Goal: Task Accomplishment & Management: Complete application form

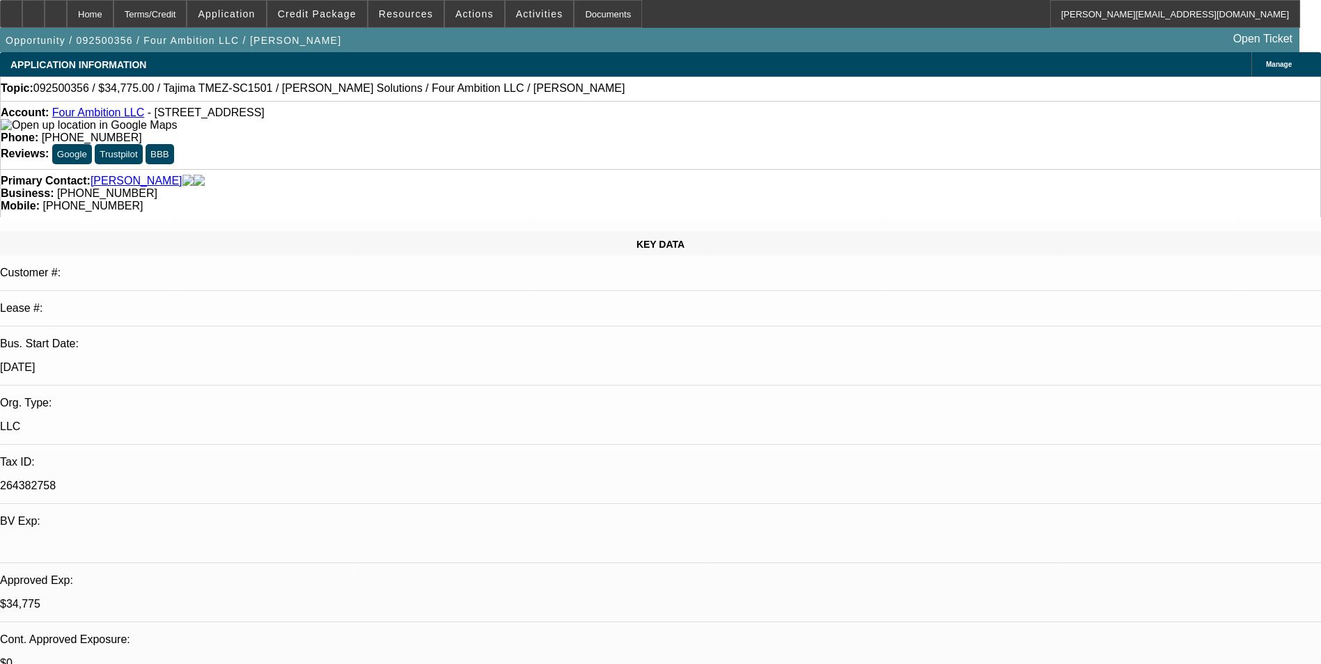
select select "0"
select select "2"
select select "0"
select select "6"
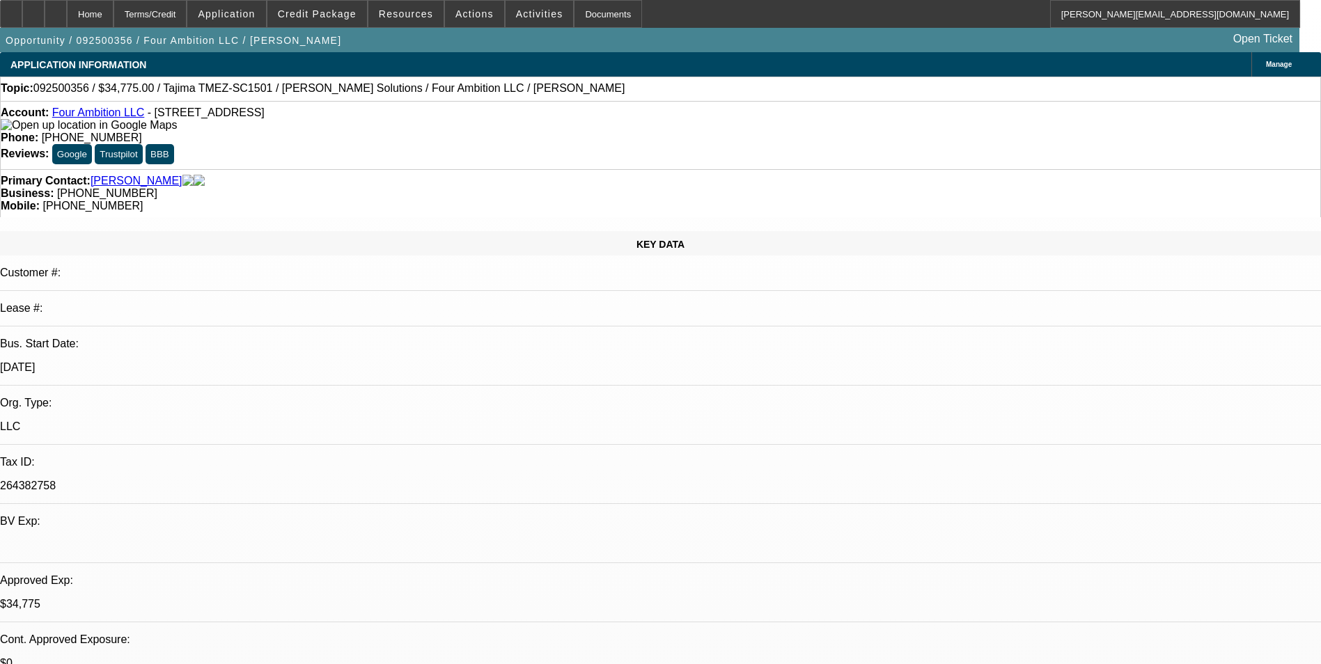
select select "0"
select select "2"
select select "0"
select select "6"
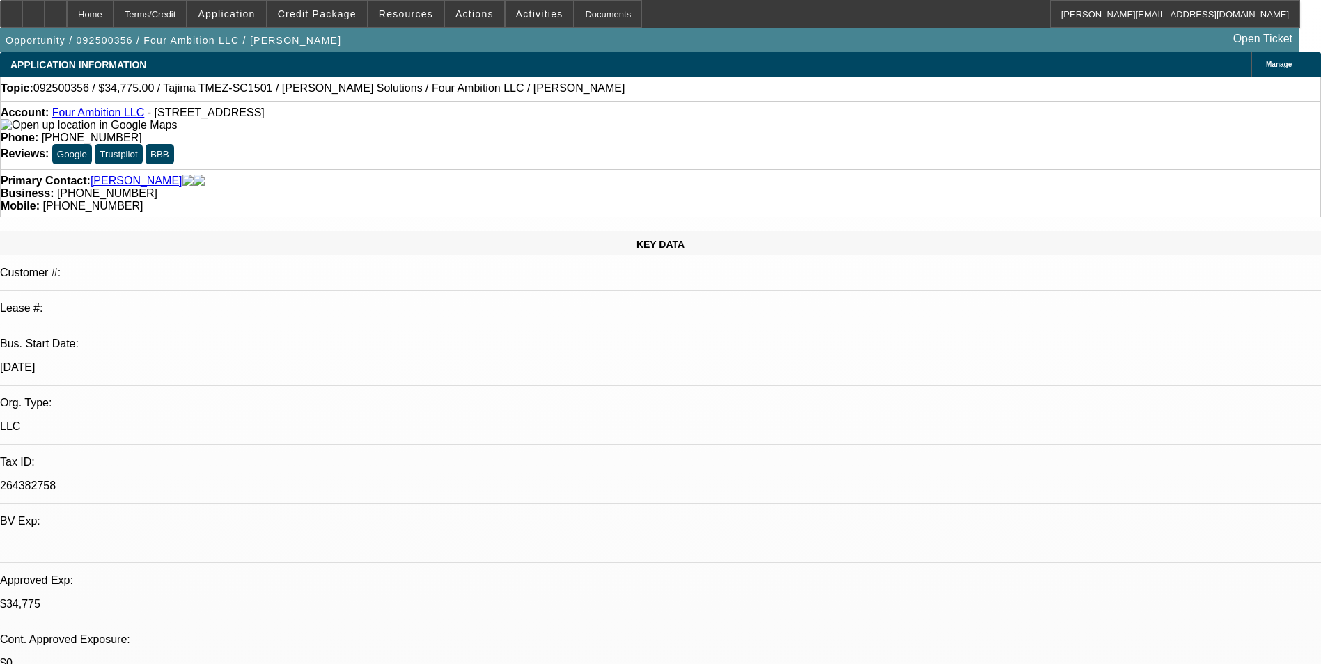
select select "0"
select select "2"
select select "0"
select select "6"
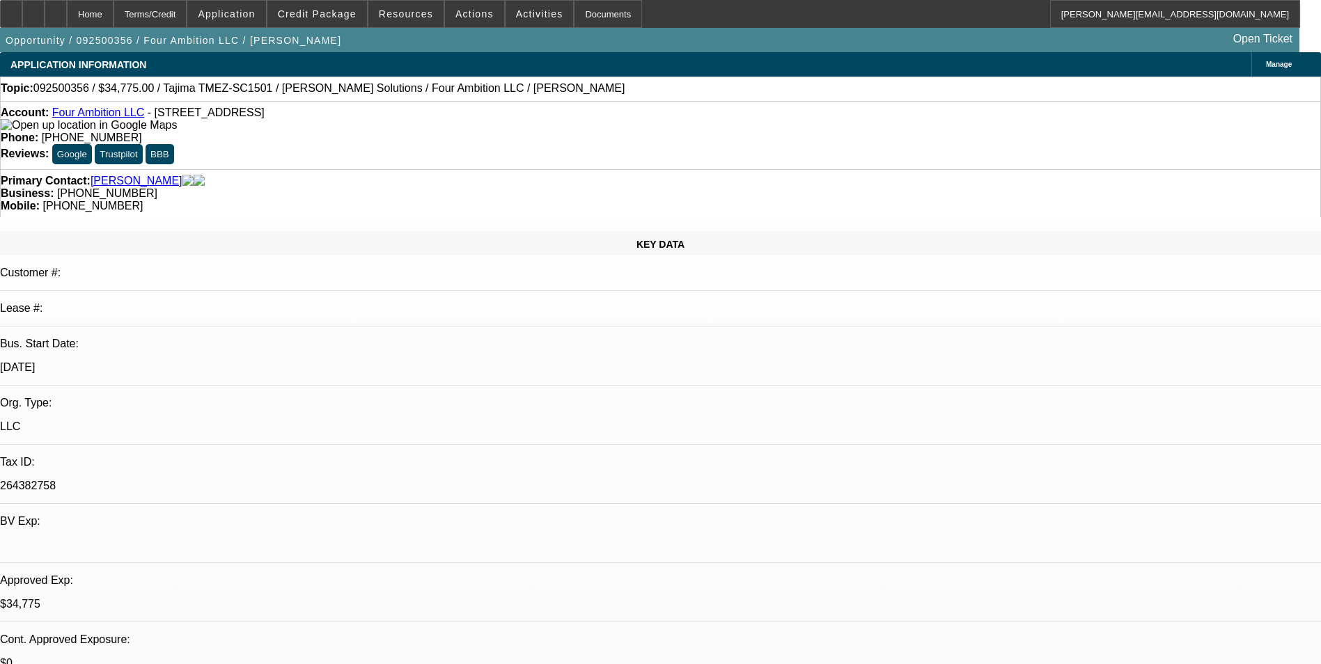
select select "0"
select select "2"
select select "0"
select select "6"
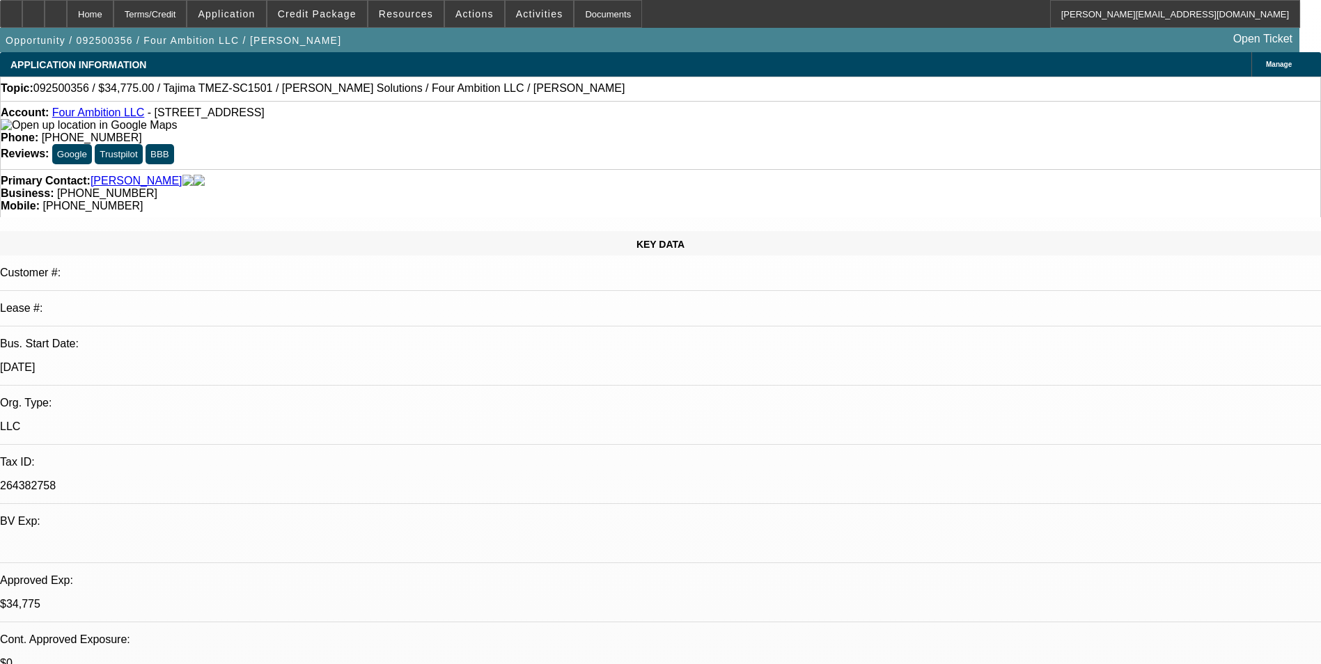
scroll to position [2041, 0]
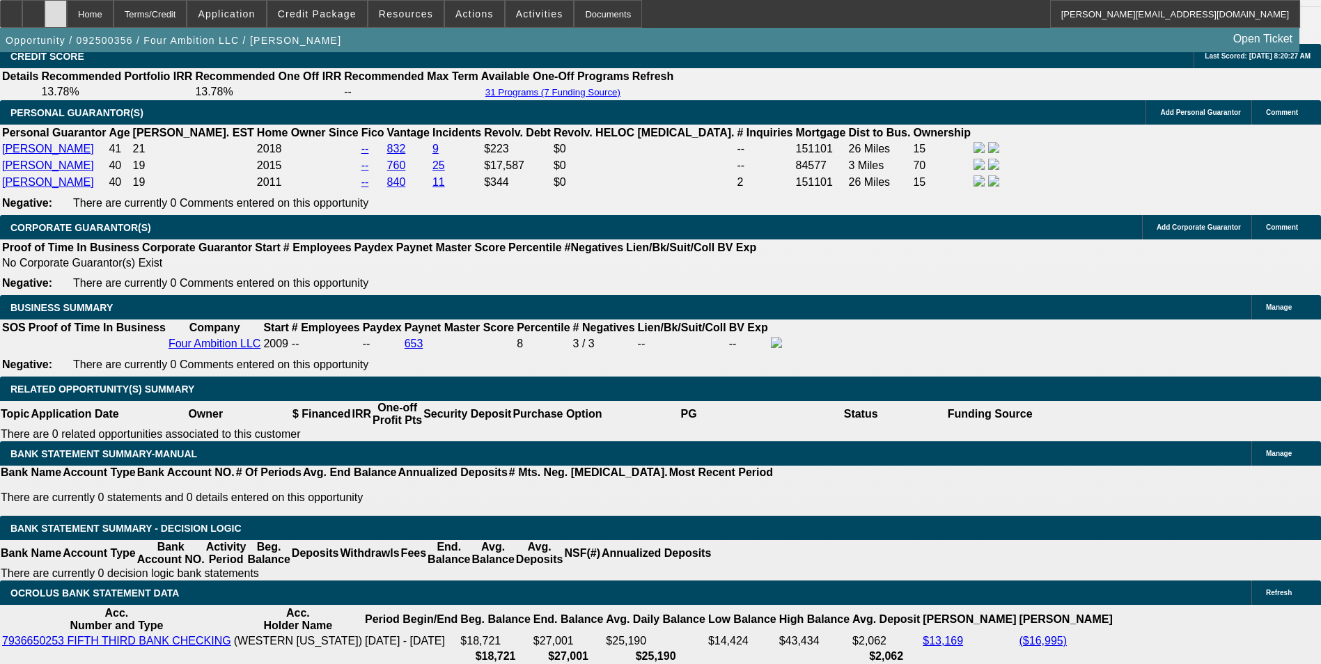
click at [67, 17] on div at bounding box center [56, 14] width 22 height 28
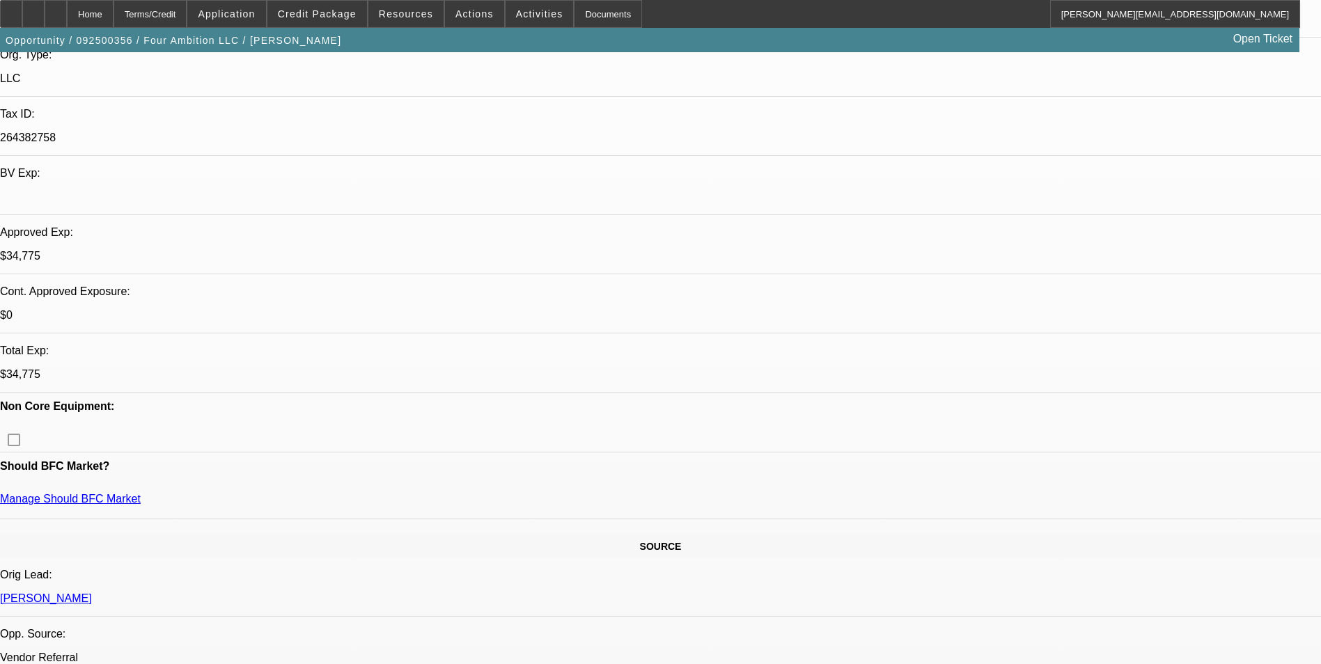
select select "0"
select select "2"
select select "0"
select select "2"
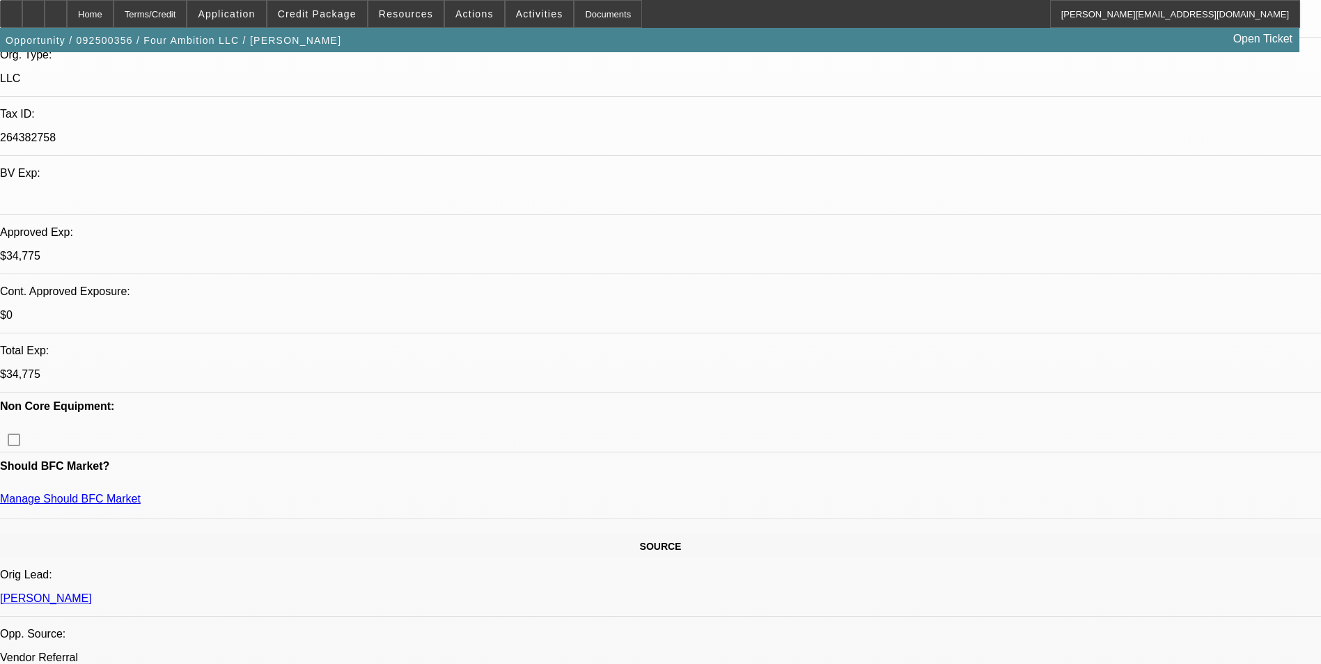
select select "0"
select select "2"
select select "0"
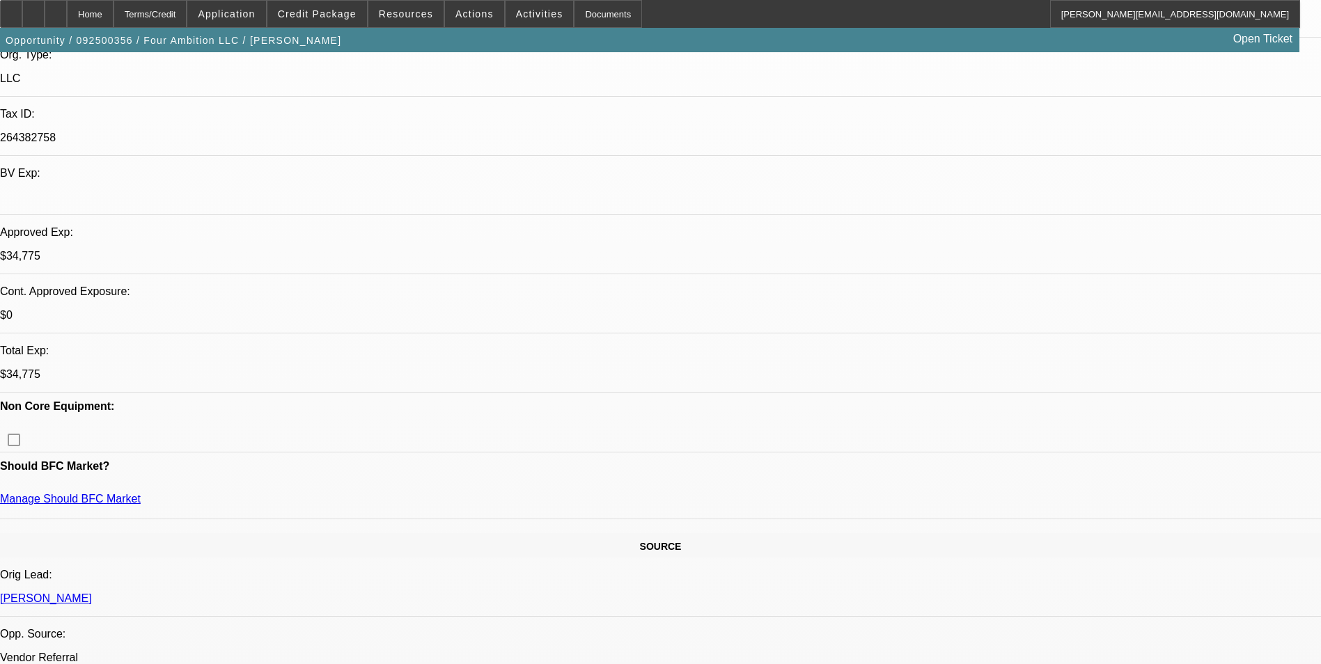
select select "2"
select select "0"
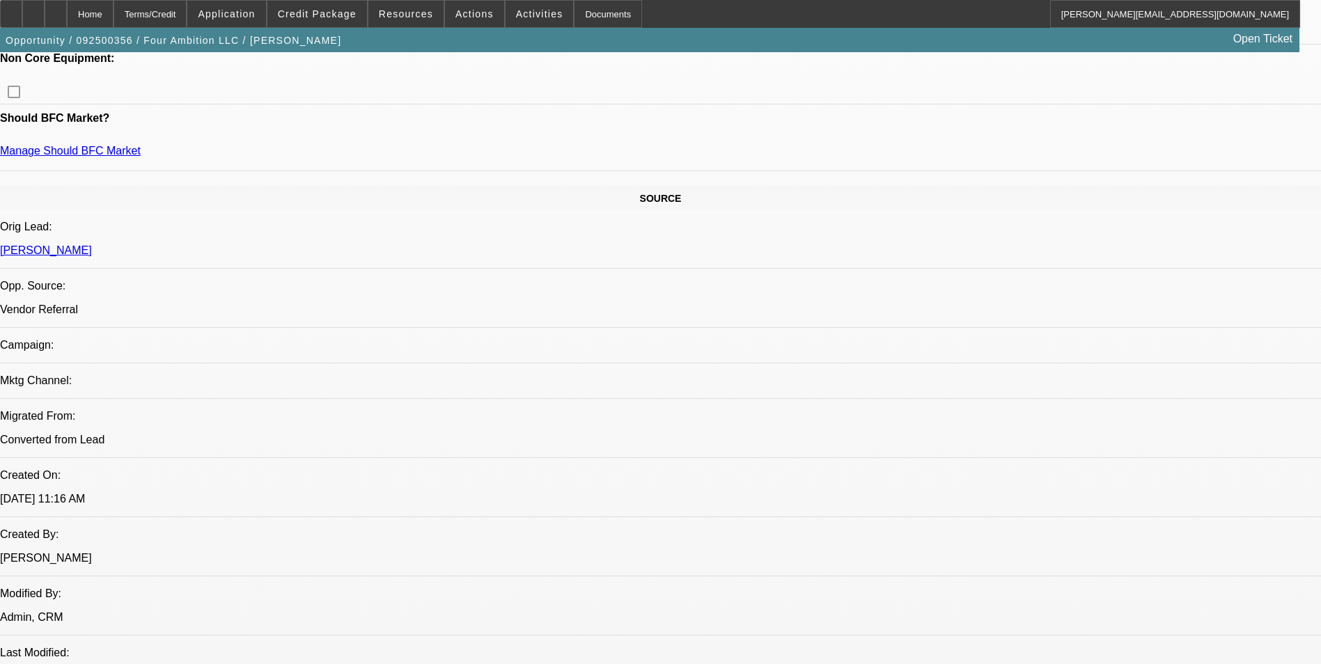
select select "1"
select select "2"
select select "6"
select select "1"
select select "2"
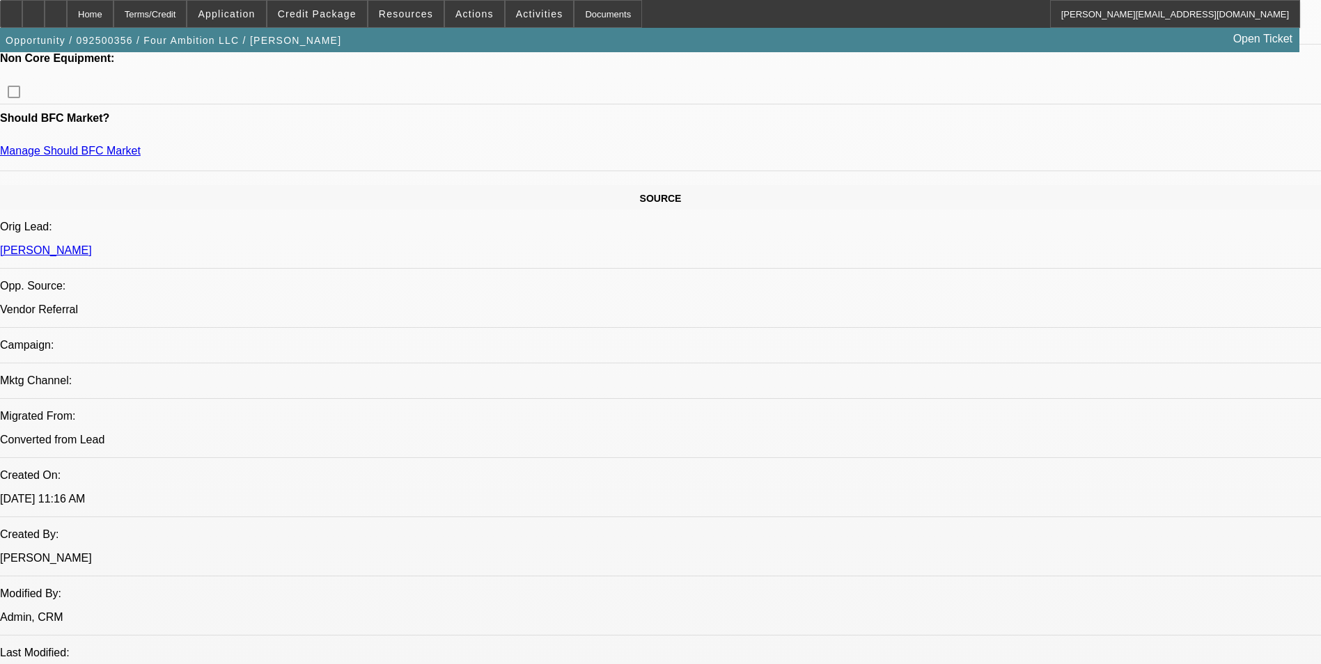
select select "6"
select select "1"
select select "2"
select select "6"
select select "1"
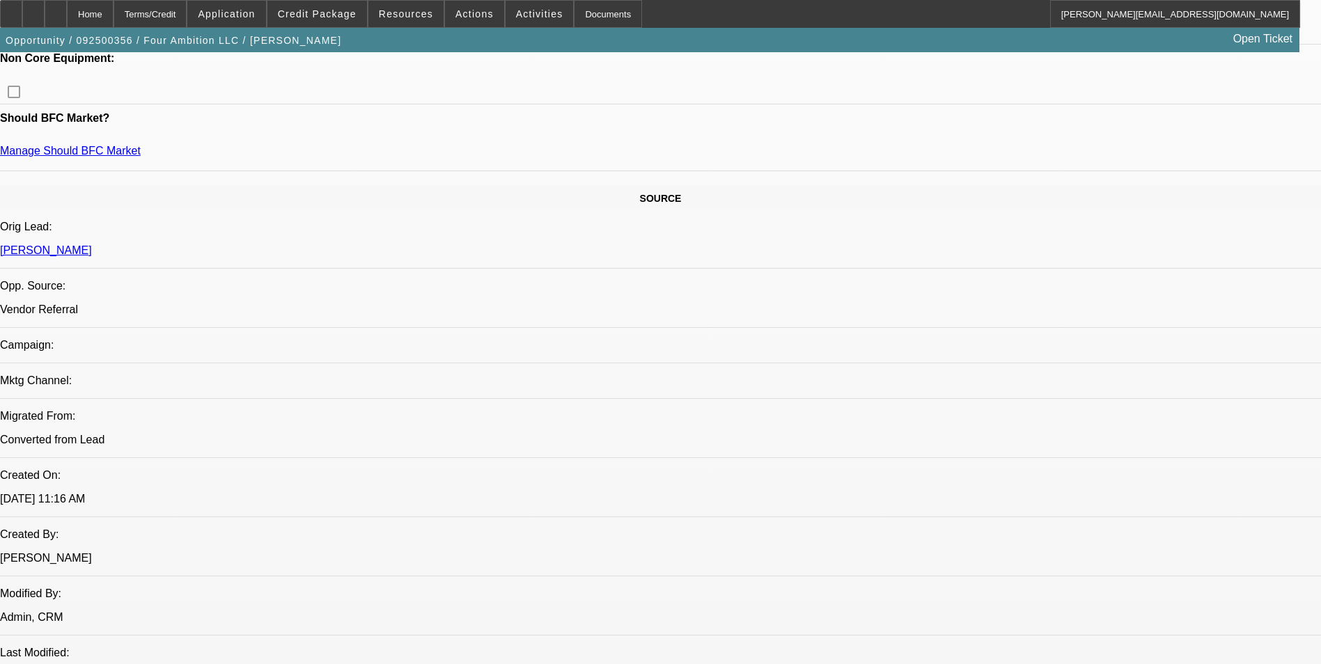
select select "2"
select select "6"
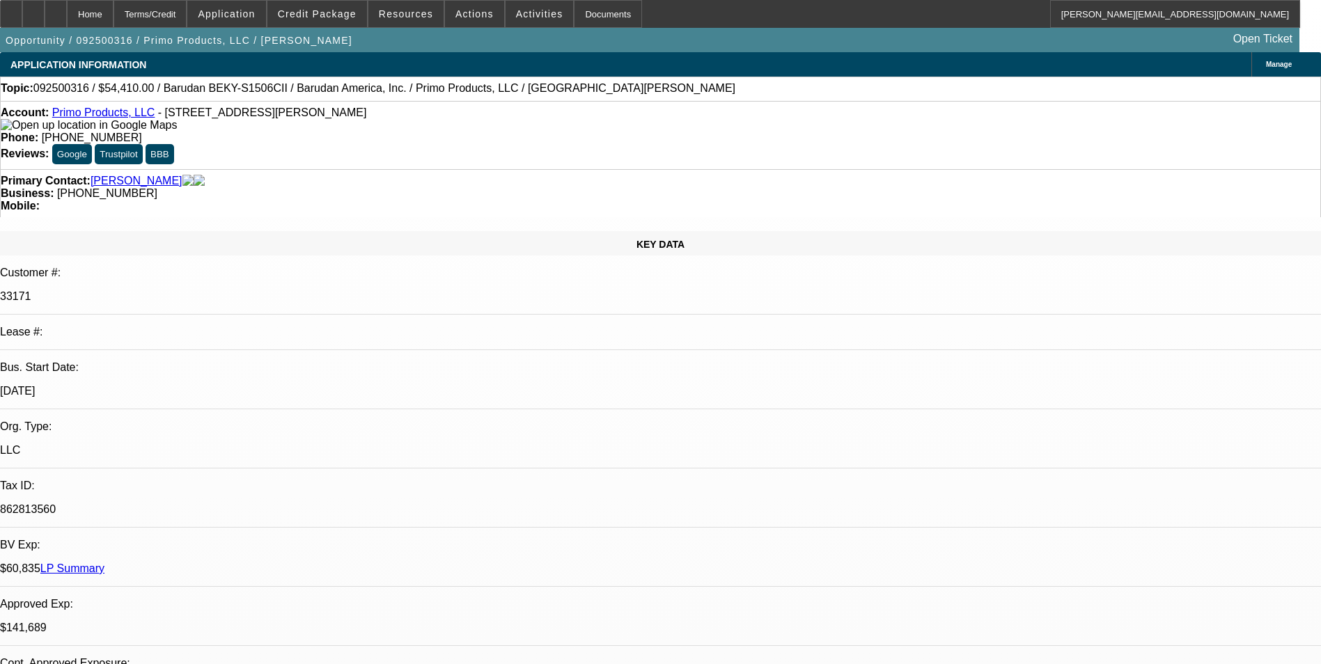
select select "0"
select select "2"
select select "0.1"
select select "4"
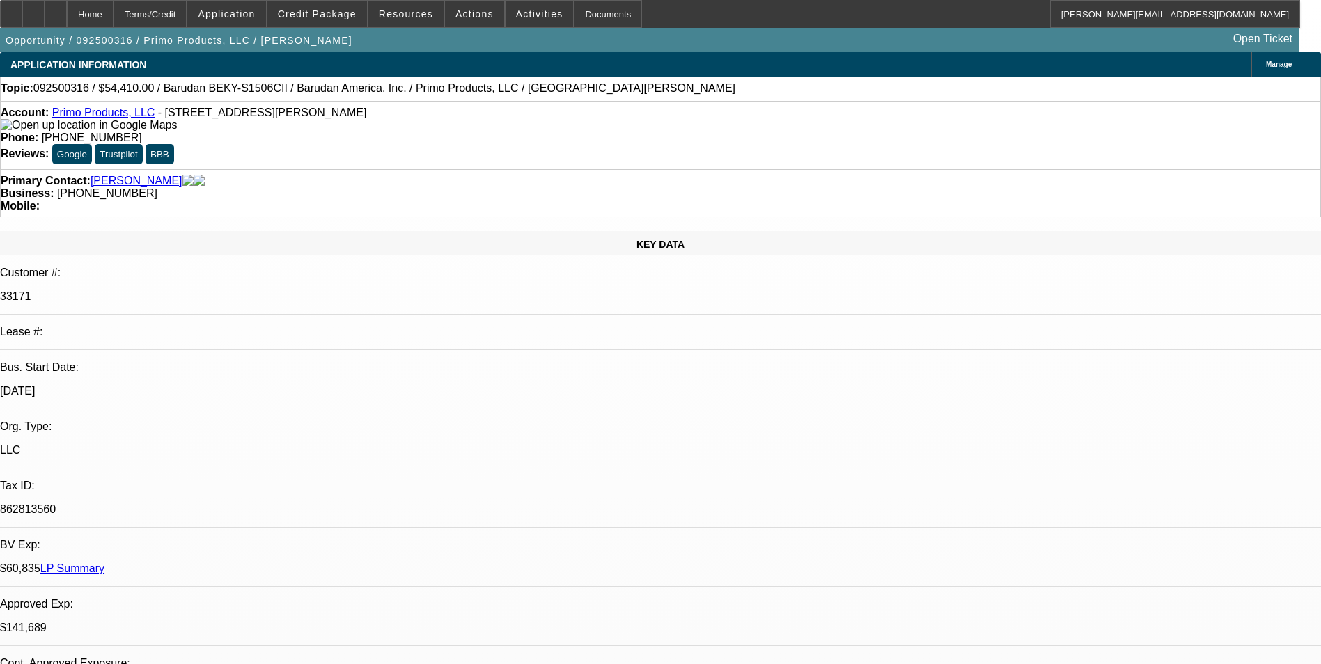
select select "0"
select select "2"
select select "0.1"
select select "4"
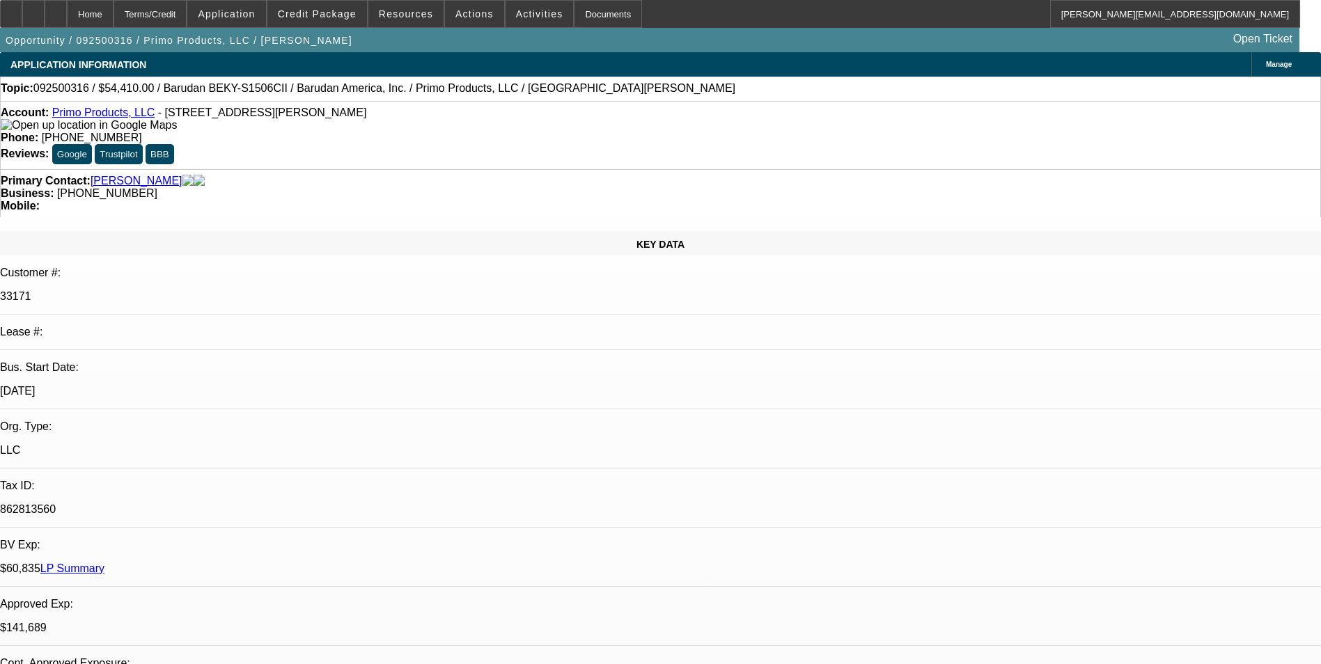
select select "0"
select select "0.1"
select select "4"
select select "0"
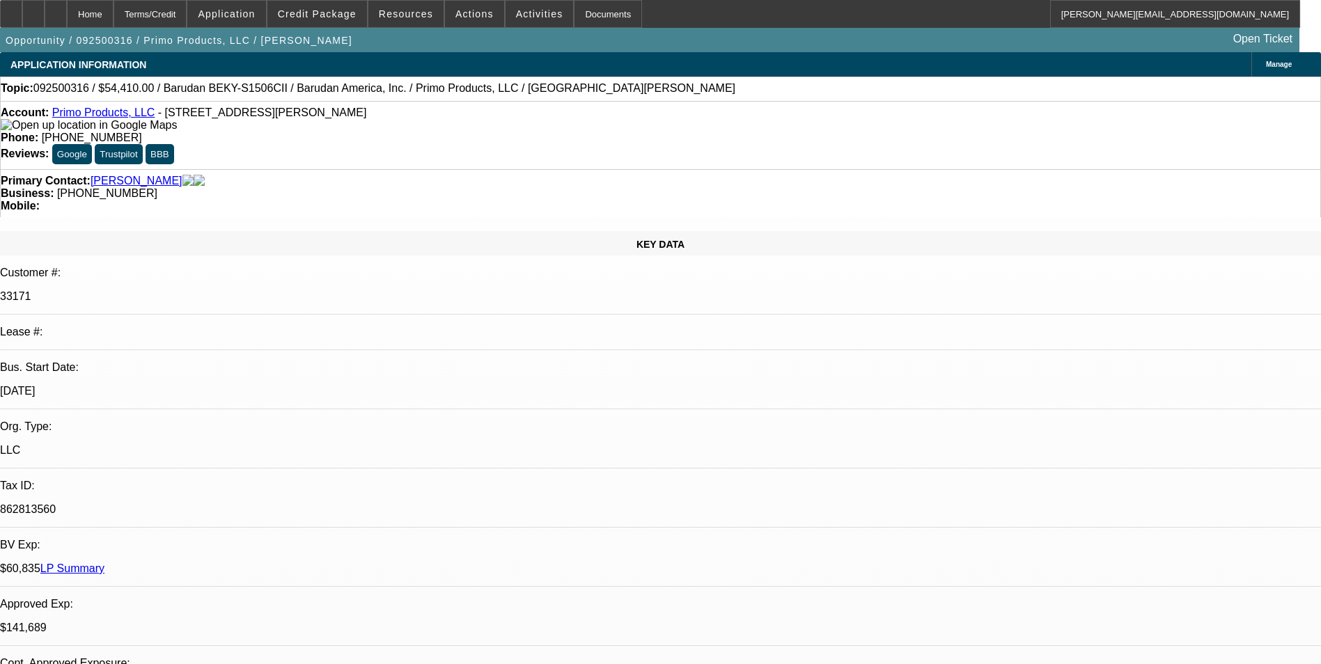
select select "2"
select select "0.1"
select select "4"
click at [67, 25] on div at bounding box center [56, 14] width 22 height 28
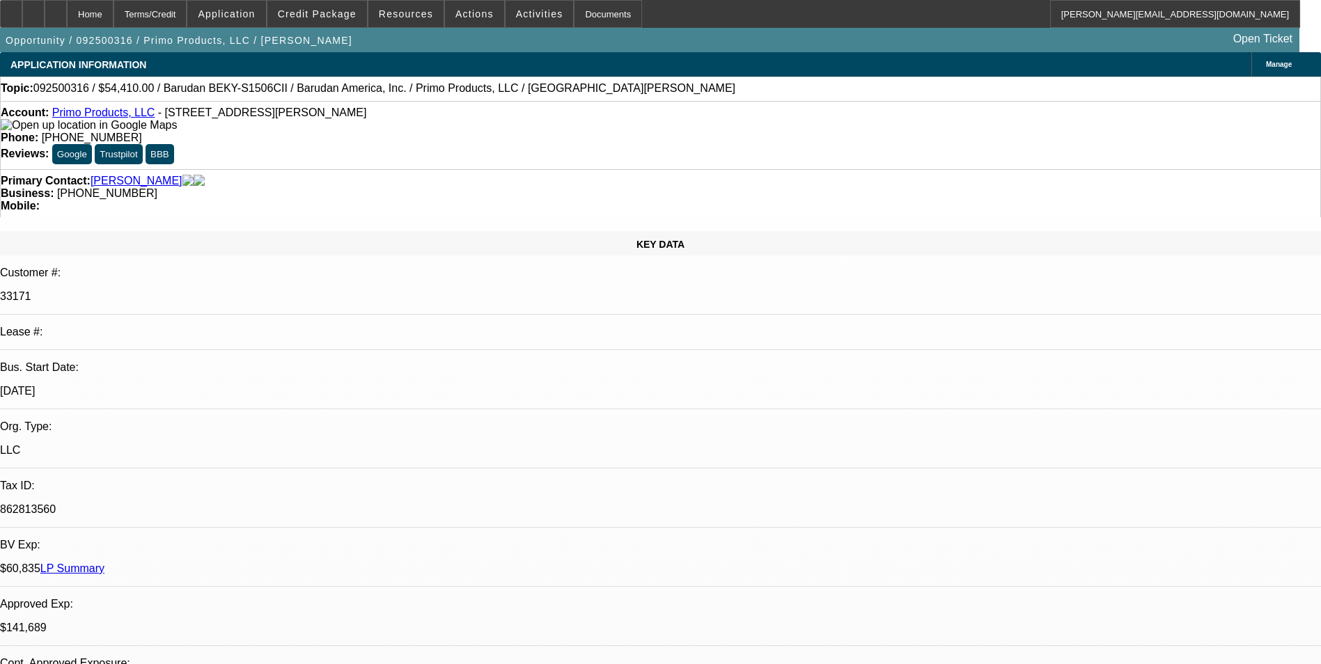
select select "0"
select select "2"
select select "0.1"
select select "0"
select select "2"
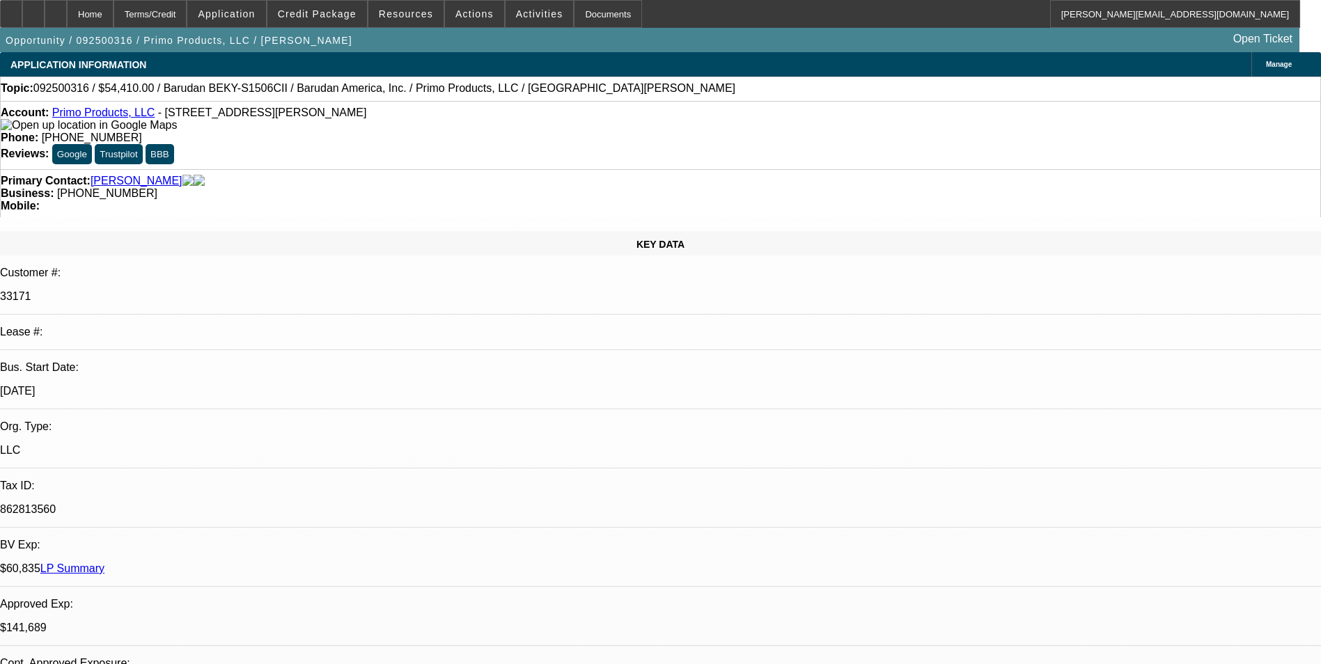
select select "0.1"
select select "0"
select select "0.1"
select select "0"
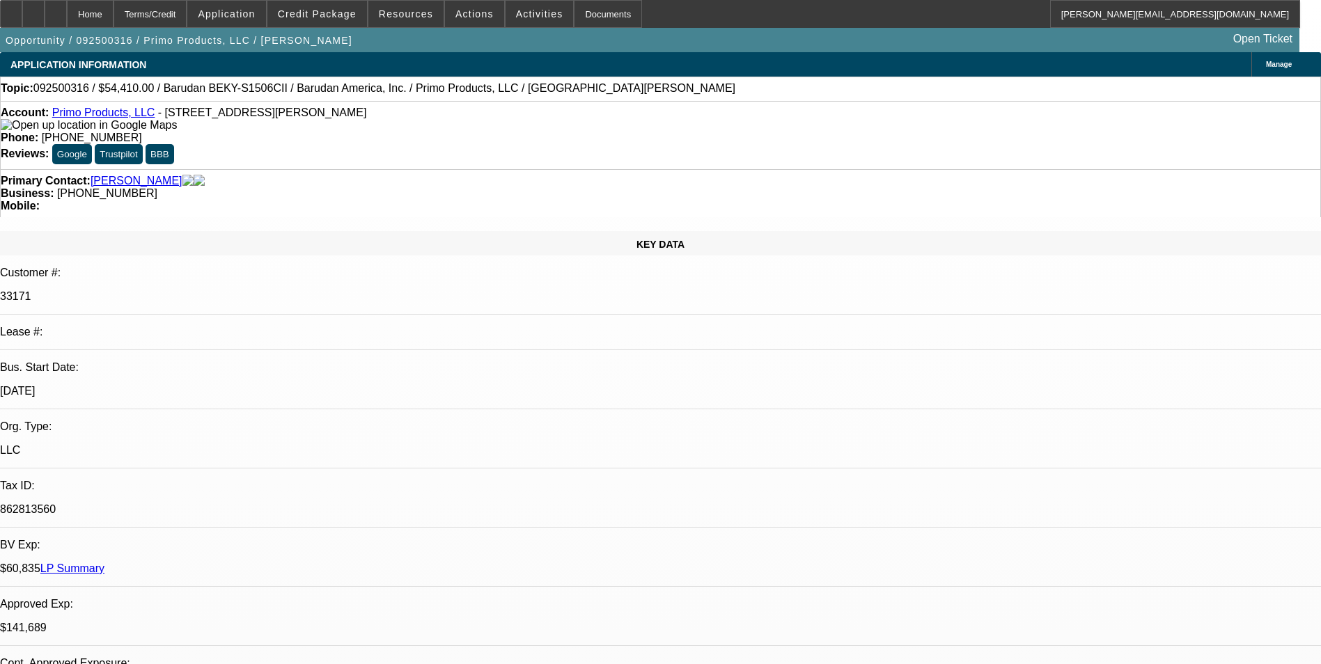
select select "2"
select select "0.1"
select select "1"
select select "2"
select select "4"
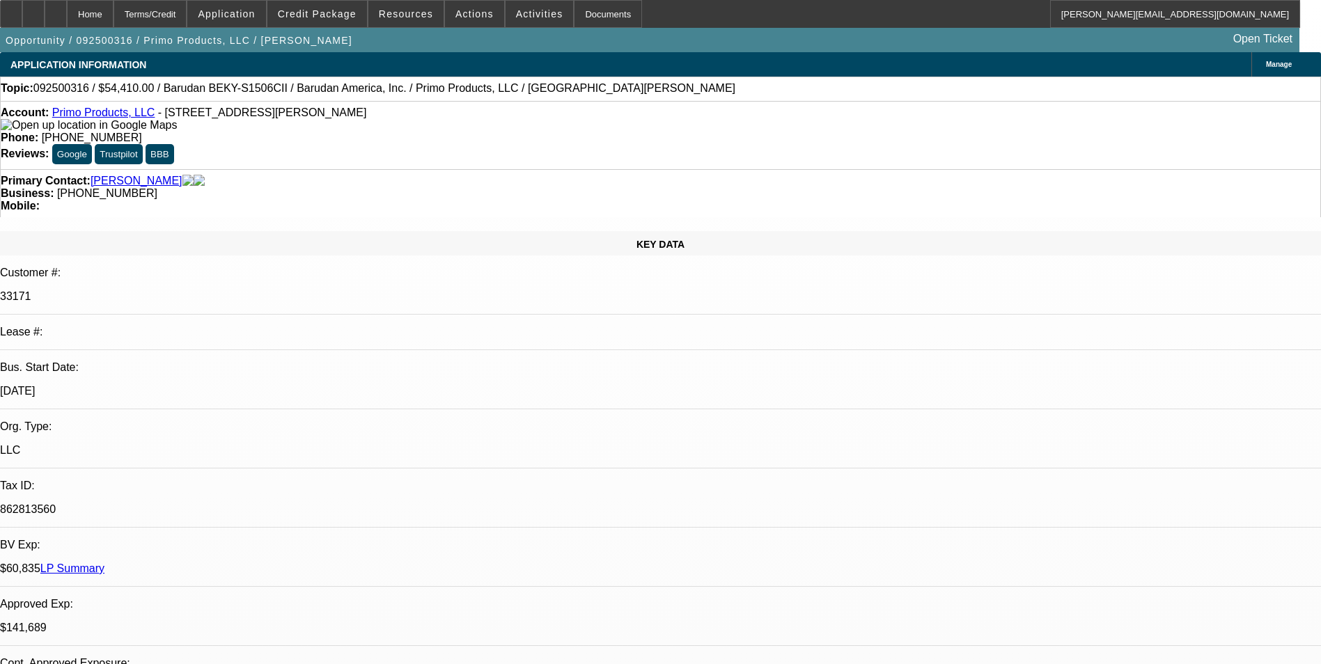
select select "1"
select select "2"
select select "4"
select select "1"
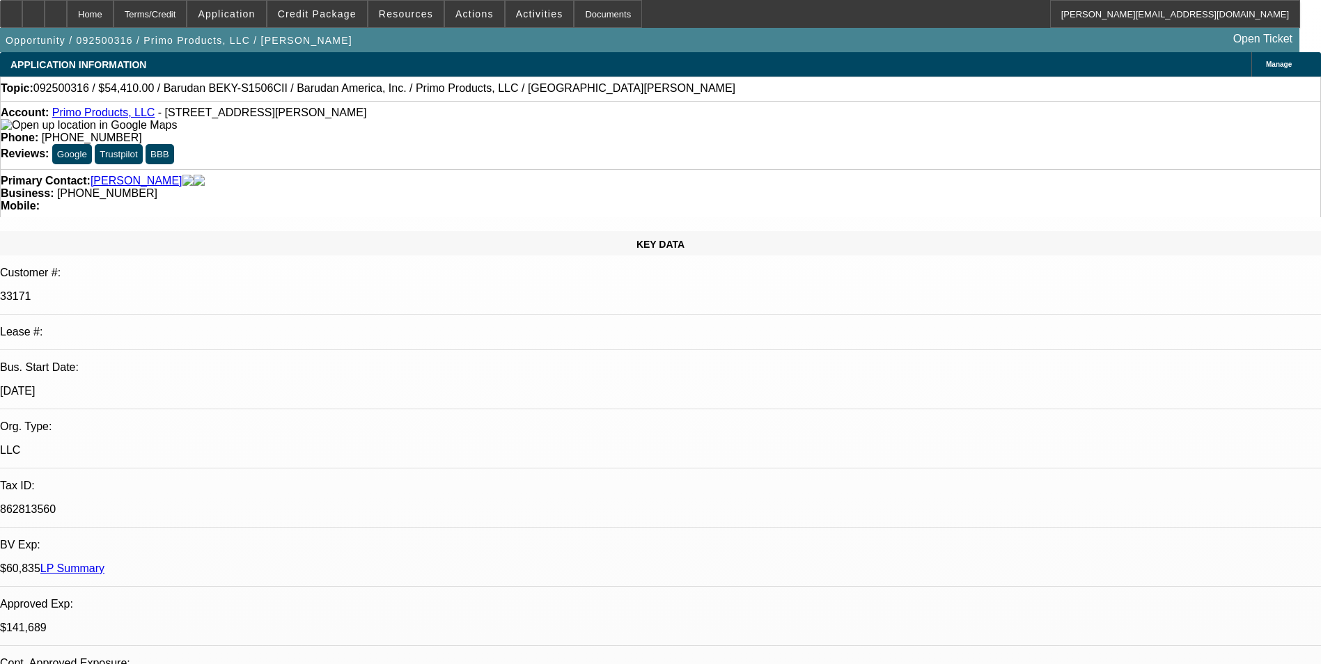
select select "4"
select select "1"
select select "2"
select select "4"
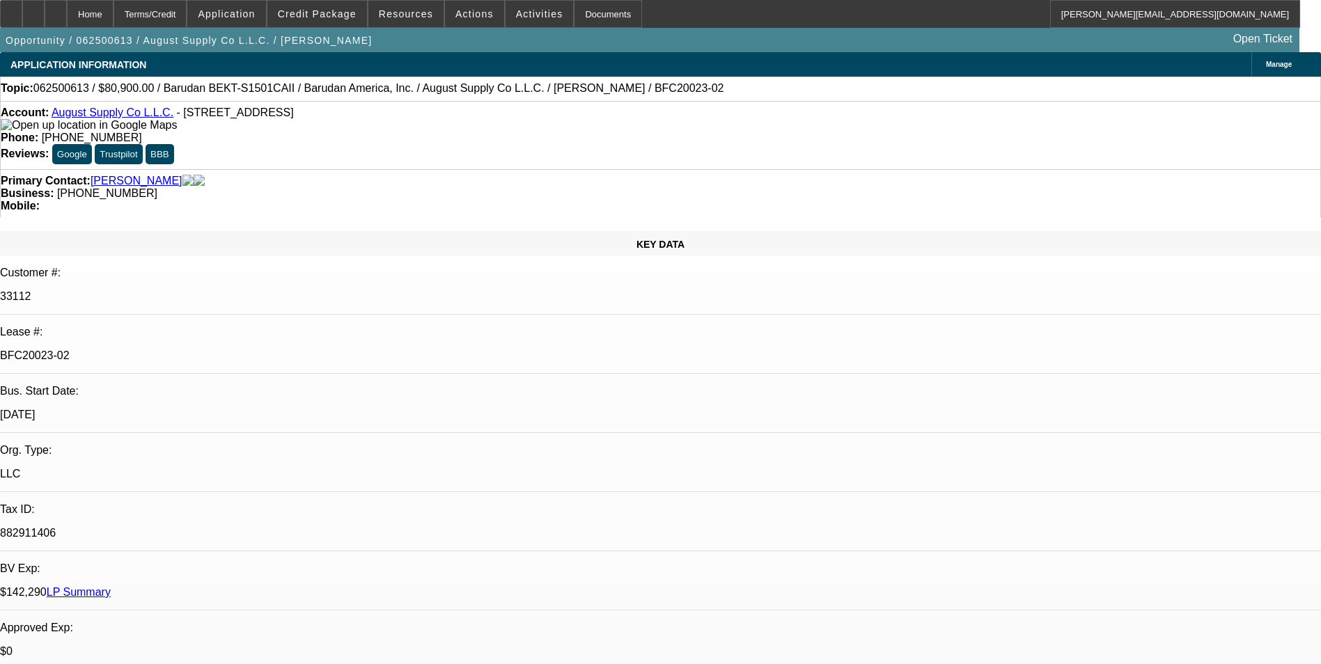
select select "0"
select select "2"
select select "0.1"
select select "4"
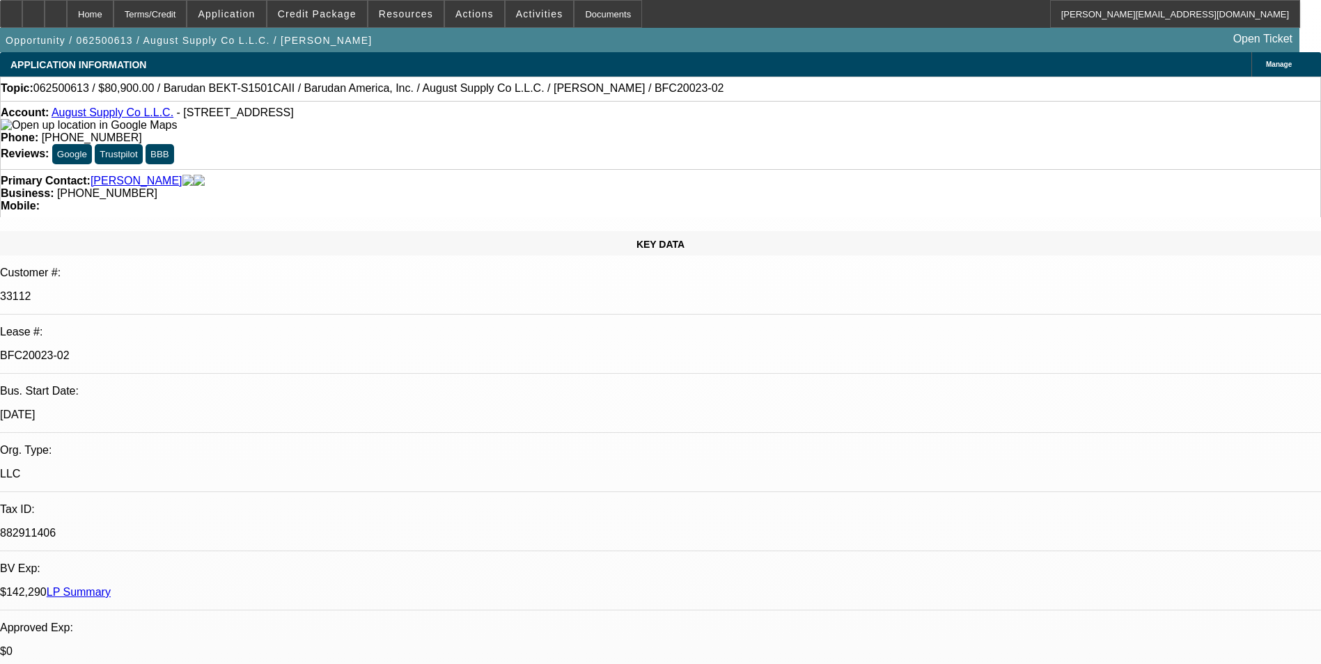
select select "0"
select select "2"
select select "0.1"
select select "4"
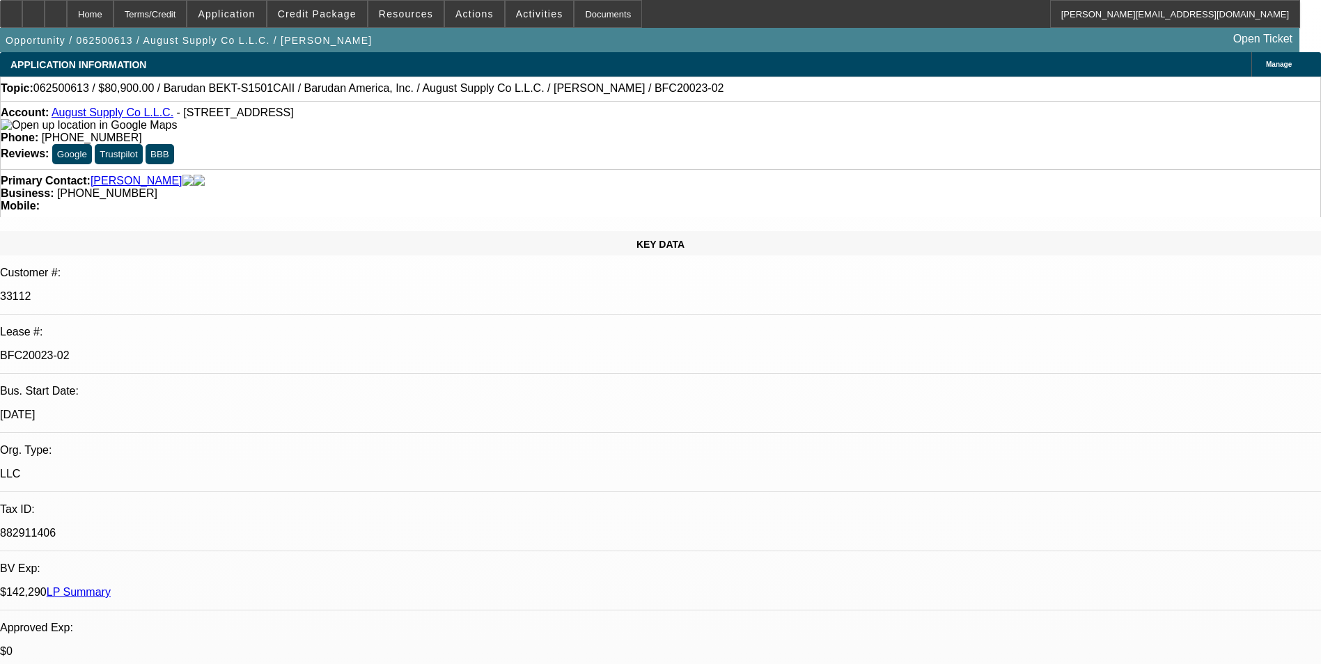
select select "0"
select select "2"
select select "0.1"
select select "4"
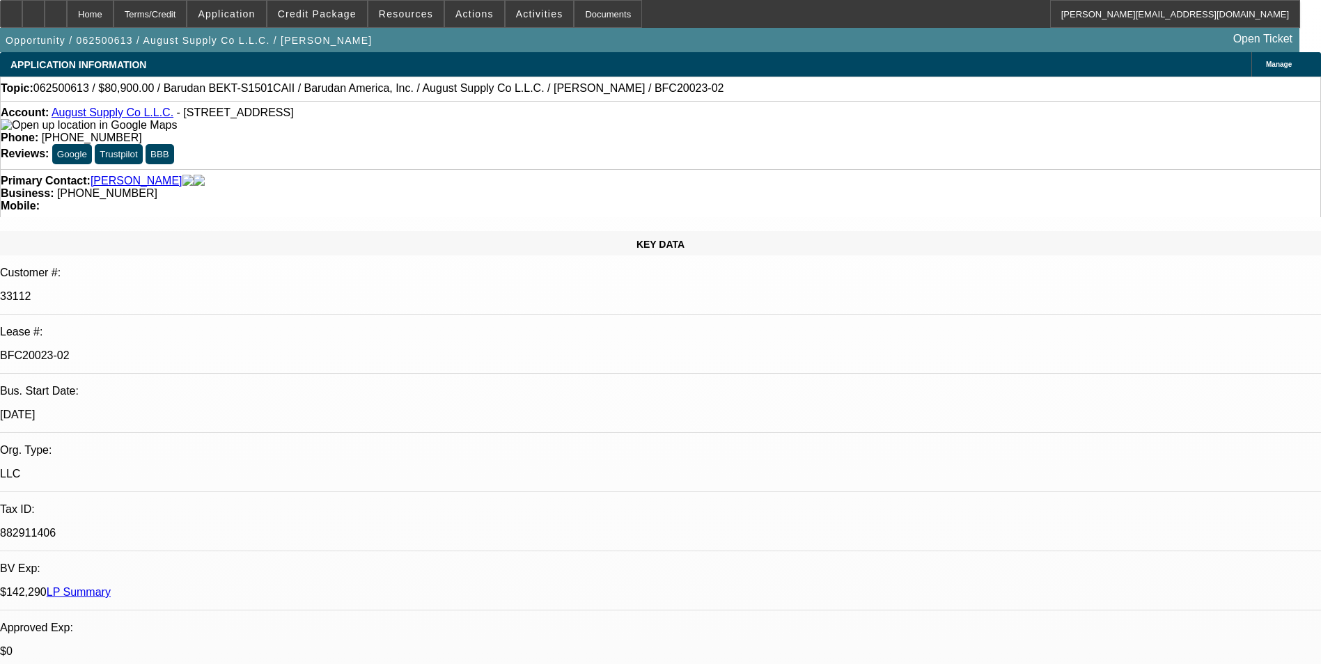
select select "0"
select select "2"
select select "0.1"
select select "4"
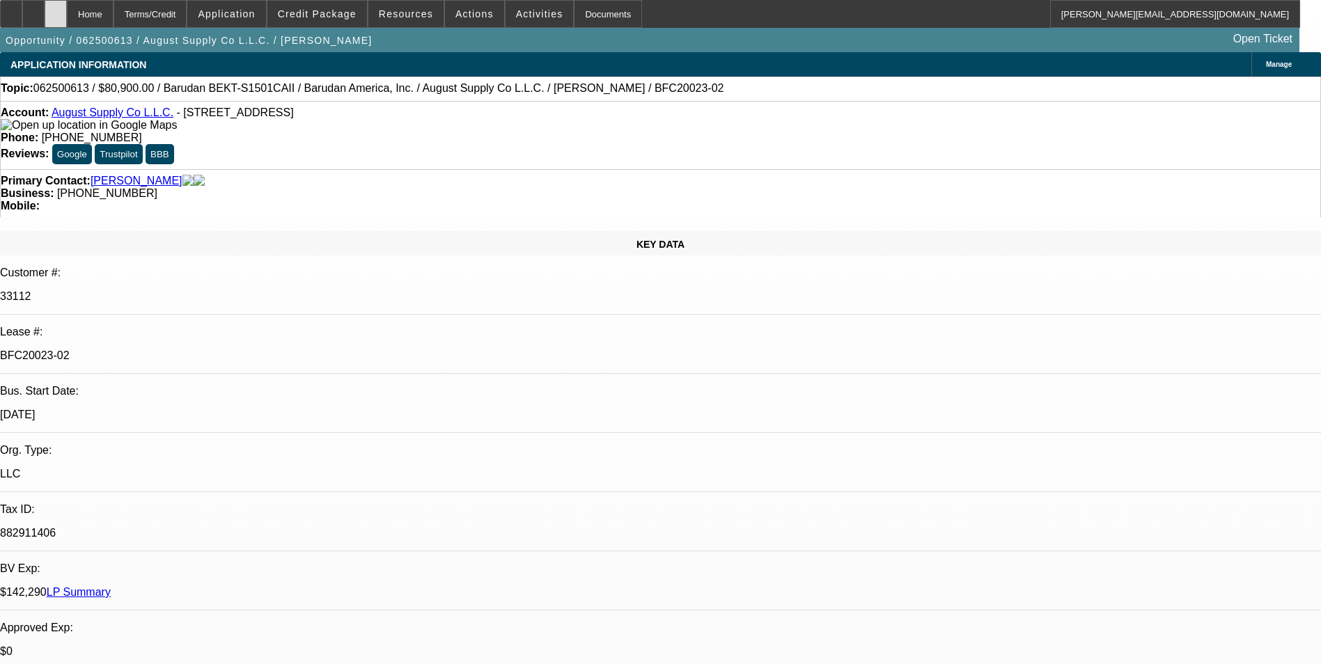
click at [56, 9] on icon at bounding box center [56, 9] width 0 height 0
select select "0"
select select "2"
select select "0.1"
select select "0"
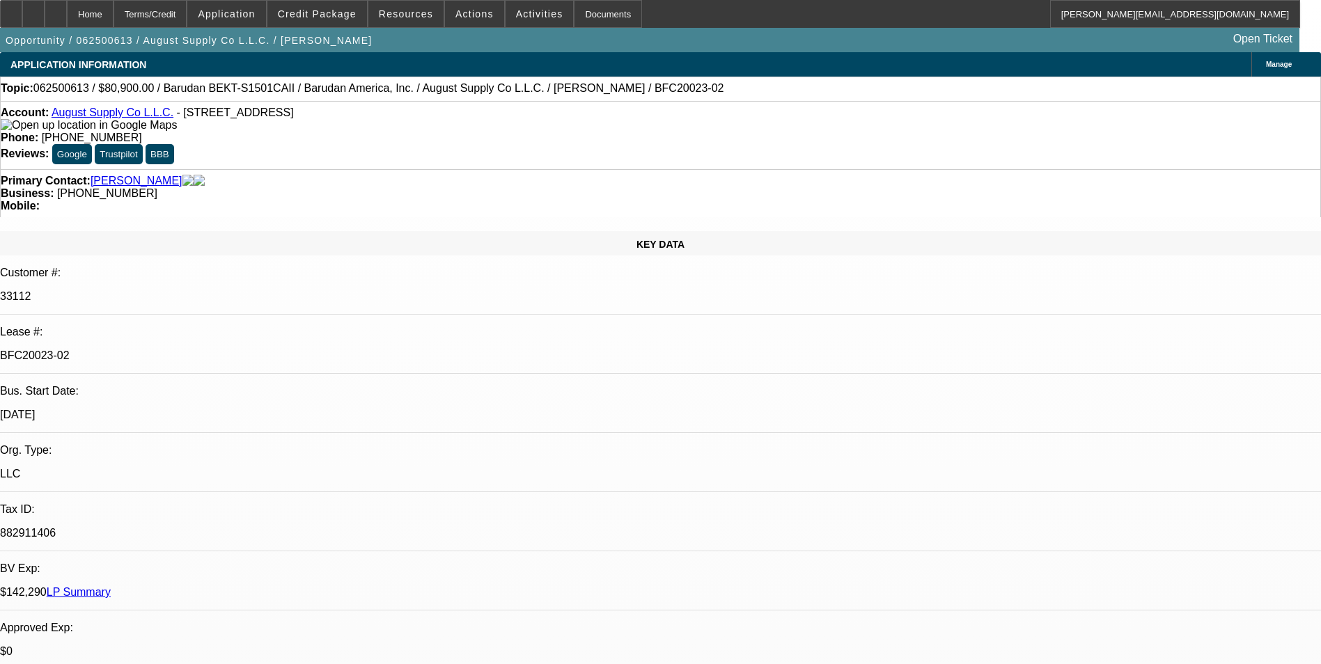
select select "2"
select select "0.1"
select select "0"
select select "2"
select select "0.1"
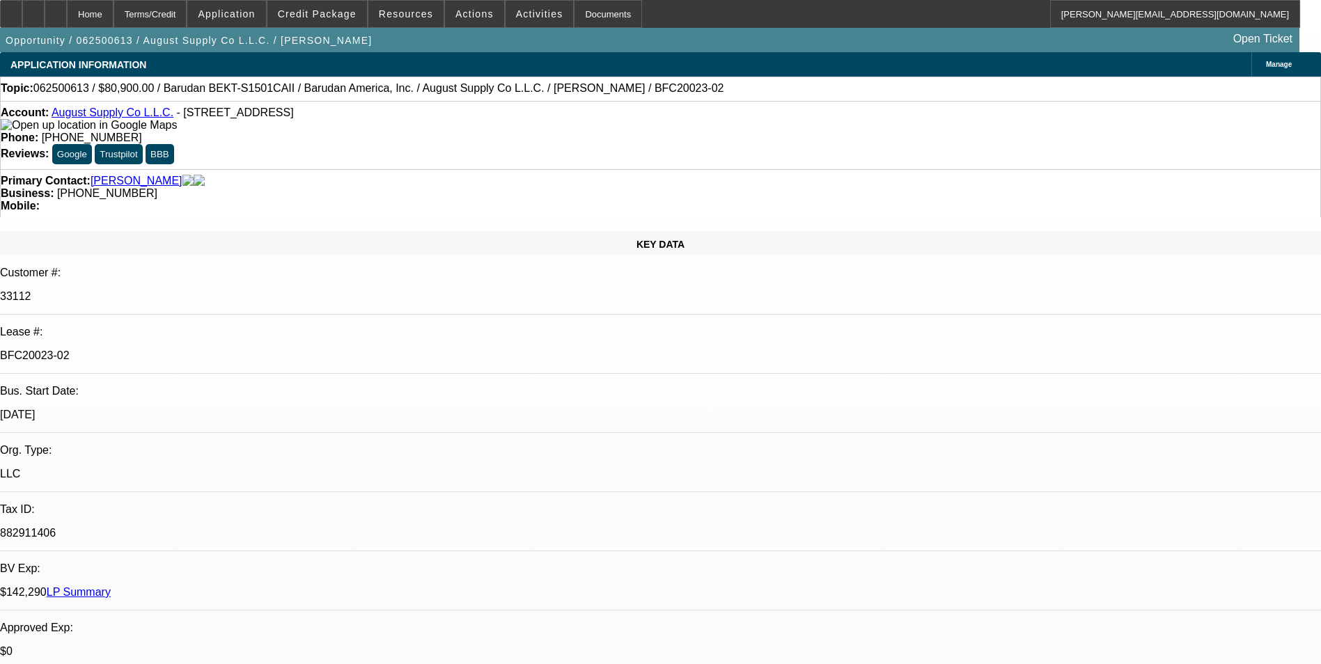
select select "0"
select select "2"
select select "0.1"
select select "1"
select select "2"
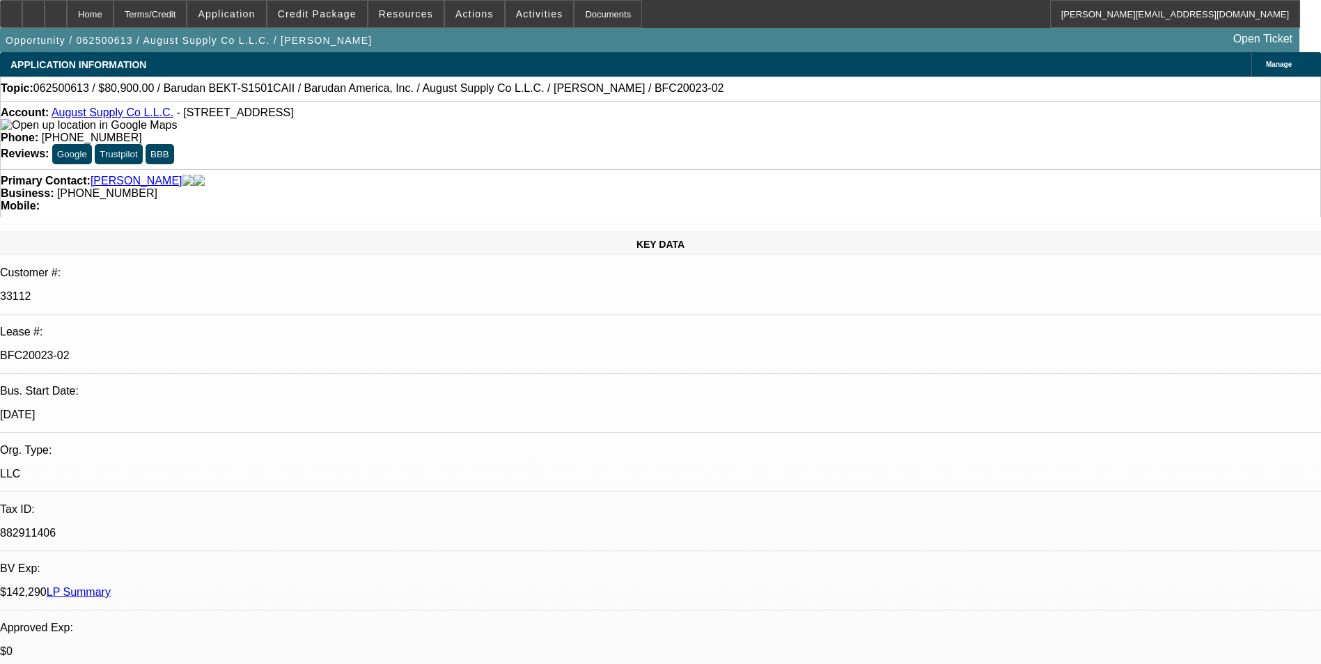
select select "4"
select select "1"
select select "2"
select select "4"
select select "1"
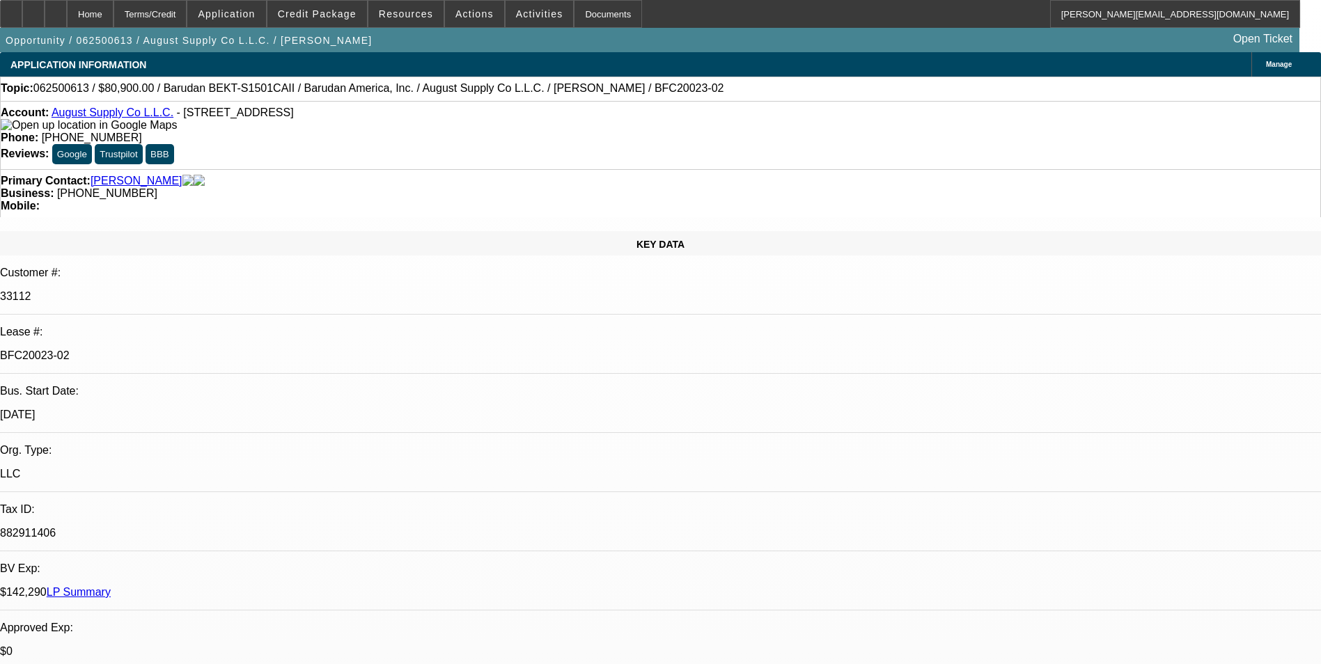
select select "2"
select select "4"
select select "1"
select select "2"
select select "4"
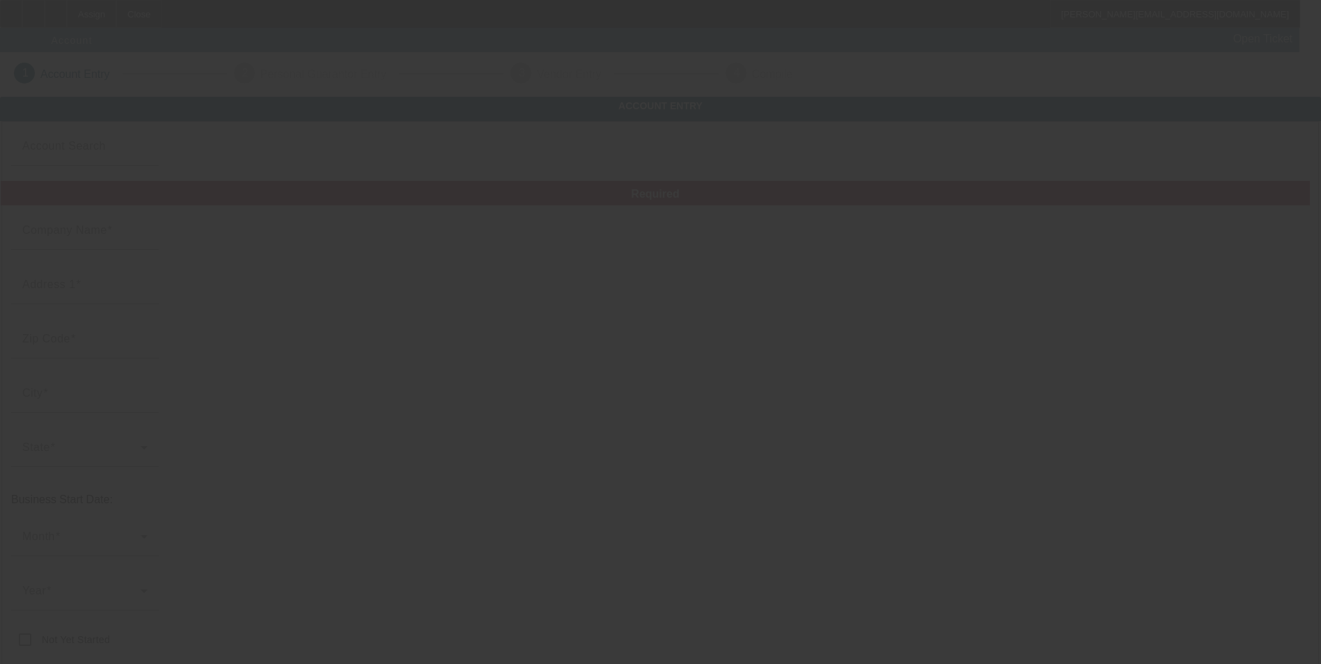
type input "[DATE]"
type input "[GEOGRAPHIC_DATA]"
type input "[STREET_ADDRESS][PERSON_NAME]"
type input "71052"
type input "[GEOGRAPHIC_DATA]"
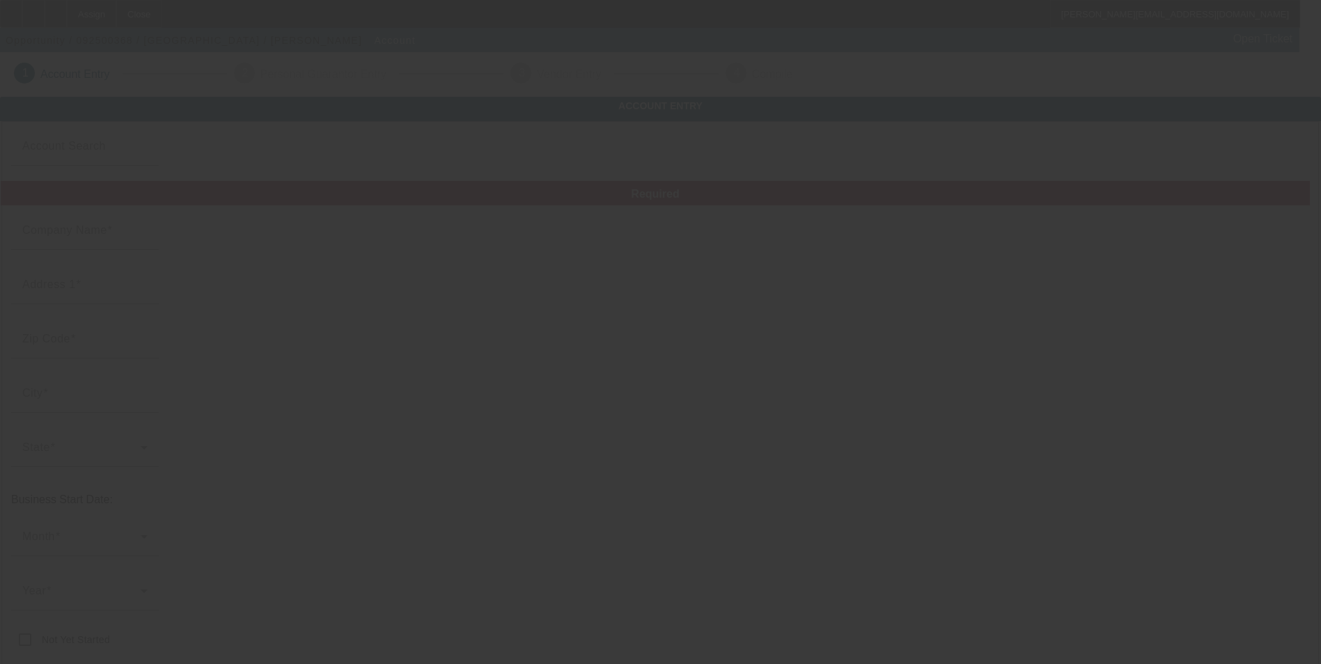
type input "[PHONE_NUMBER]"
type input "[EMAIL_ADDRESS][DOMAIN_NAME]"
type input "[US_EMPLOYER_IDENTIFICATION_NUMBER]"
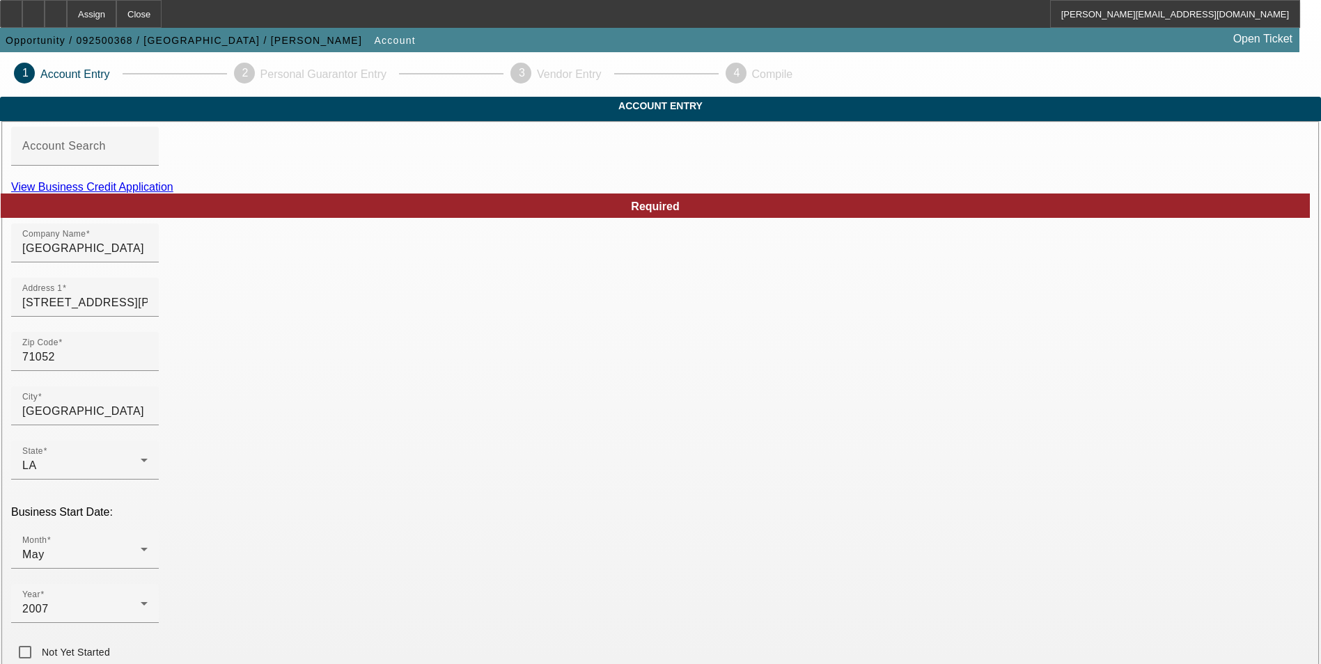
click at [173, 193] on link "View Business Credit Application" at bounding box center [92, 187] width 162 height 12
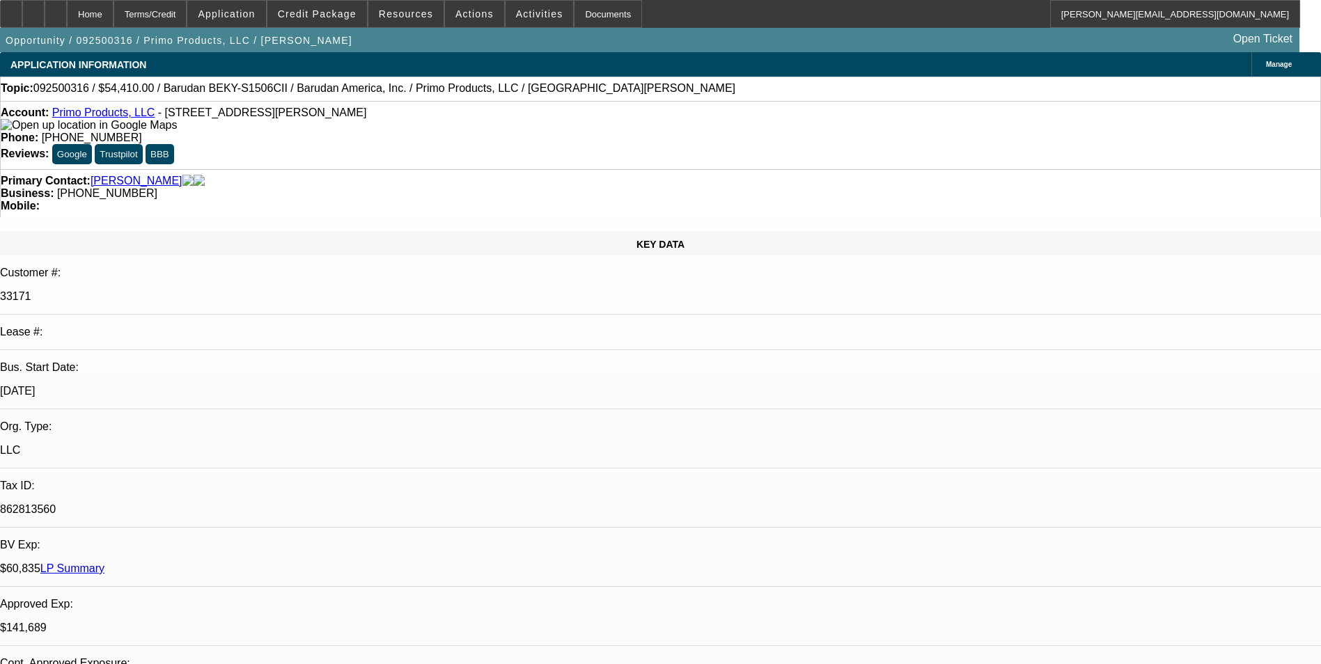
select select "0"
select select "2"
select select "0.1"
select select "4"
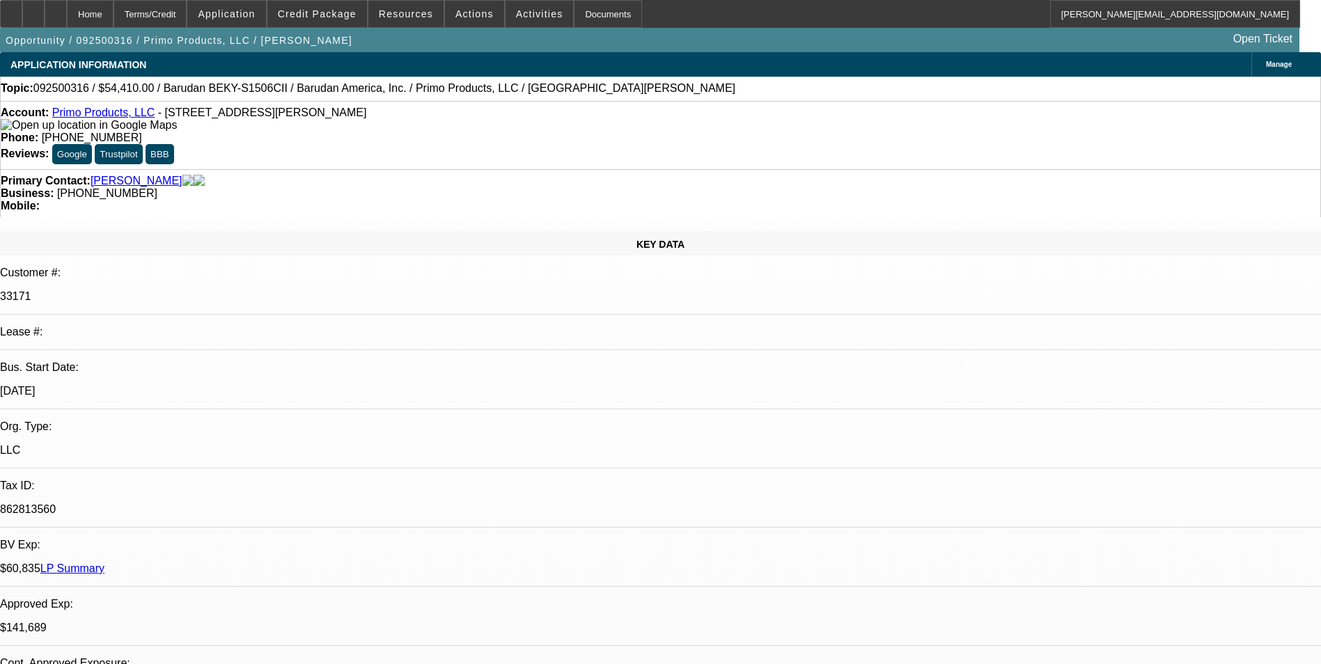
select select "0"
select select "2"
select select "0.1"
select select "4"
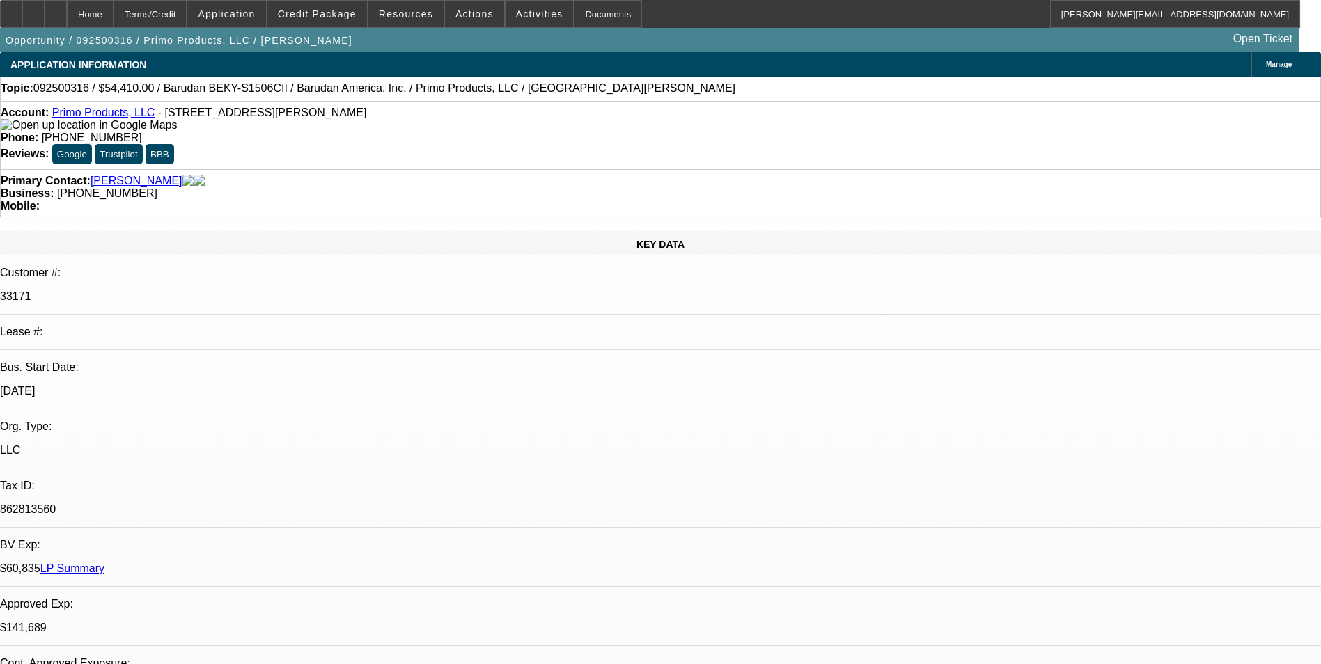
select select "0"
select select "0.1"
select select "4"
select select "0"
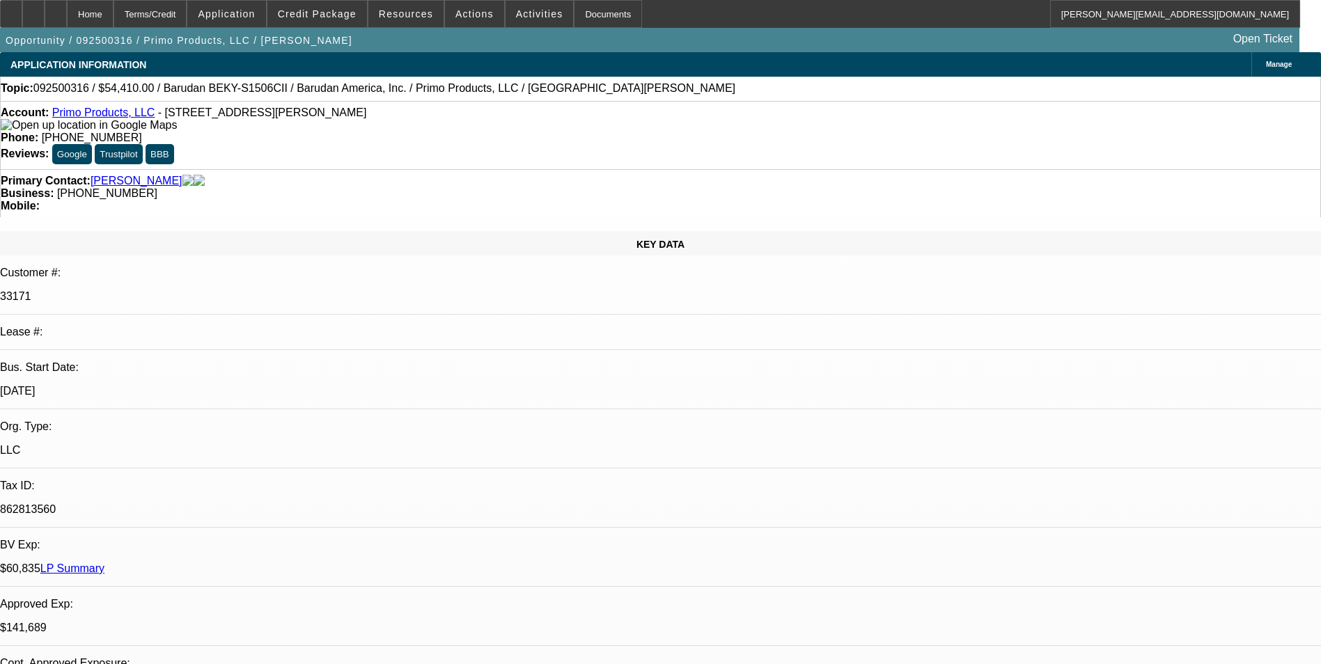
select select "2"
select select "0.1"
select select "4"
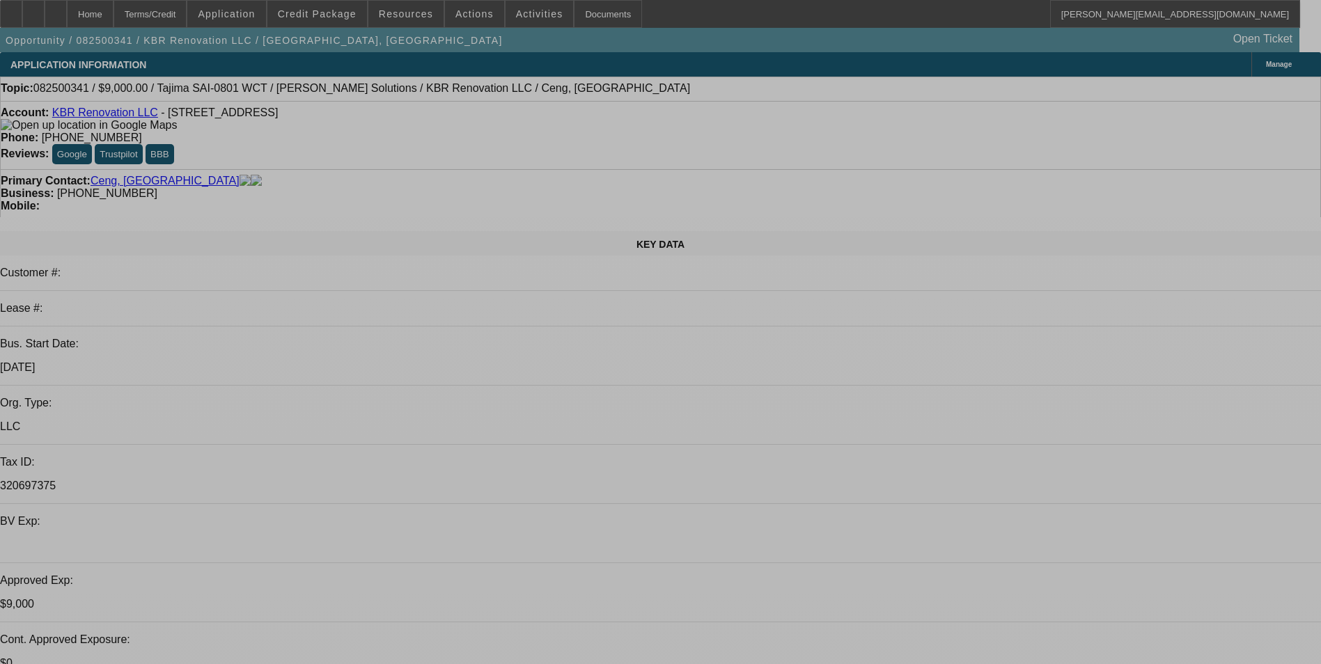
select select "0"
select select "2"
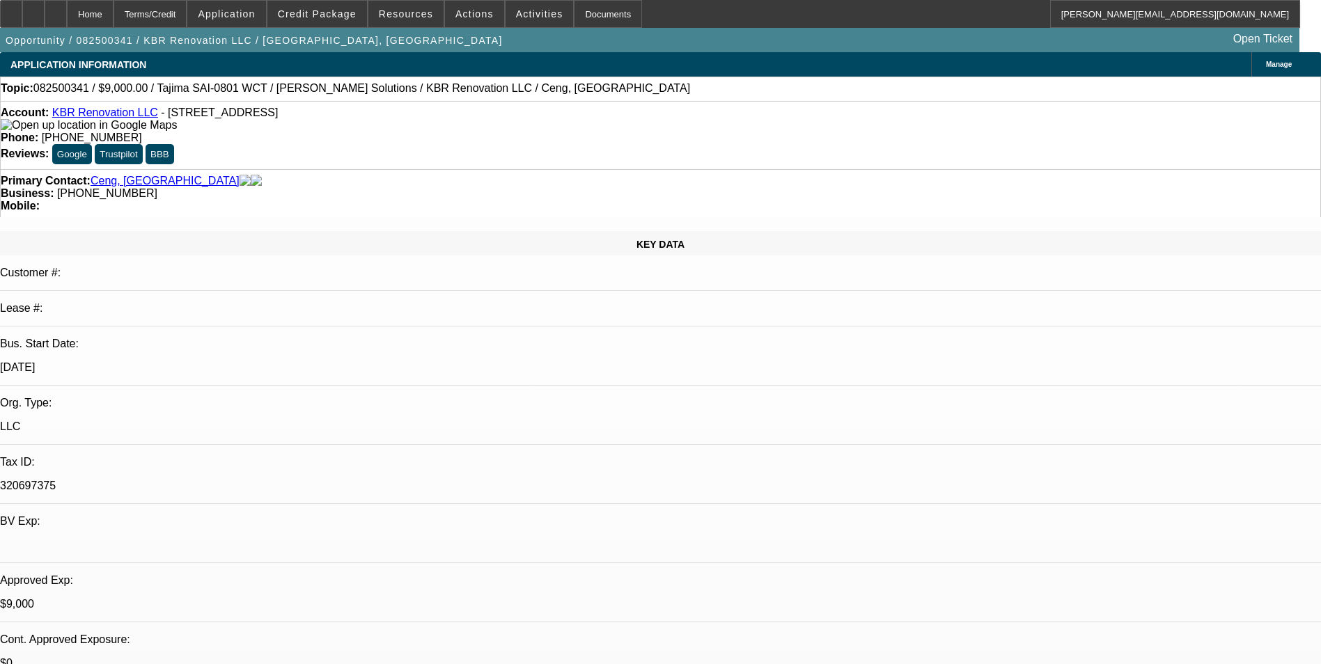
select select "0.1"
select select "0"
select select "2"
select select "0"
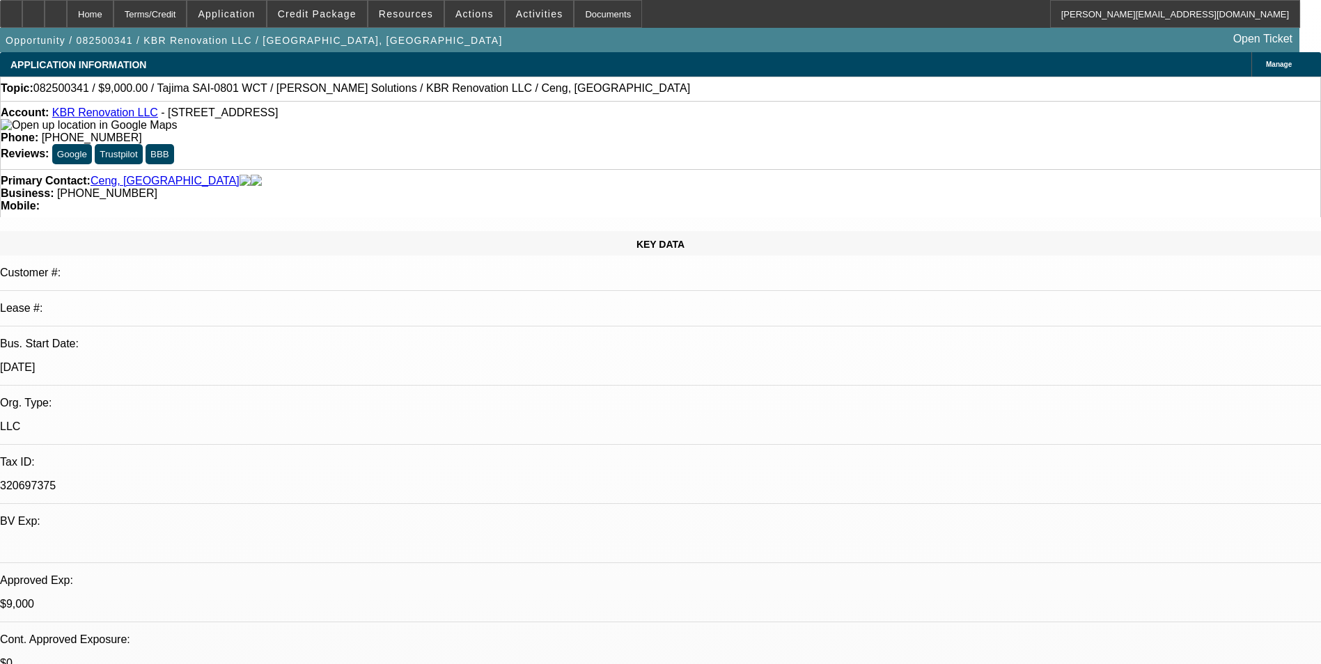
select select "2"
select select "0.1"
select select "0"
select select "2"
select select "0.1"
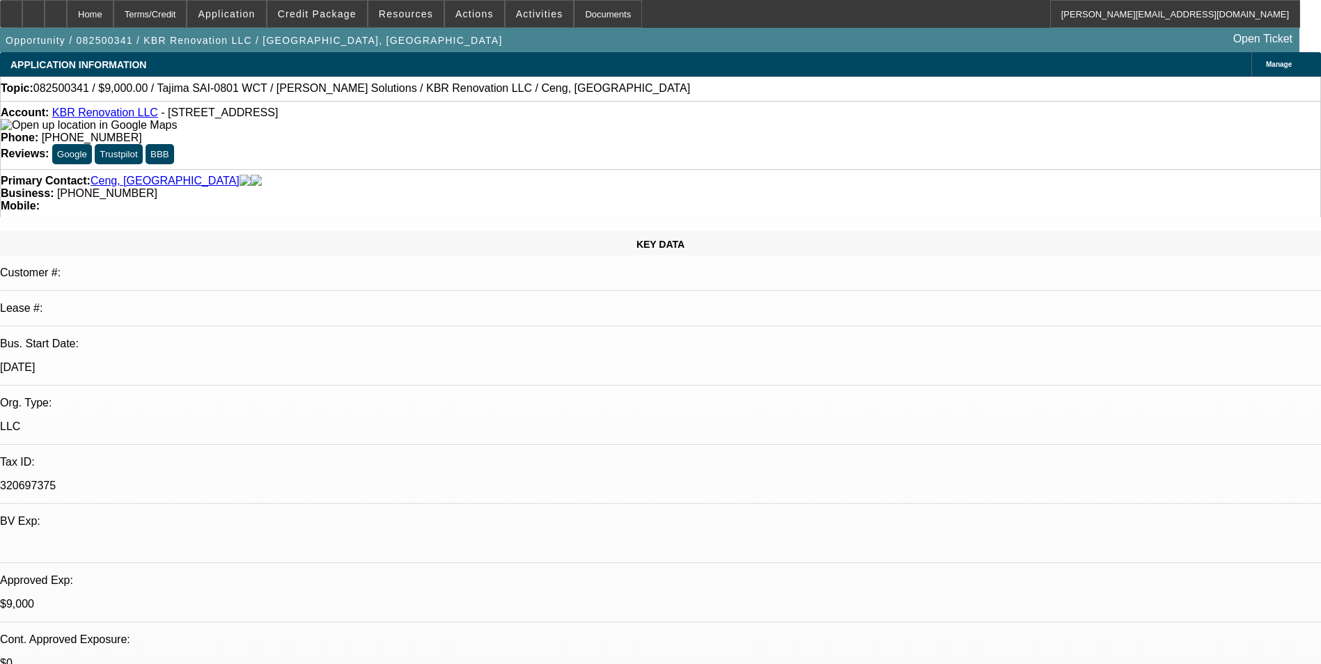
select select "1"
select select "2"
select select "4"
select select "1"
select select "2"
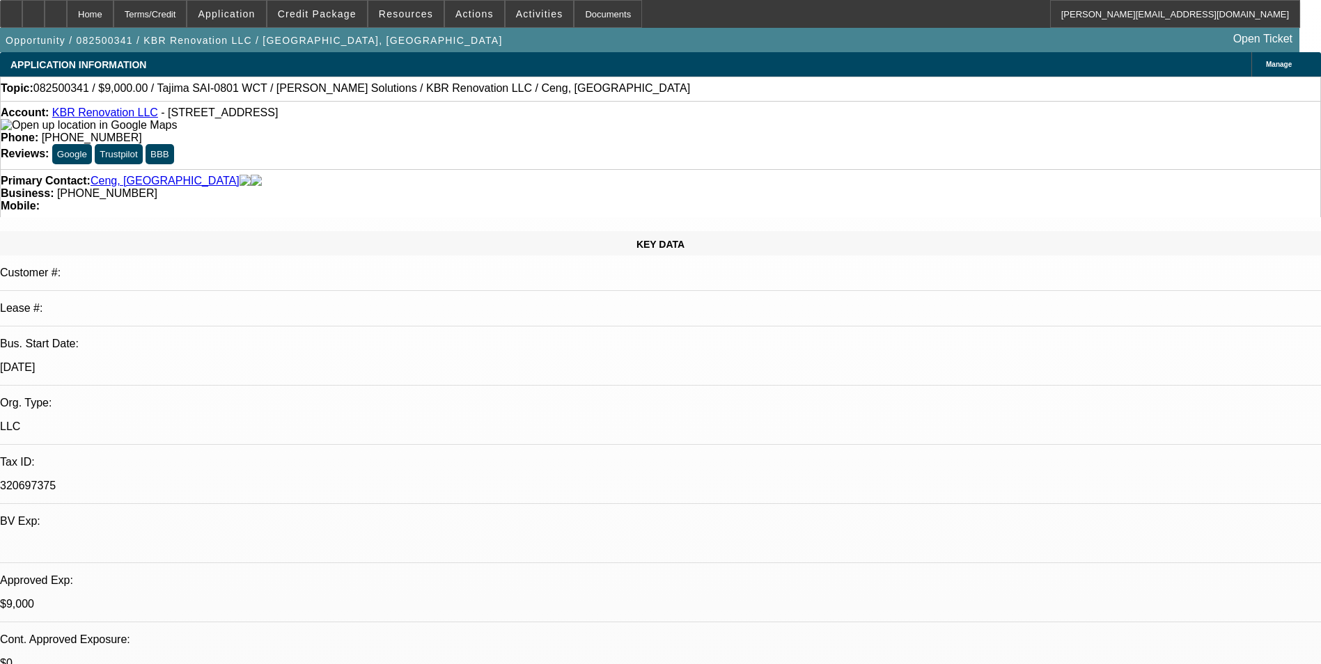
select select "6"
select select "1"
select select "2"
select select "4"
select select "1"
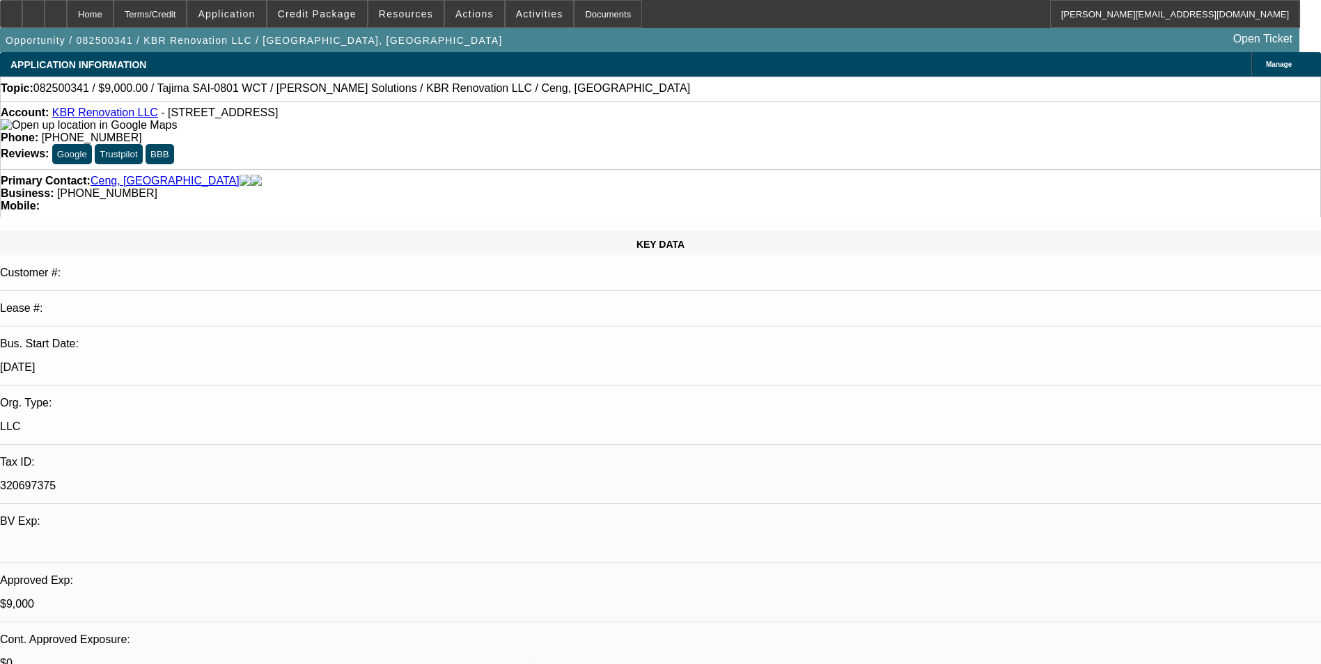
select select "2"
select select "4"
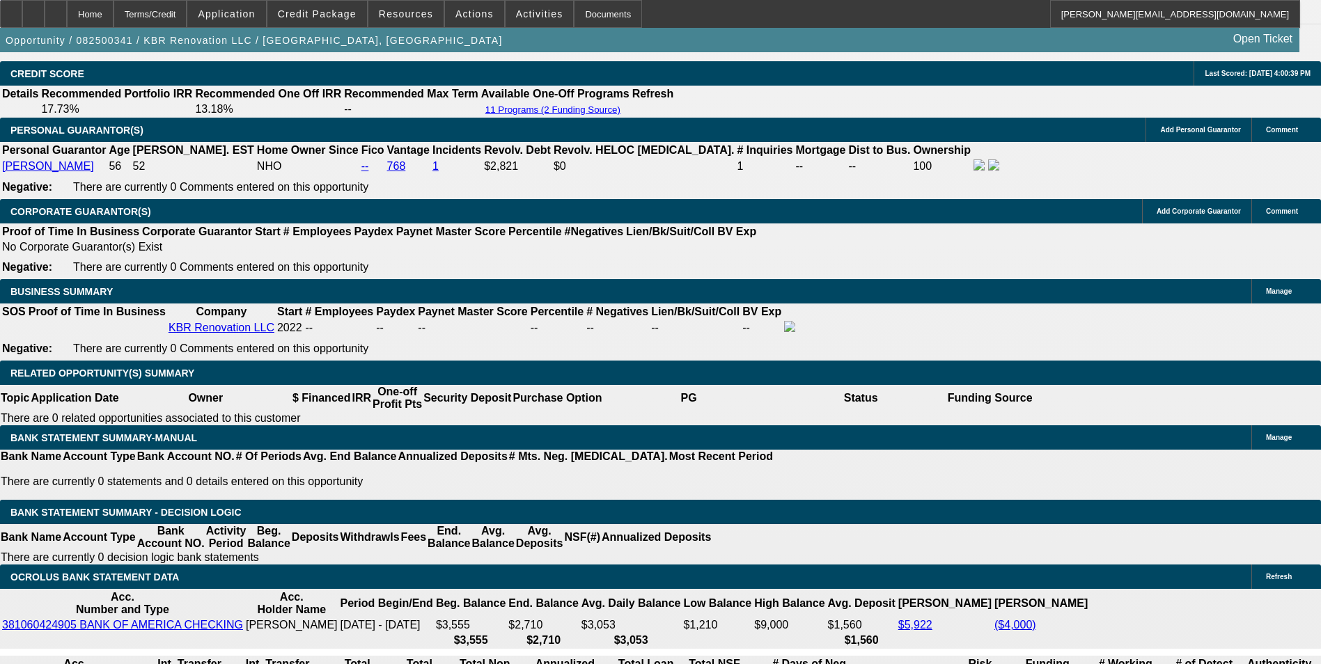
scroll to position [2089, 0]
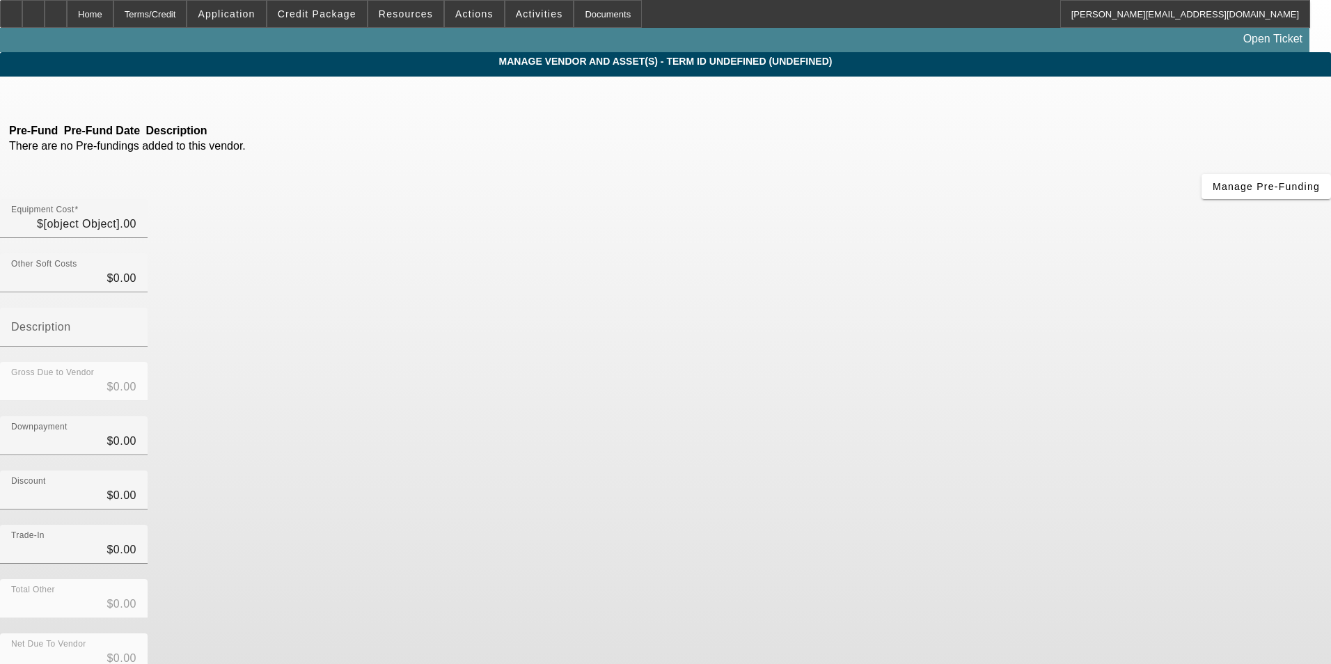
type input "$21,190.00"
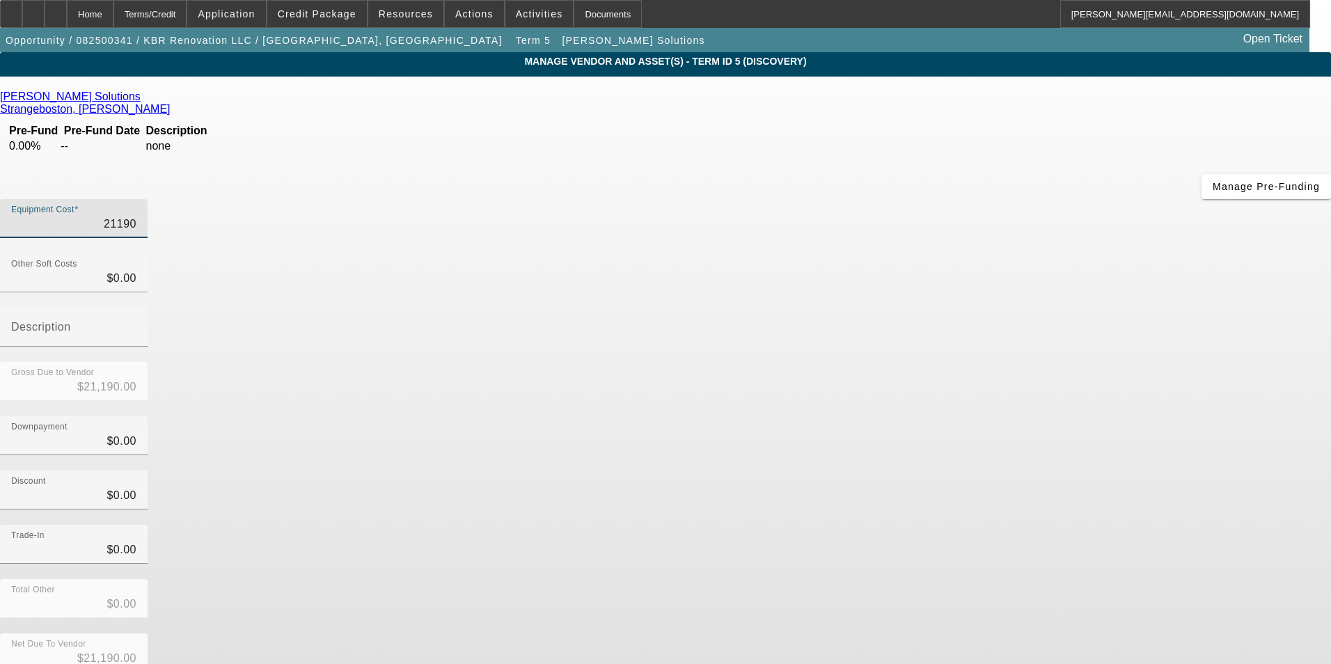
drag, startPoint x: 792, startPoint y: 118, endPoint x: 943, endPoint y: 88, distance: 153.9
click at [943, 88] on div "Hirsch Solutions Strangeboston, Cameron Pre-Fund Pre-Fund Date Description 0.00…" at bounding box center [665, 438] width 1331 height 723
type input "4"
type input "$4.00"
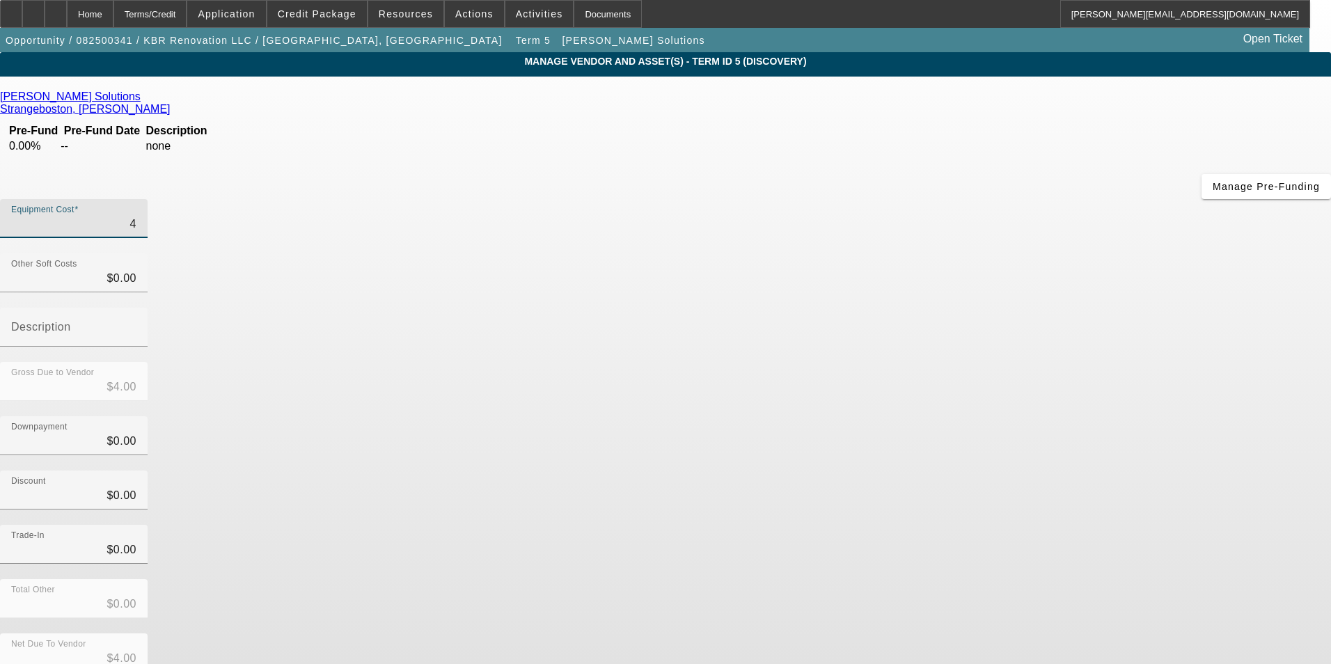
type input "41"
type input "$41.00"
type input "411"
type input "$411.00"
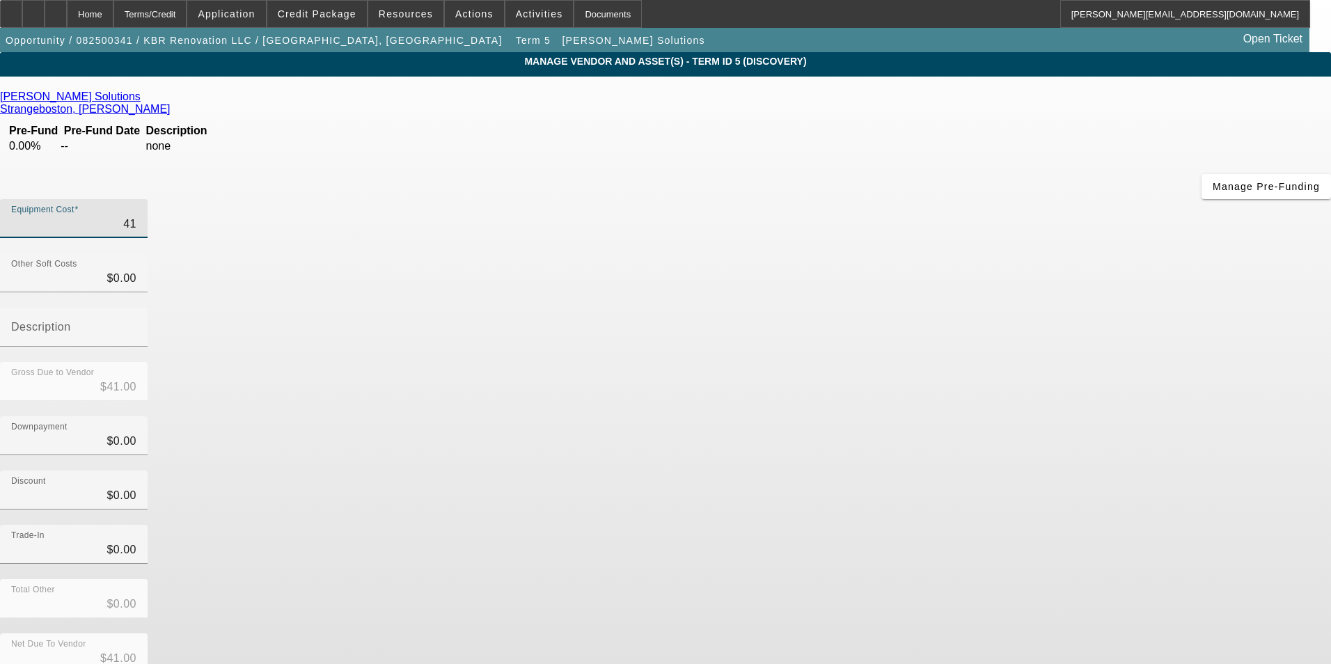
type input "$411.00"
type input "4112"
type input "$4,112.00"
type input "41122"
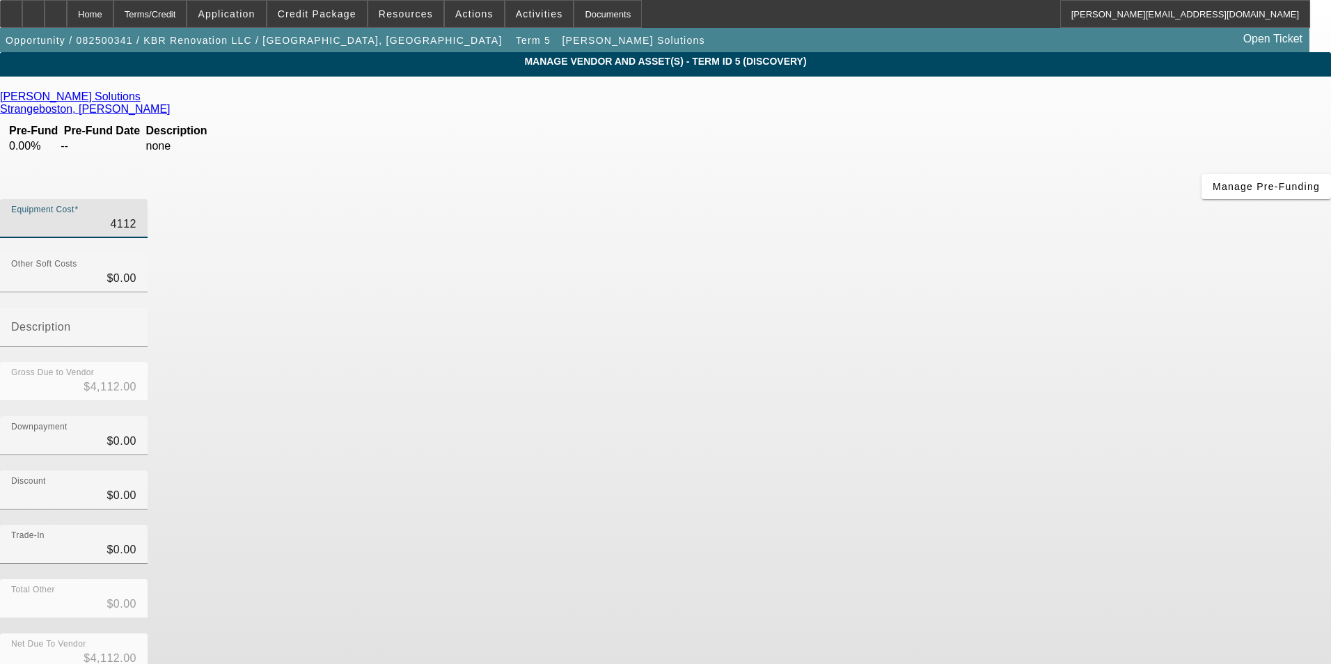
type input "$41,122.00"
type input "4112"
type input "$4,112.00"
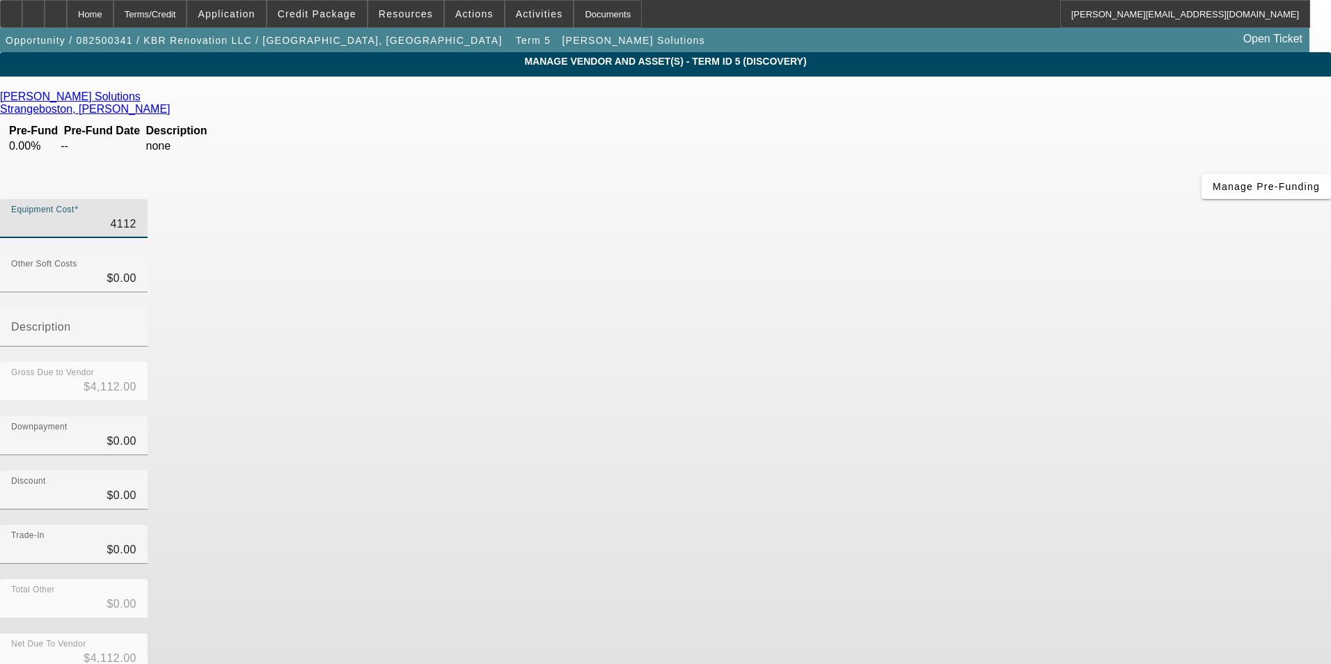
type input "41123"
type input "$41,123.00"
click at [962, 362] on div "Gross Due to Vendor $41,123.00" at bounding box center [665, 389] width 1331 height 54
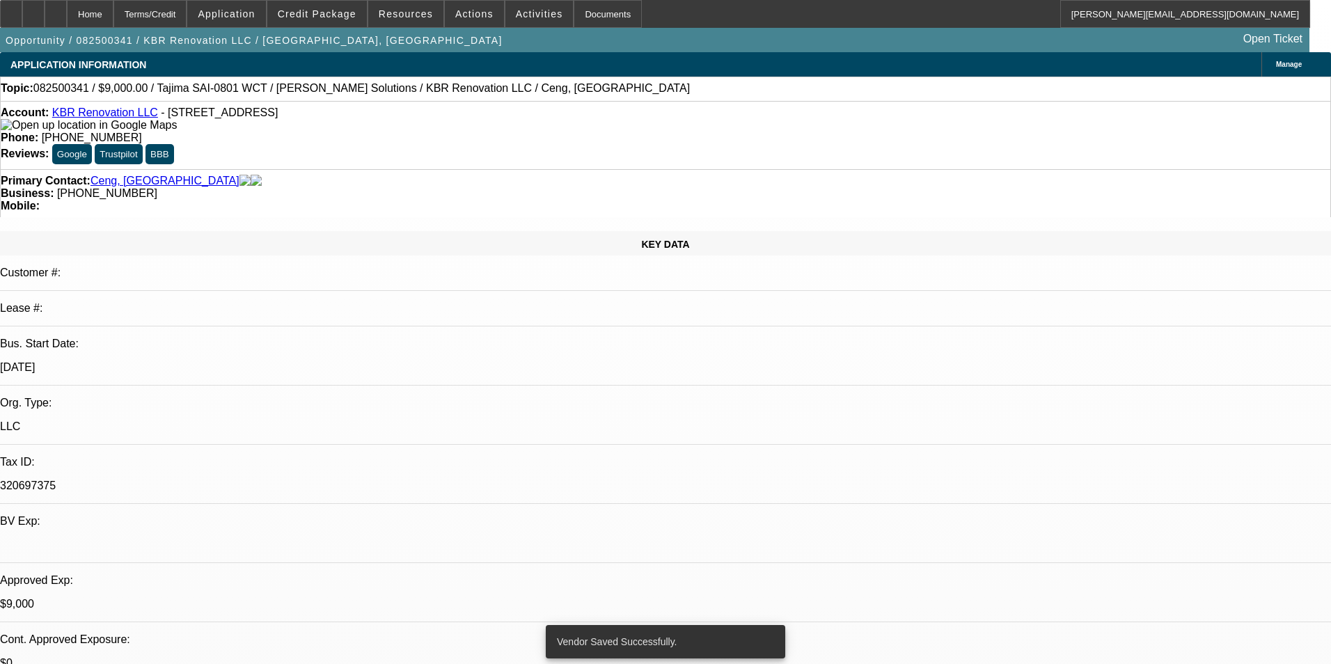
select select "0"
select select "2"
select select "0.1"
select select "4"
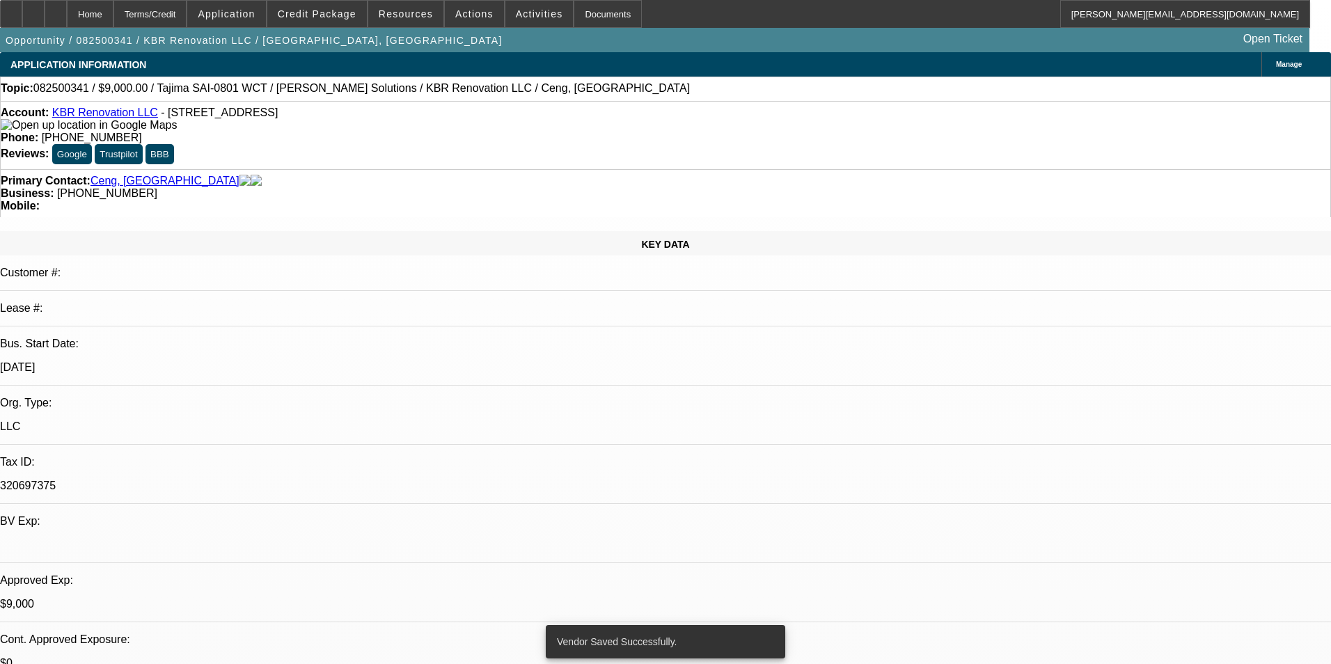
select select "0"
select select "2"
select select "0"
select select "6"
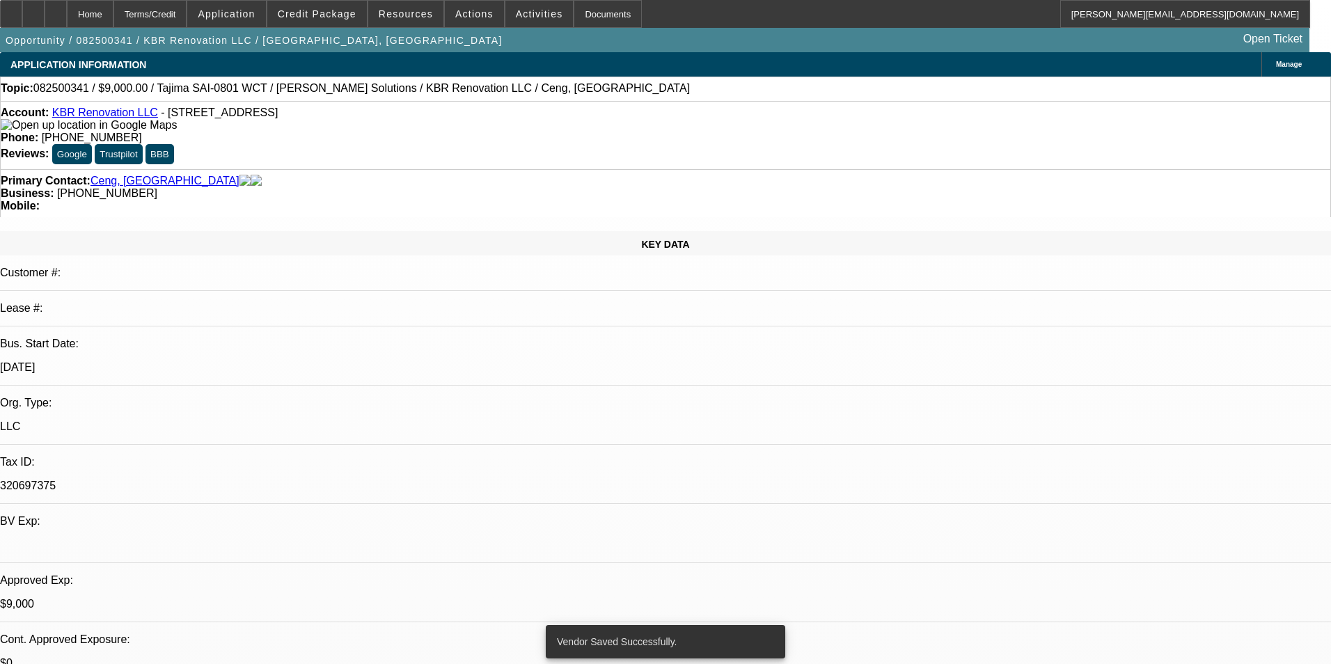
select select "0"
select select "2"
select select "0.1"
select select "4"
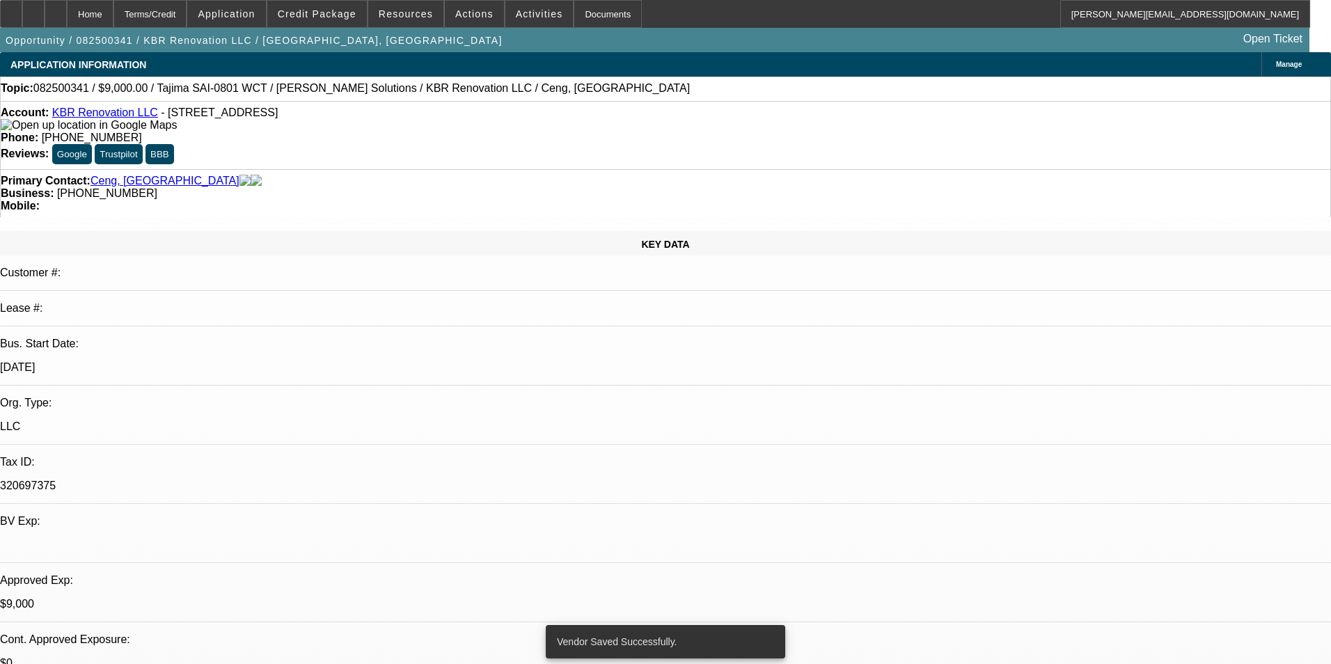
select select "0"
select select "2"
select select "0.1"
select select "4"
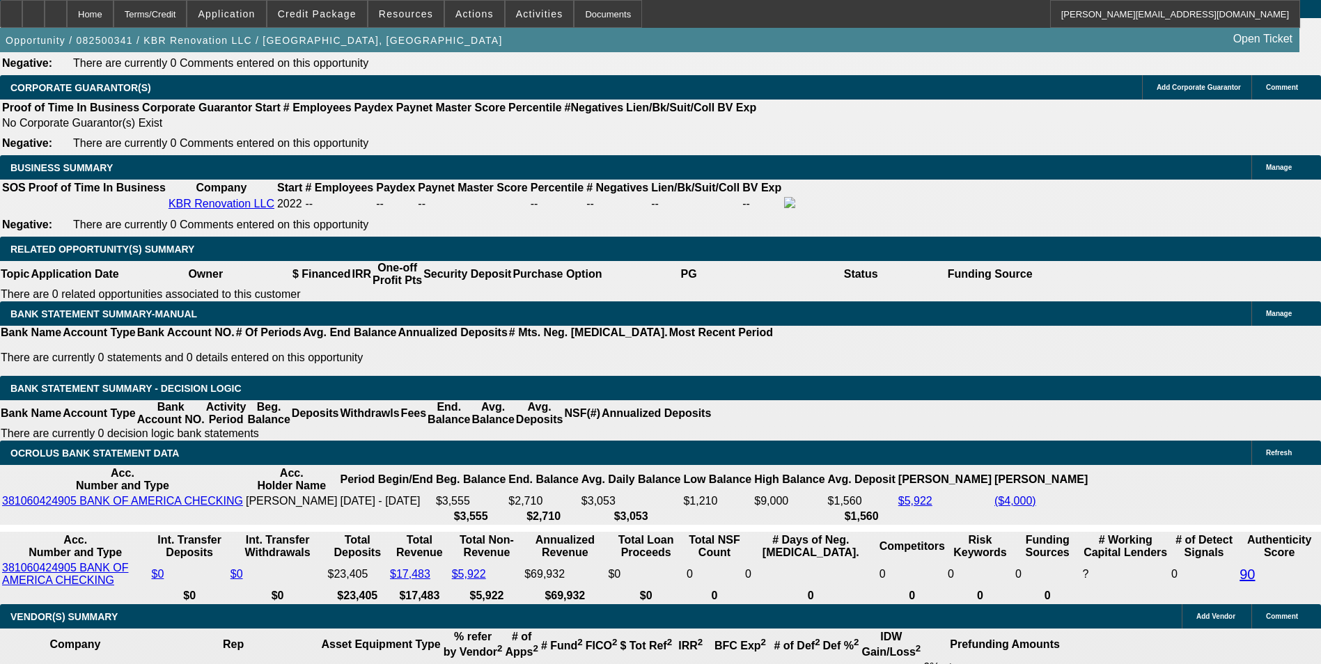
scroll to position [2158, 0]
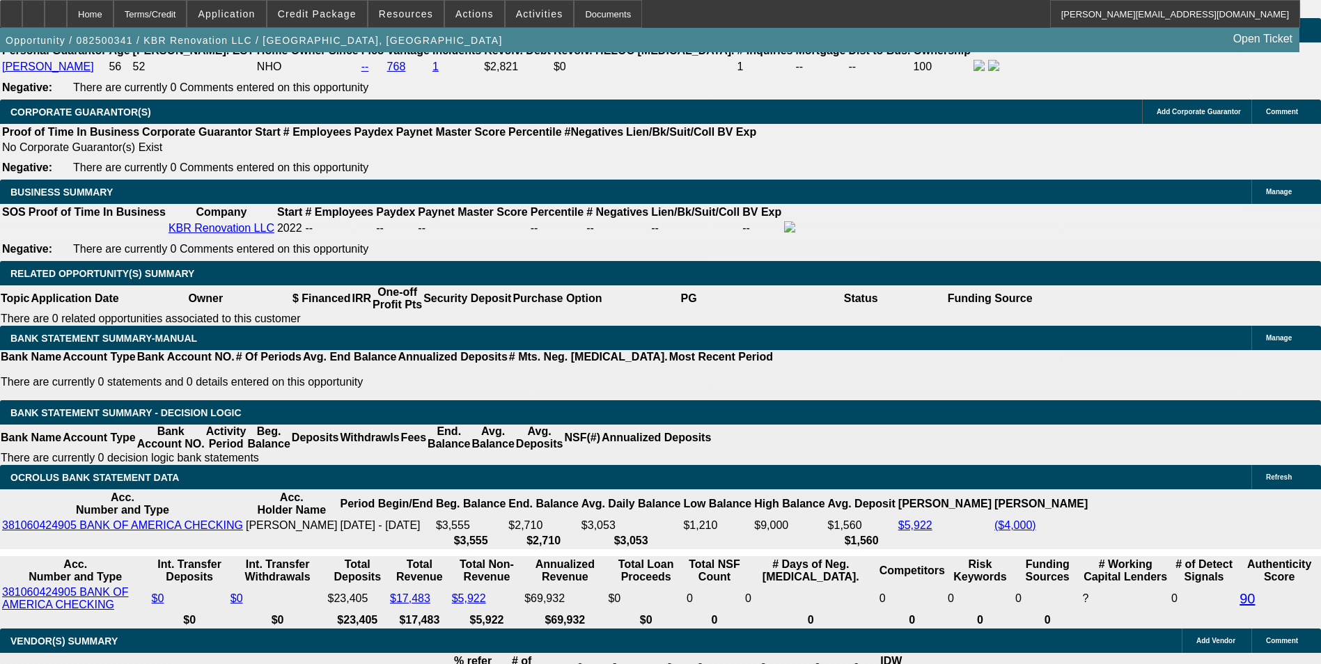
drag, startPoint x: 425, startPoint y: 240, endPoint x: 545, endPoint y: 217, distance: 122.5
type input "$0.00"
type input "UNKNOWN"
type input "$2,834.96"
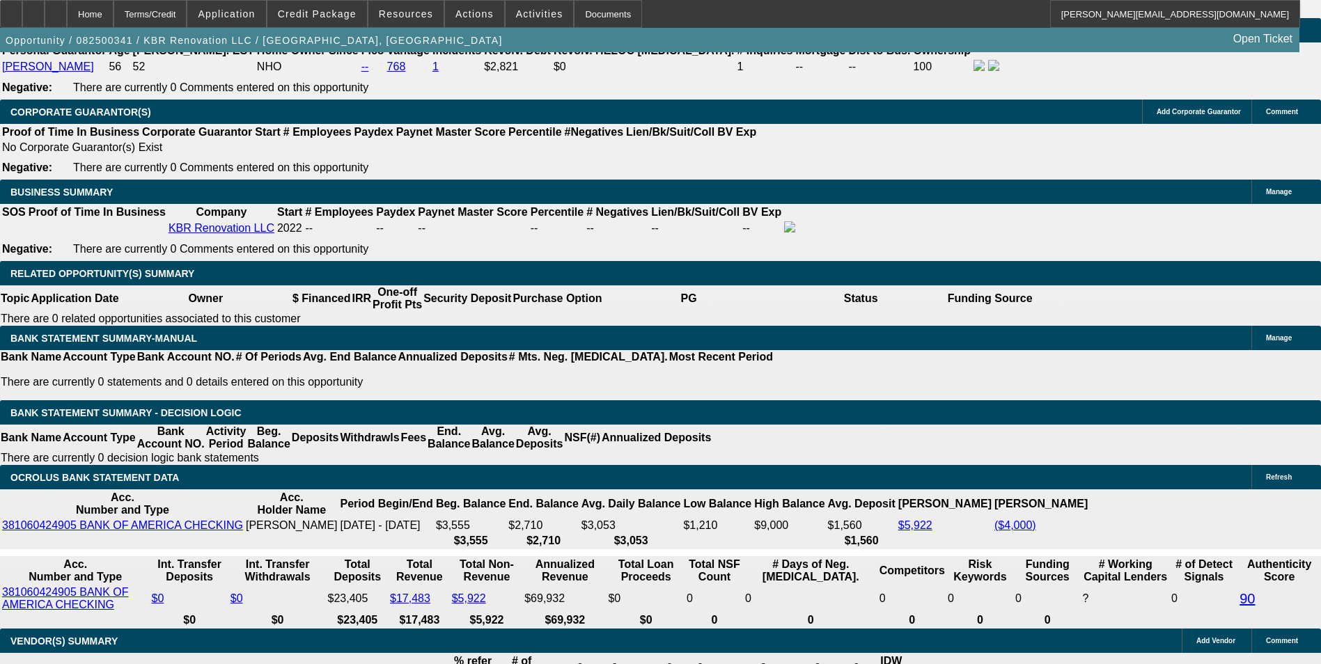
type input "$1,417.48"
drag, startPoint x: 446, startPoint y: 343, endPoint x: 480, endPoint y: 295, distance: 59.9
type input "60"
type input "$14,297.22"
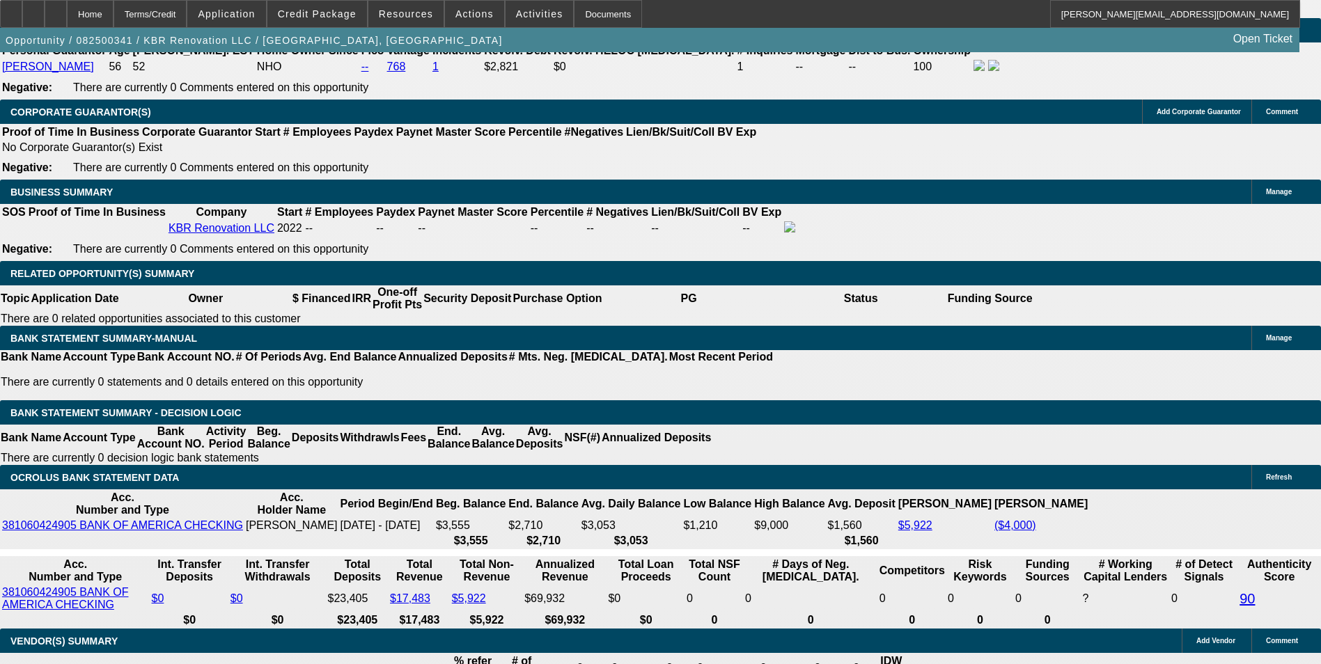
type input "$7,148.61"
type input "$1,939.36"
type input "$969.68"
type input "60"
drag, startPoint x: 470, startPoint y: 338, endPoint x: 513, endPoint y: 326, distance: 45.0
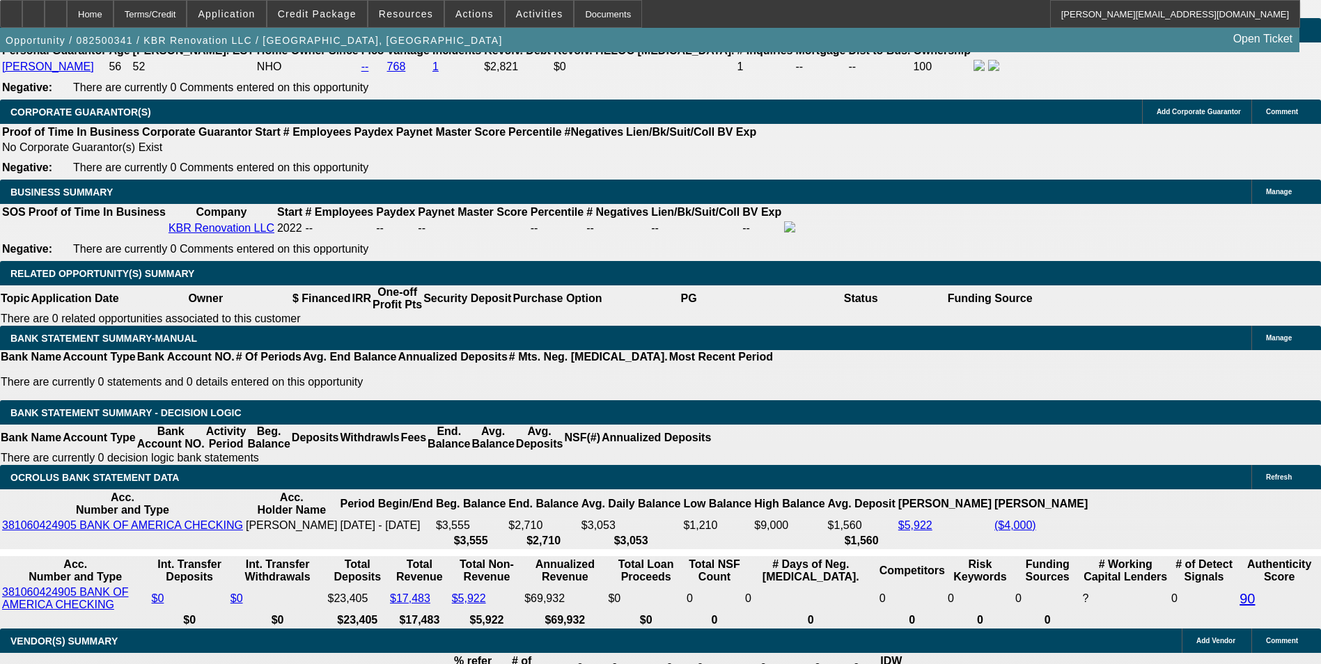
type input "1"
type input "$1,405.90"
type input "$702.95"
type input "11."
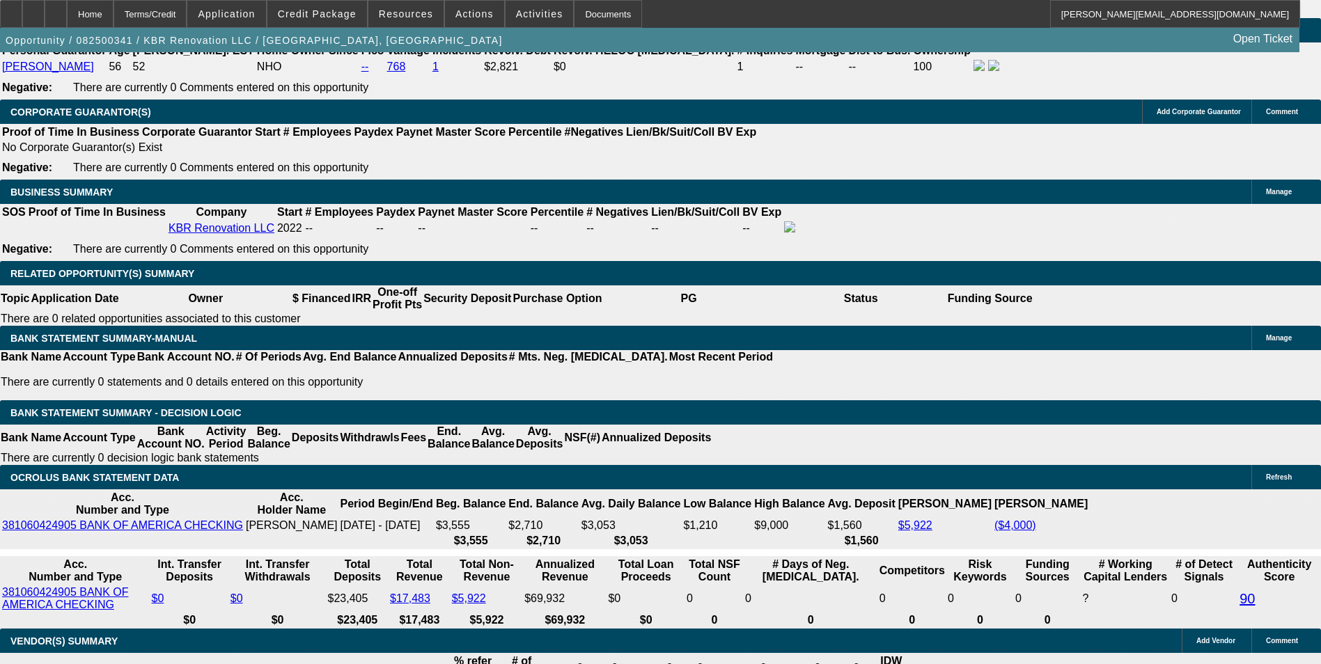
type input "$1,788.22"
type input "$894.11"
type input "11.9"
type input "$1,825.36"
type input "$912.68"
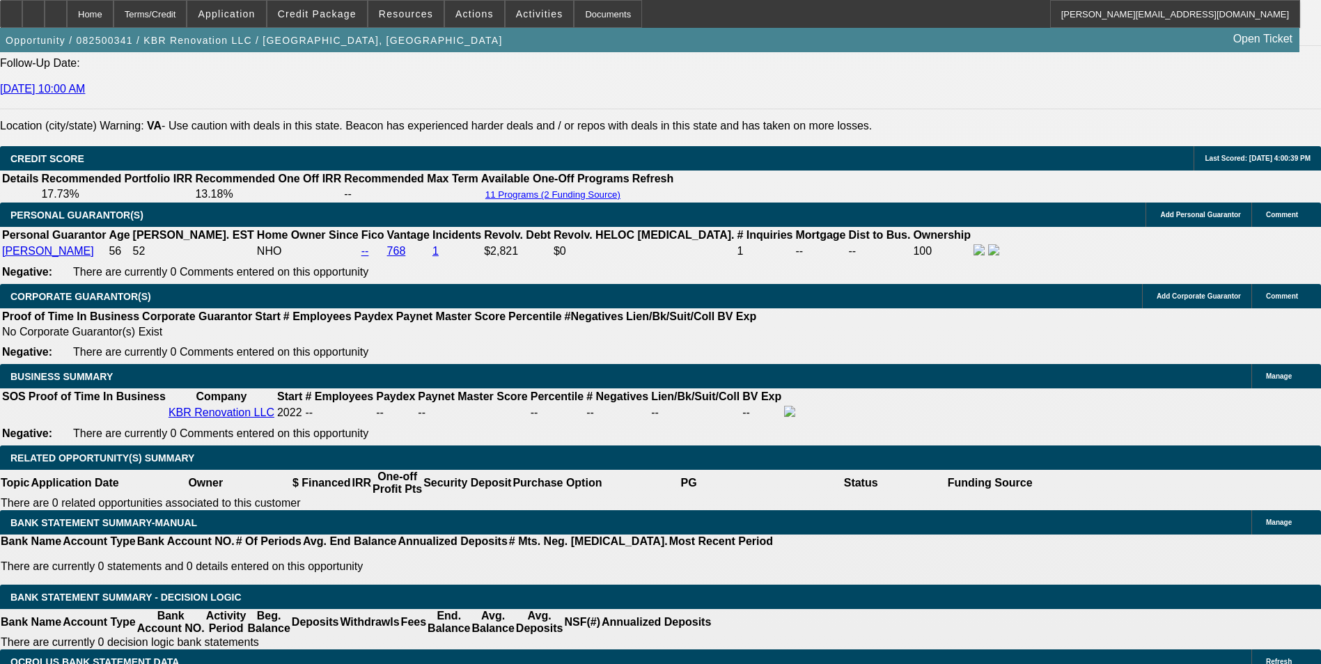
scroll to position [1950, 0]
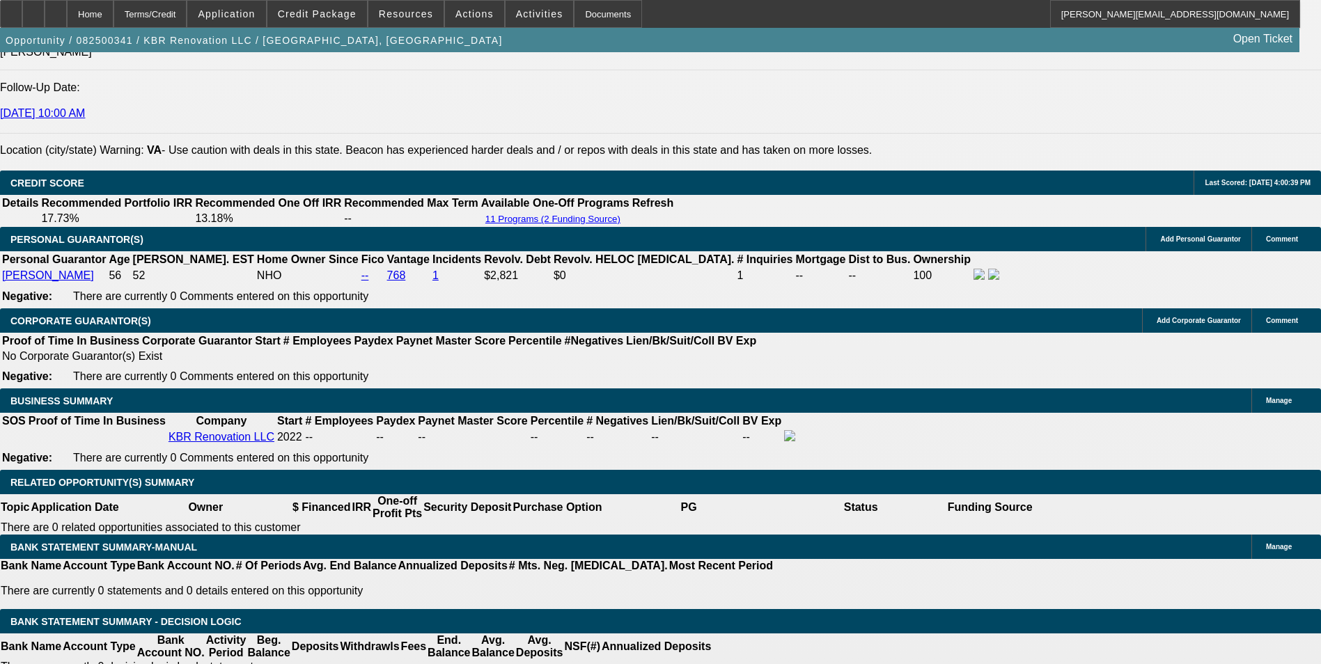
type input "11.9"
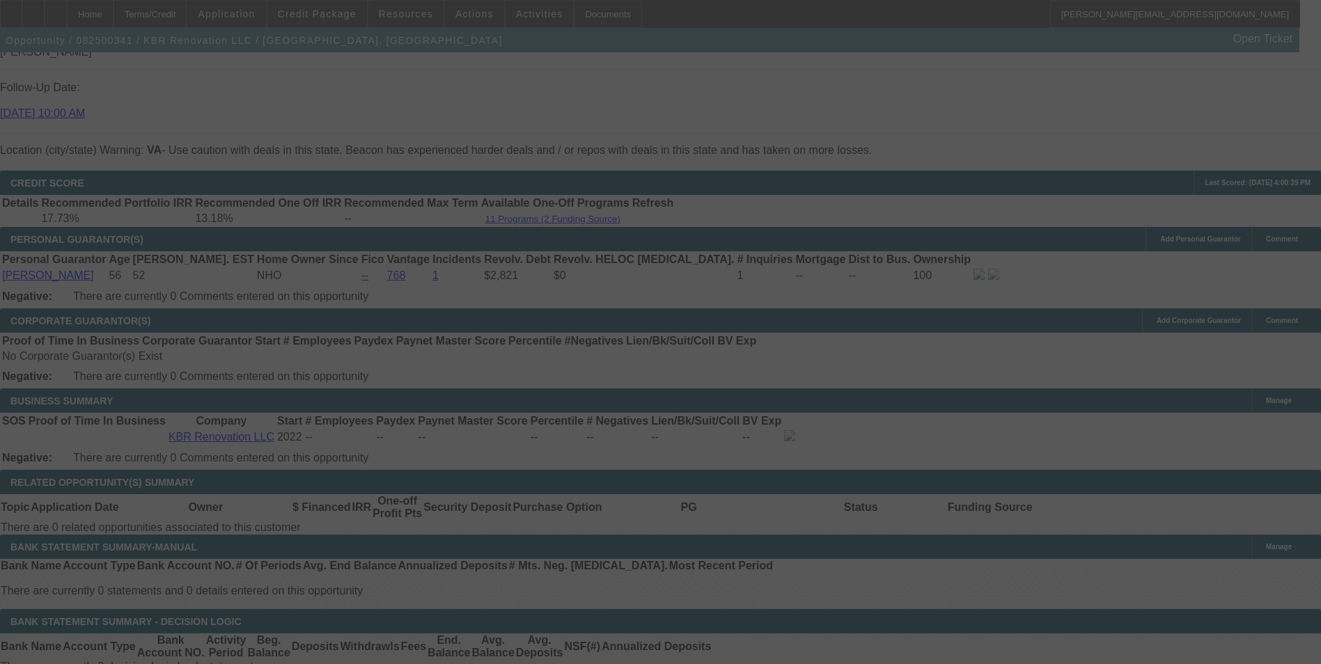
select select "0"
select select "2"
select select "0"
select select "6"
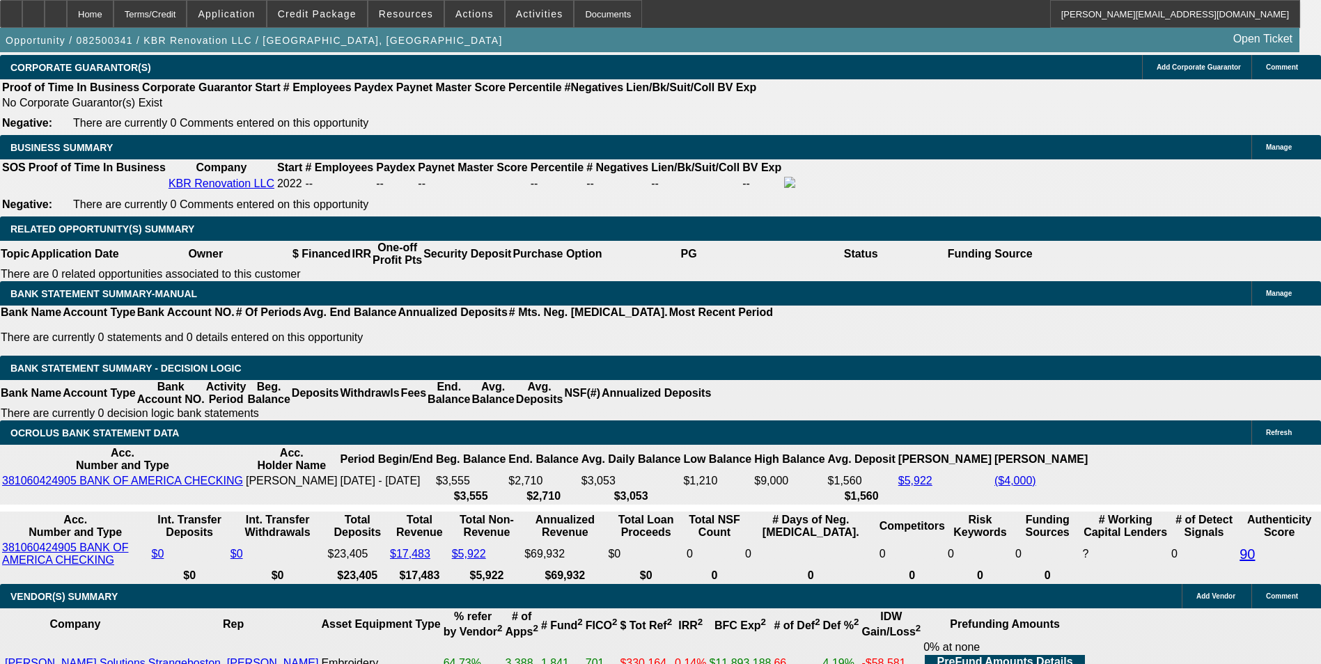
scroll to position [2228, 0]
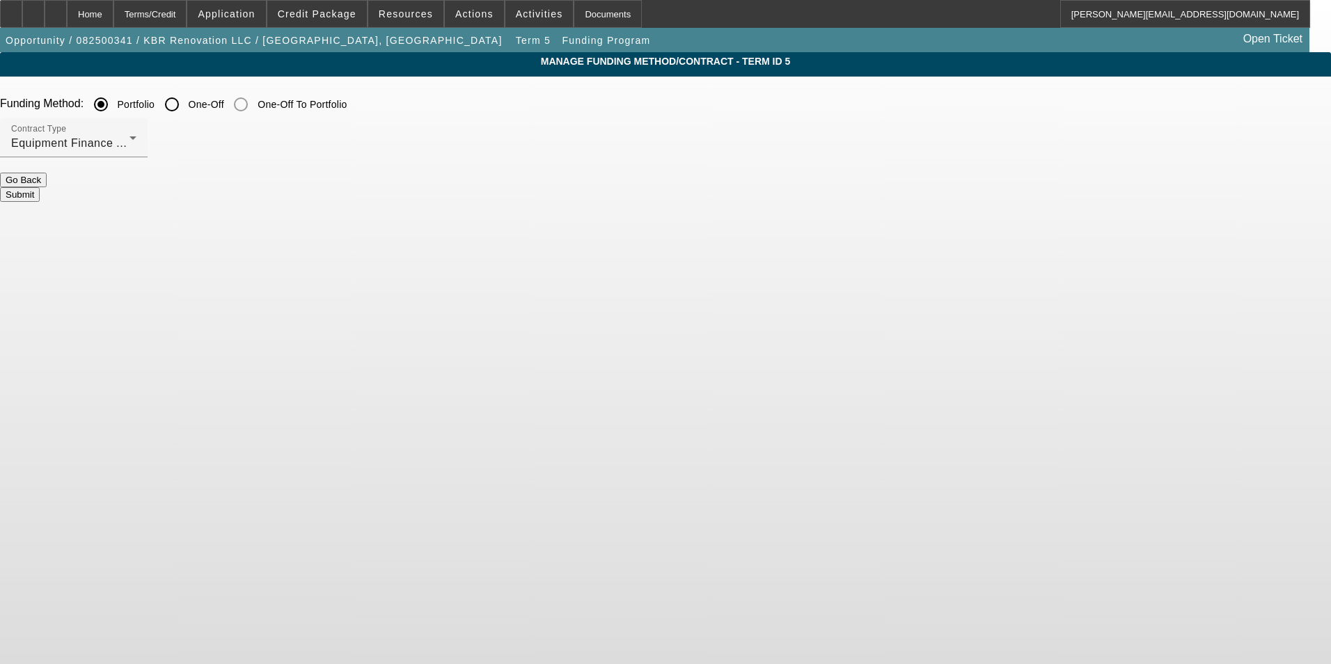
click at [40, 188] on button "Submit" at bounding box center [20, 194] width 40 height 15
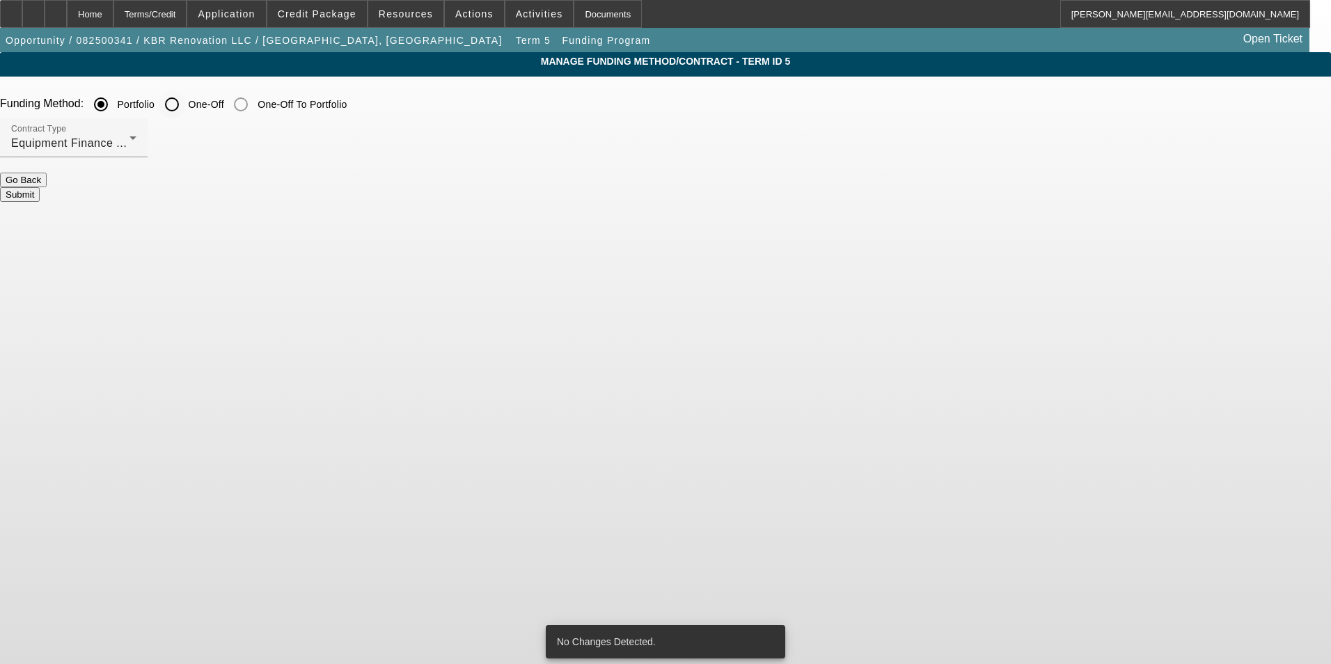
click at [186, 103] on input "One-Off" at bounding box center [172, 105] width 28 height 28
radio input "true"
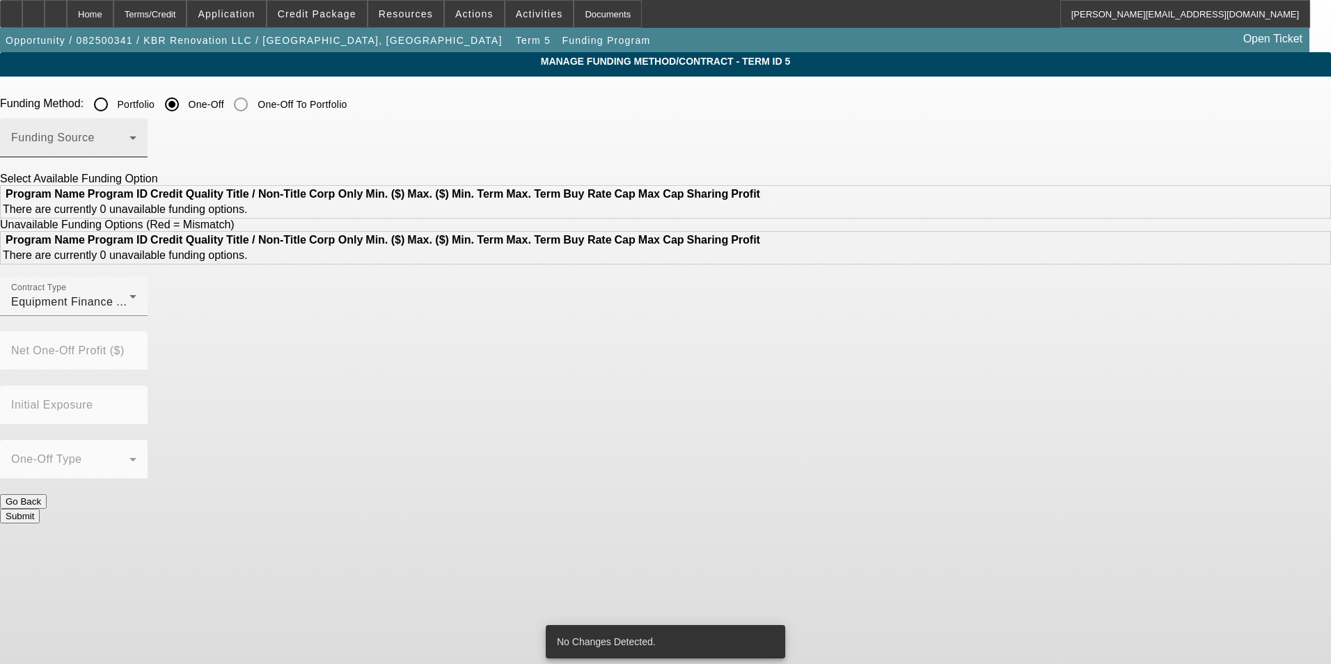
click at [130, 140] on span at bounding box center [70, 143] width 118 height 17
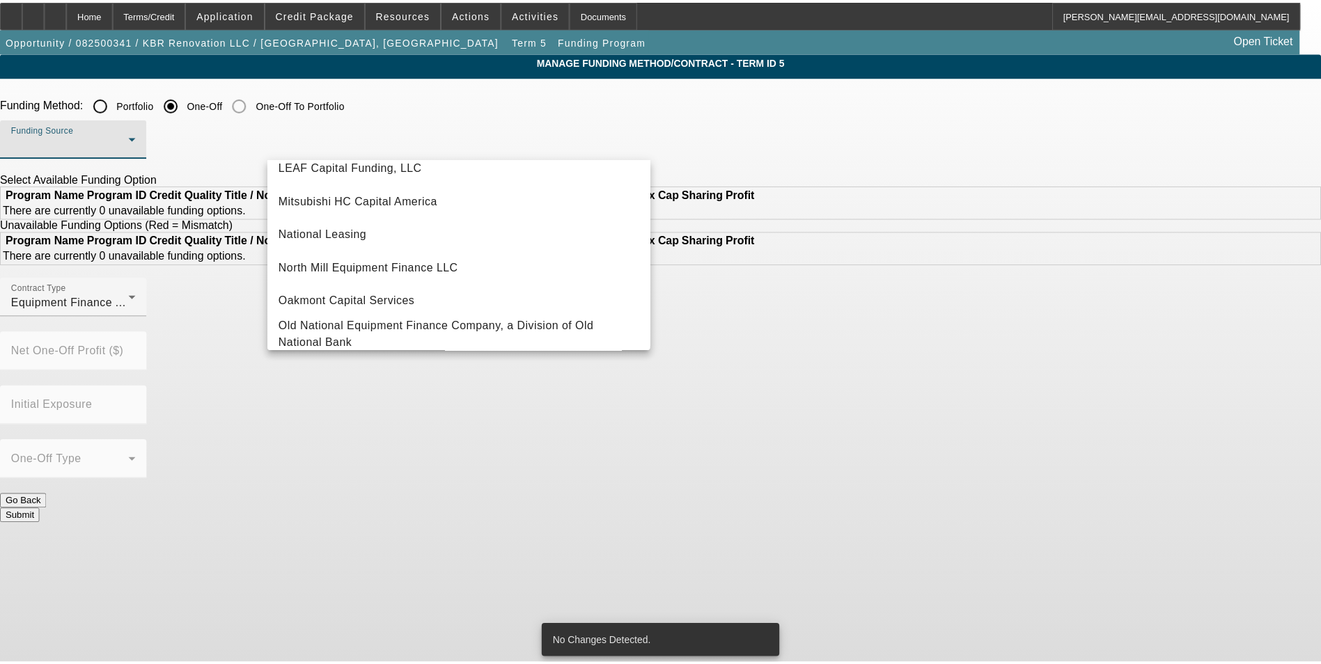
scroll to position [395, 0]
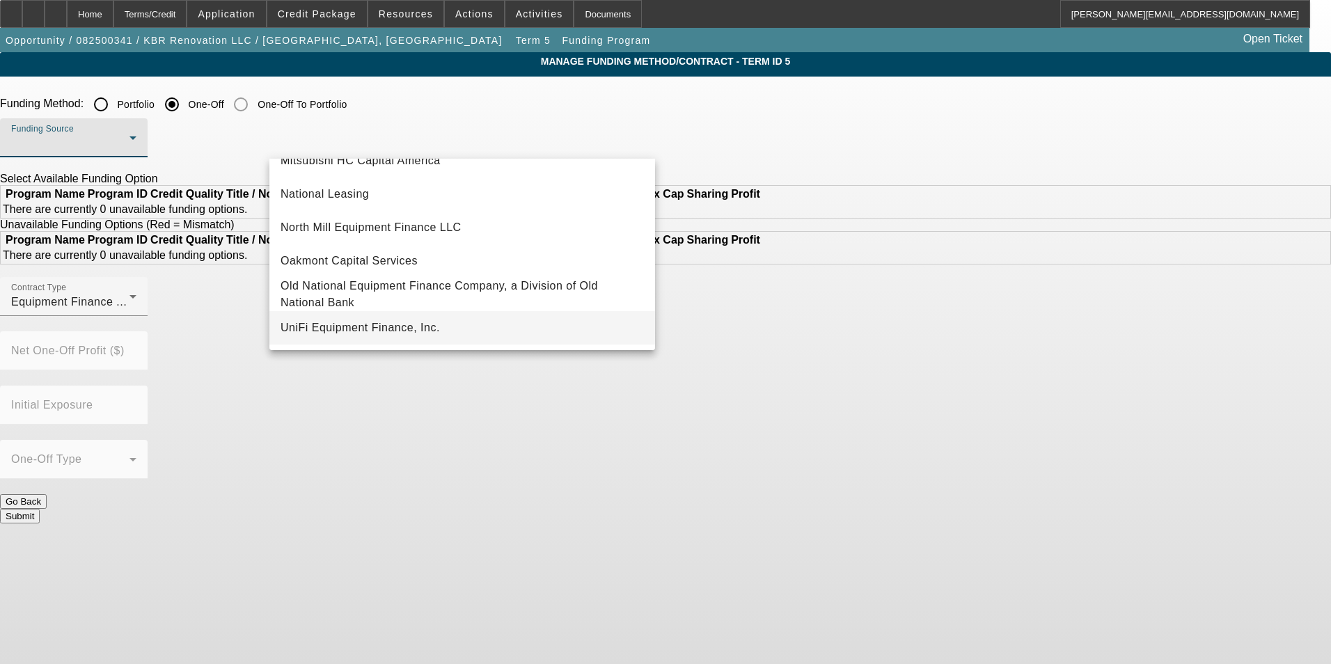
click at [409, 326] on span "UniFi Equipment Finance, Inc." at bounding box center [360, 328] width 159 height 17
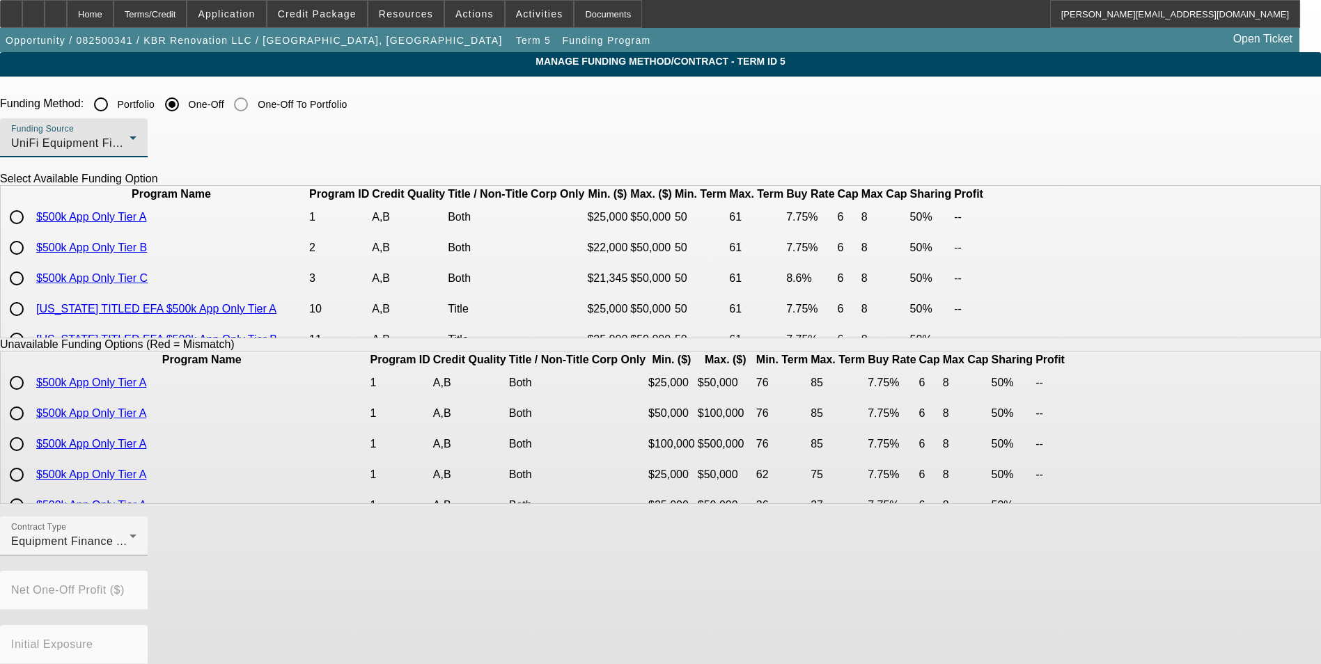
click at [31, 262] on input "radio" at bounding box center [17, 248] width 28 height 28
radio input "true"
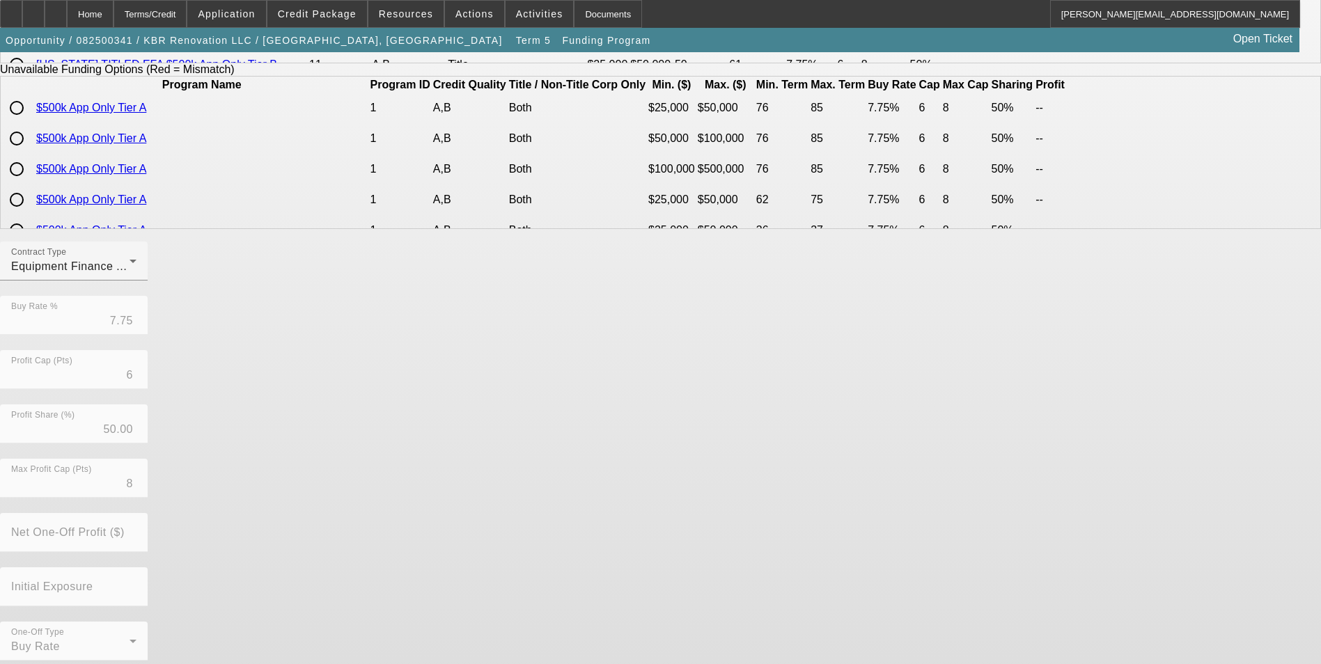
scroll to position [286, 0]
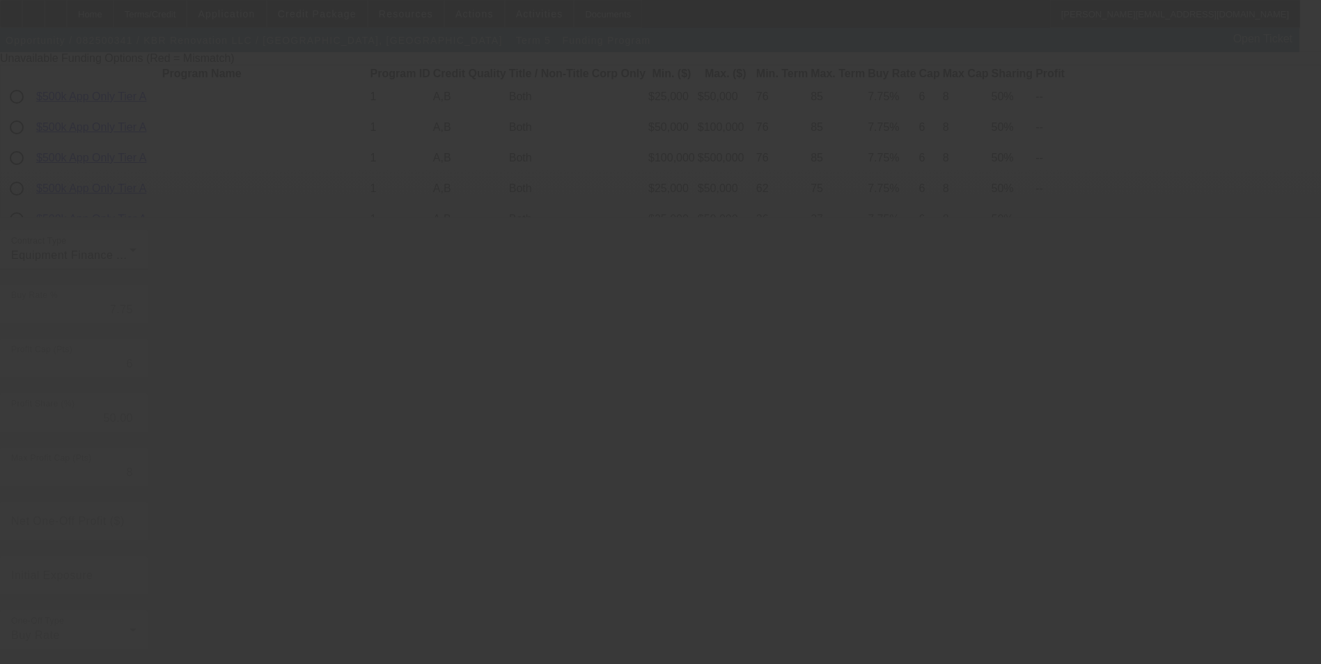
radio input "true"
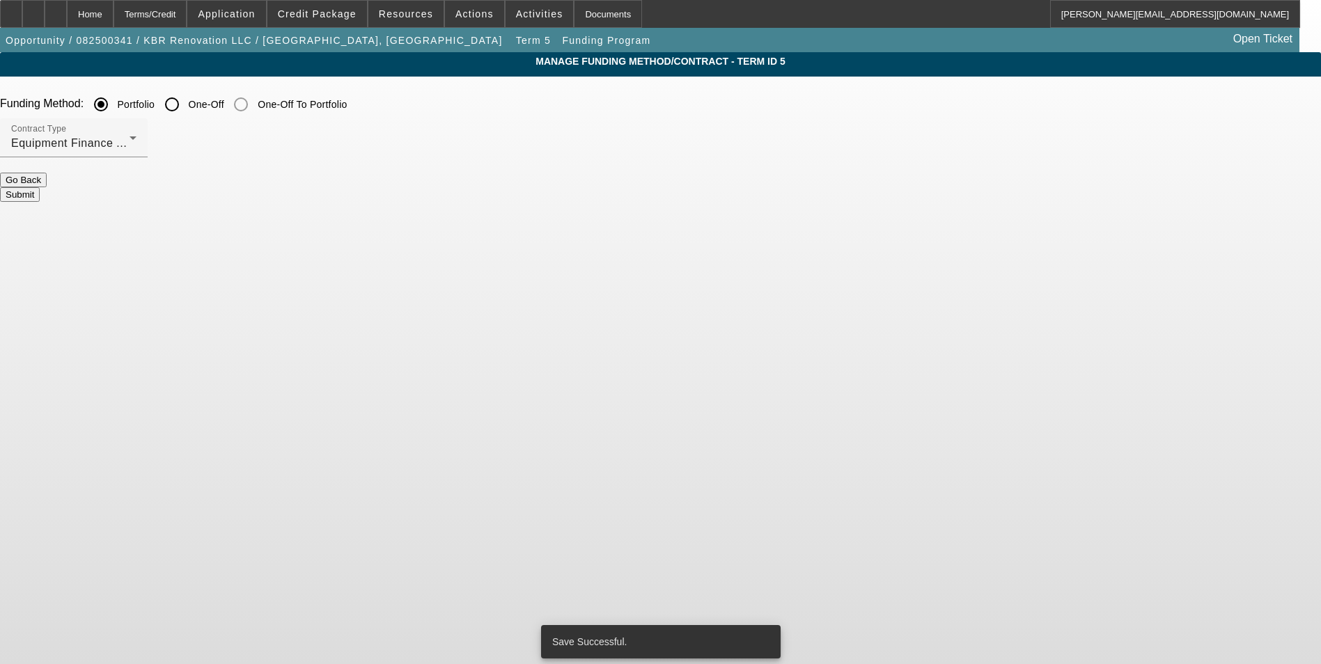
scroll to position [0, 0]
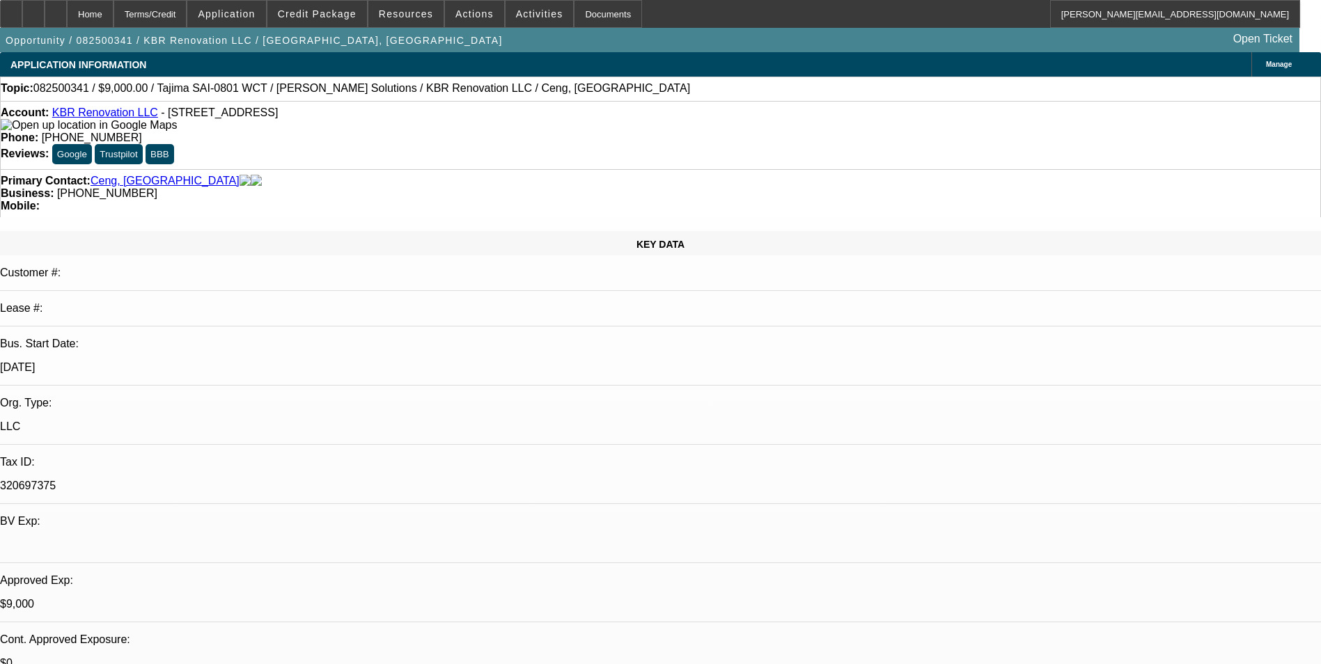
select select "0"
select select "2"
select select "0.1"
select select "4"
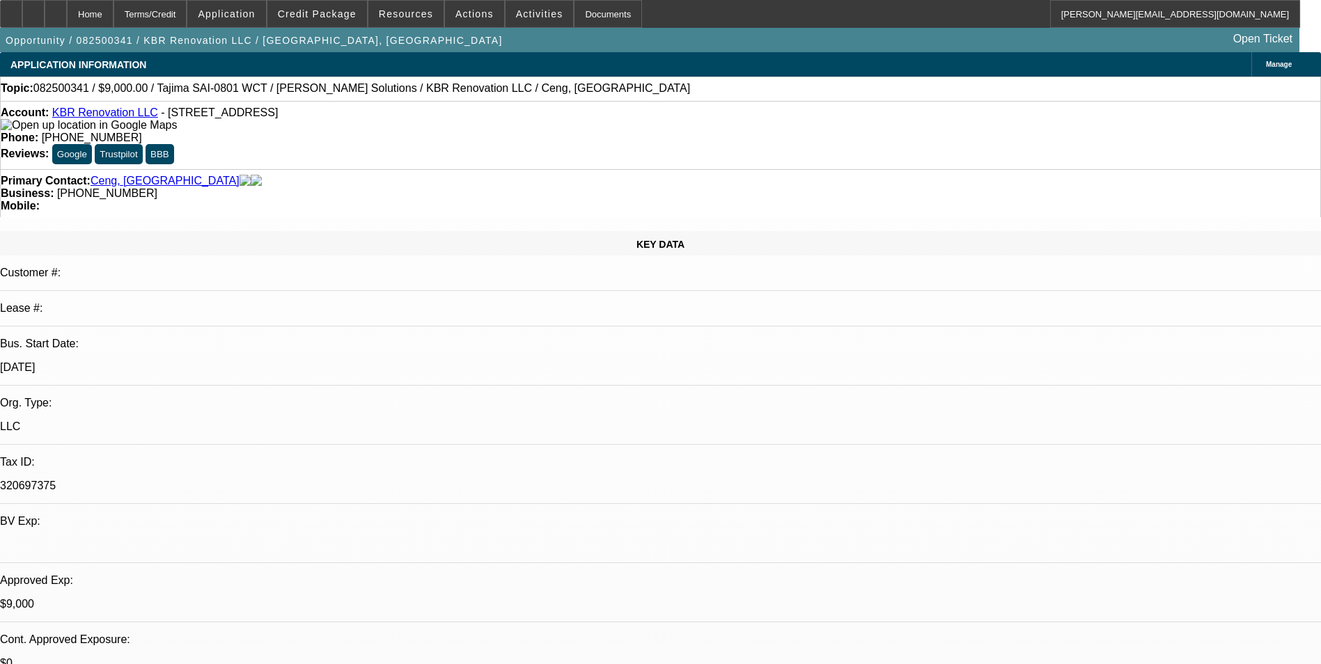
select select "0"
select select "2"
select select "0"
select select "6"
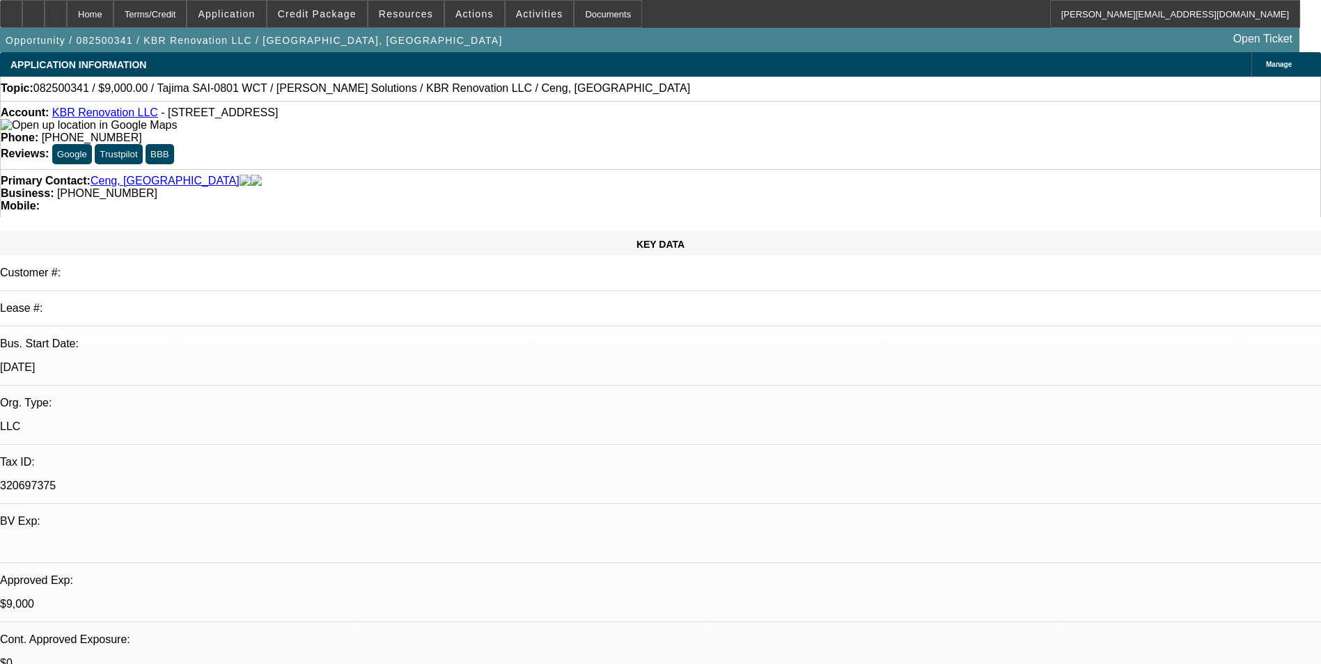
select select "0"
select select "2"
select select "0.1"
select select "4"
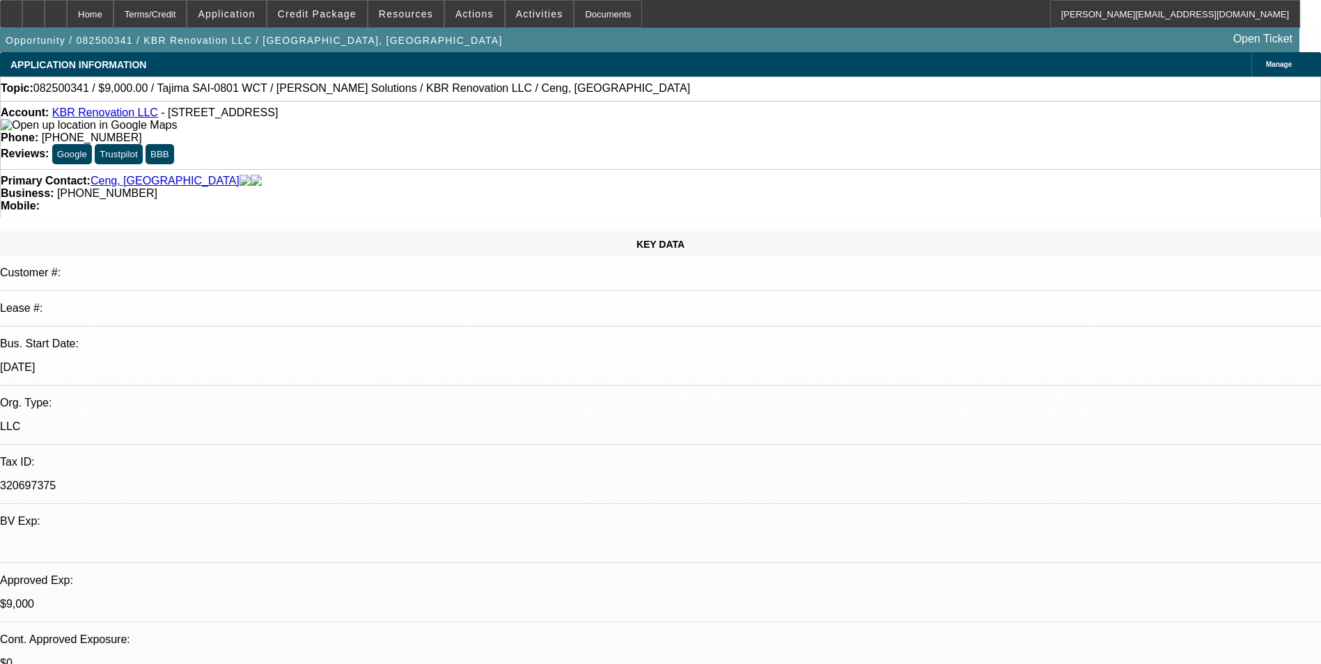
select select "0"
select select "2"
select select "0.1"
select select "4"
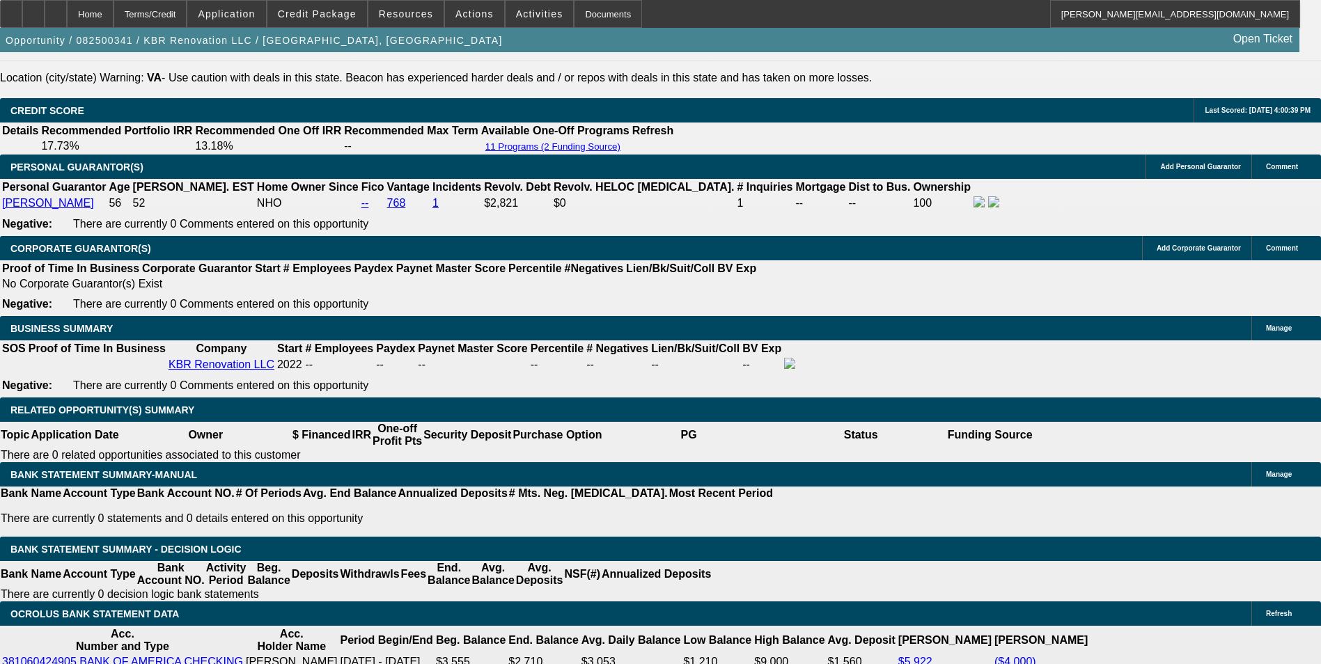
scroll to position [2089, 0]
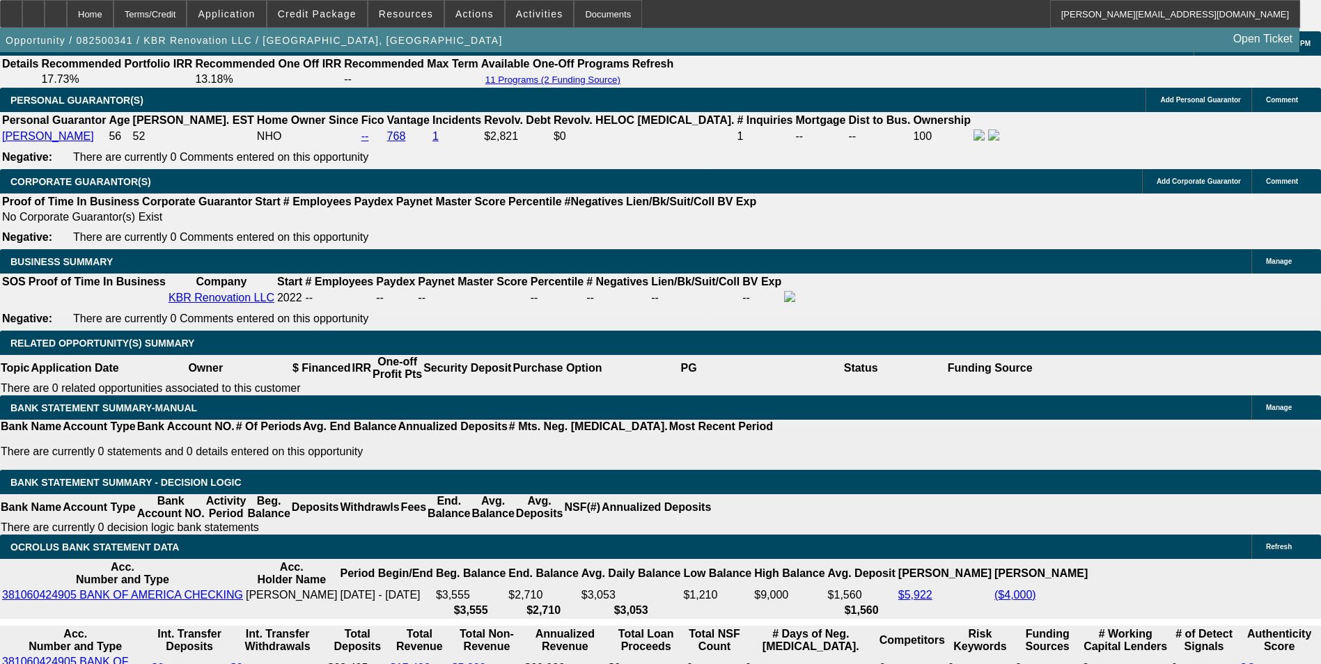
drag, startPoint x: 471, startPoint y: 413, endPoint x: 563, endPoint y: 379, distance: 97.1
type input "UNKNOWN"
type input "11"
type input "$1,405.90"
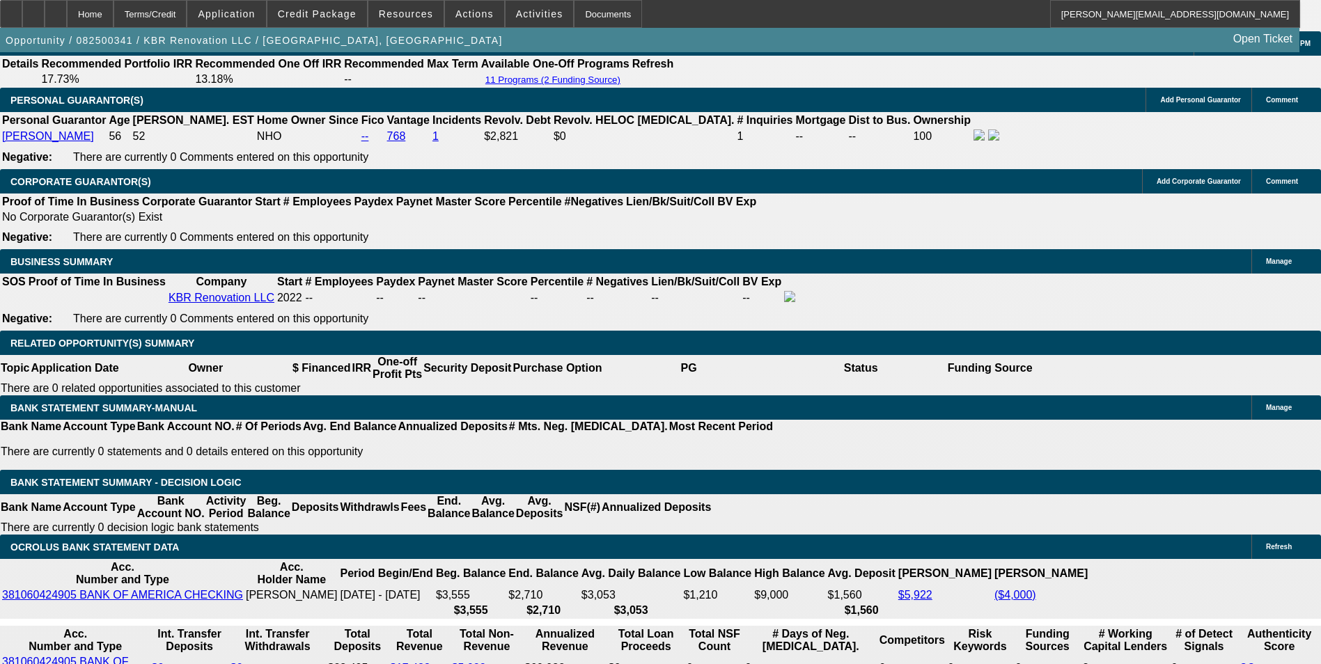
type input "$702.95"
type input "$1,788.22"
type input "$894.11"
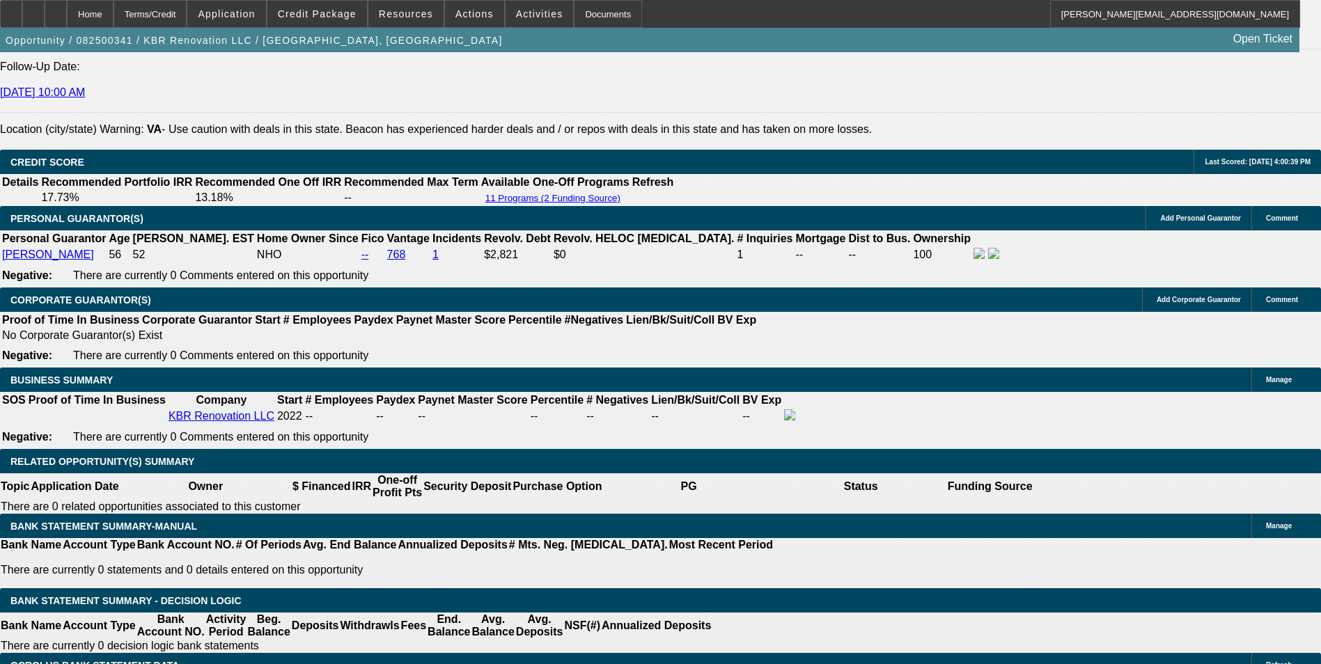
scroll to position [1880, 0]
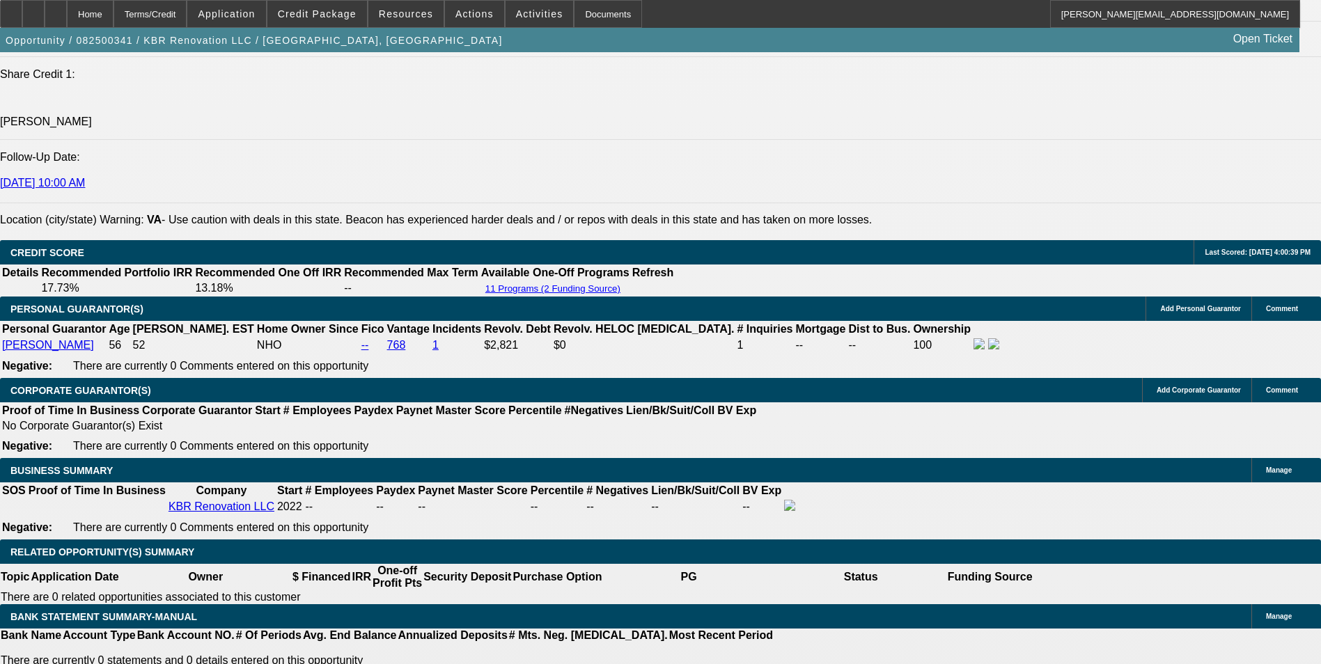
type input "11"
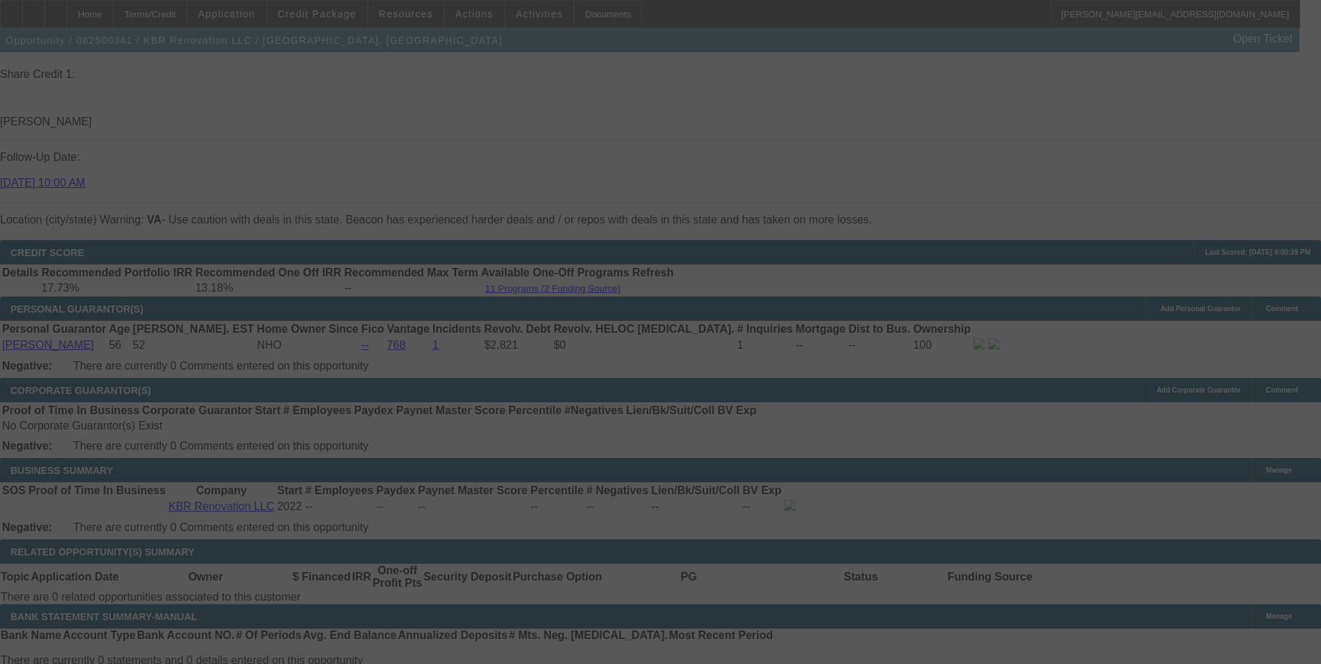
select select "0"
select select "2"
select select "0"
select select "6"
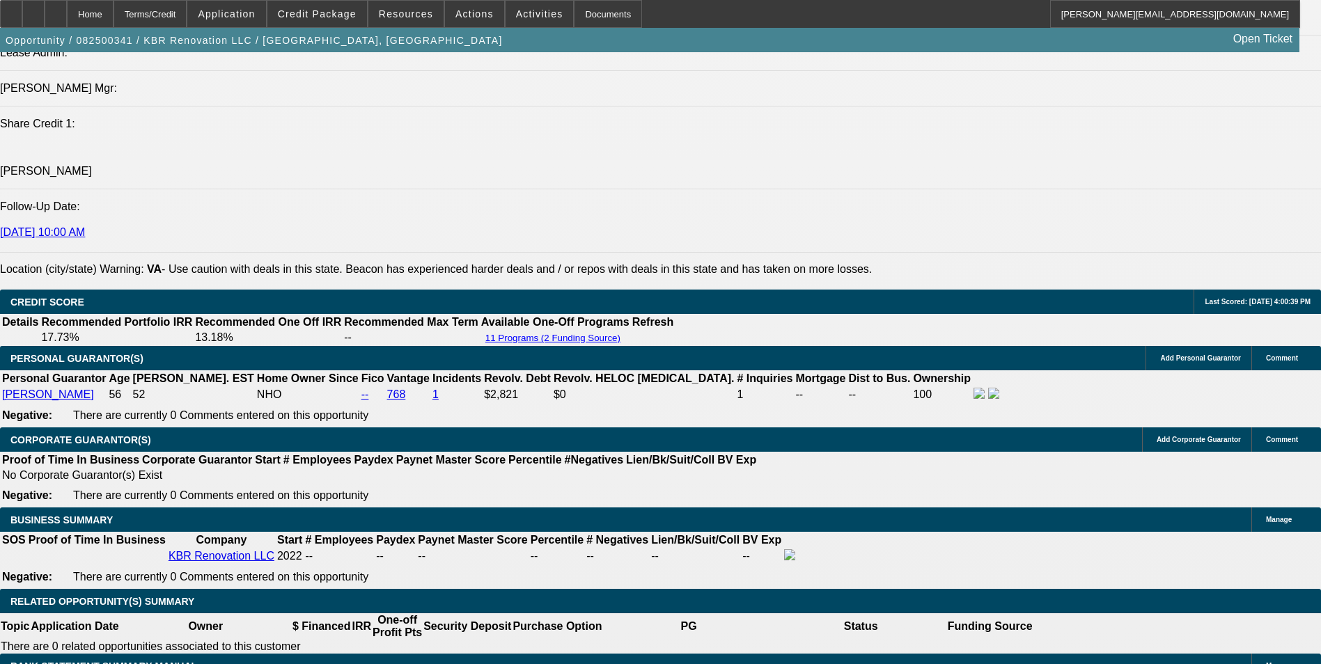
scroll to position [1810, 0]
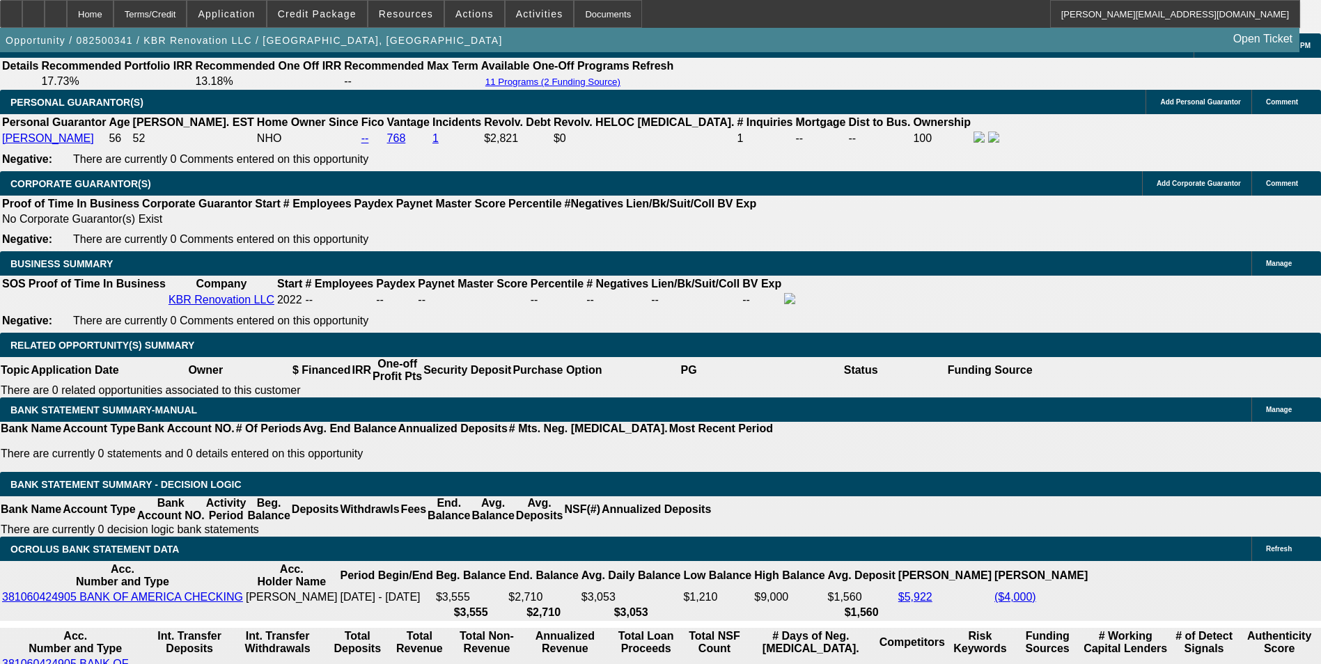
scroll to position [2089, 0]
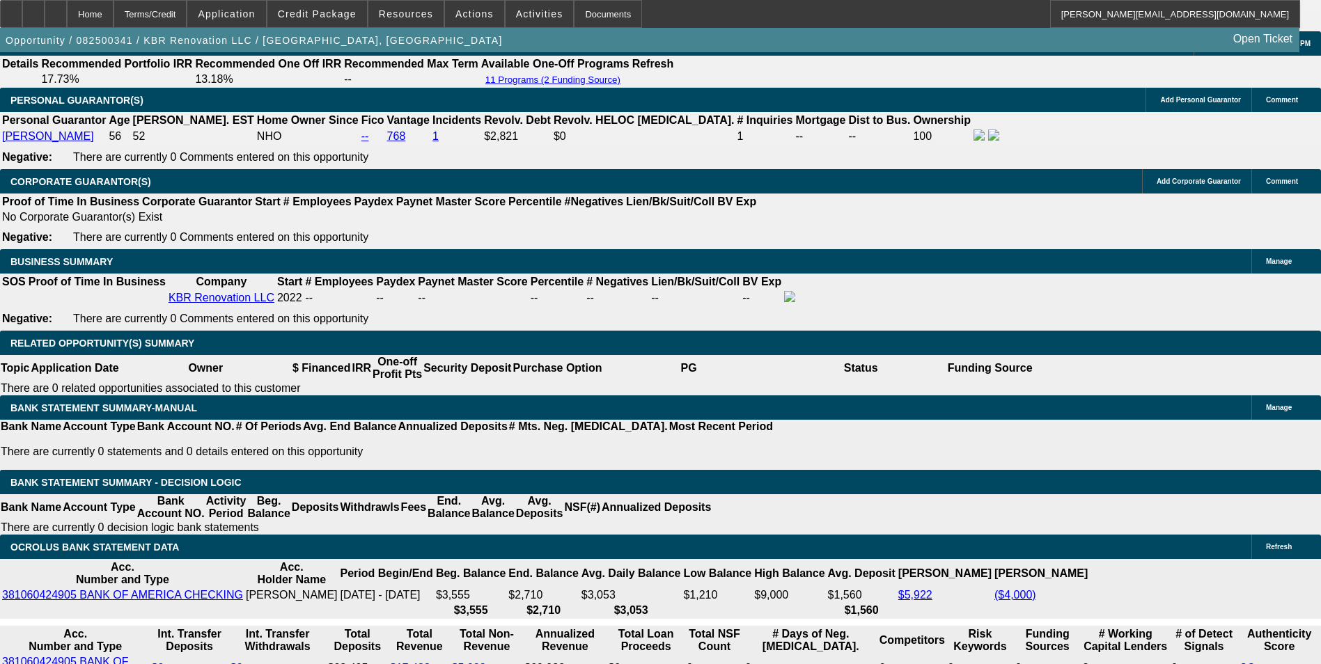
drag, startPoint x: 477, startPoint y: 408, endPoint x: 529, endPoint y: 402, distance: 52.5
type input "UNKNOWN"
type input "10"
type input "$1,405.90"
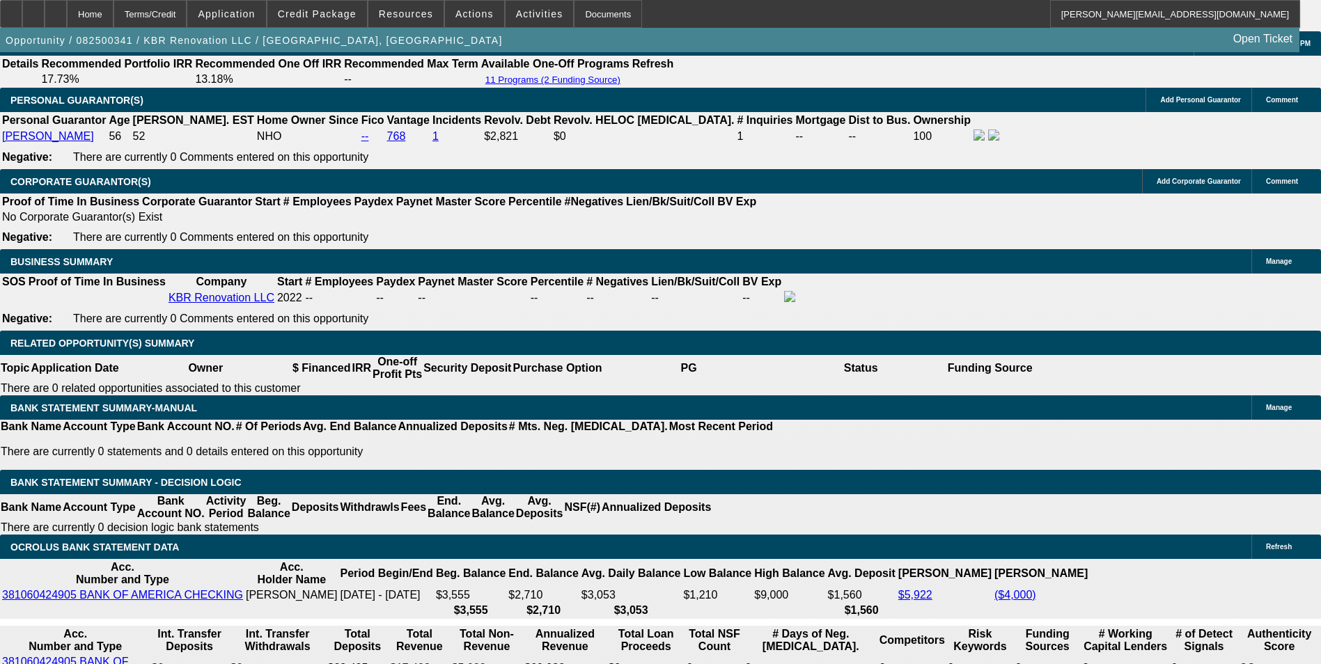
type input "$702.95"
type input "$1,747.48"
type input "$873.74"
type input "10.8"
type input "$1,780.04"
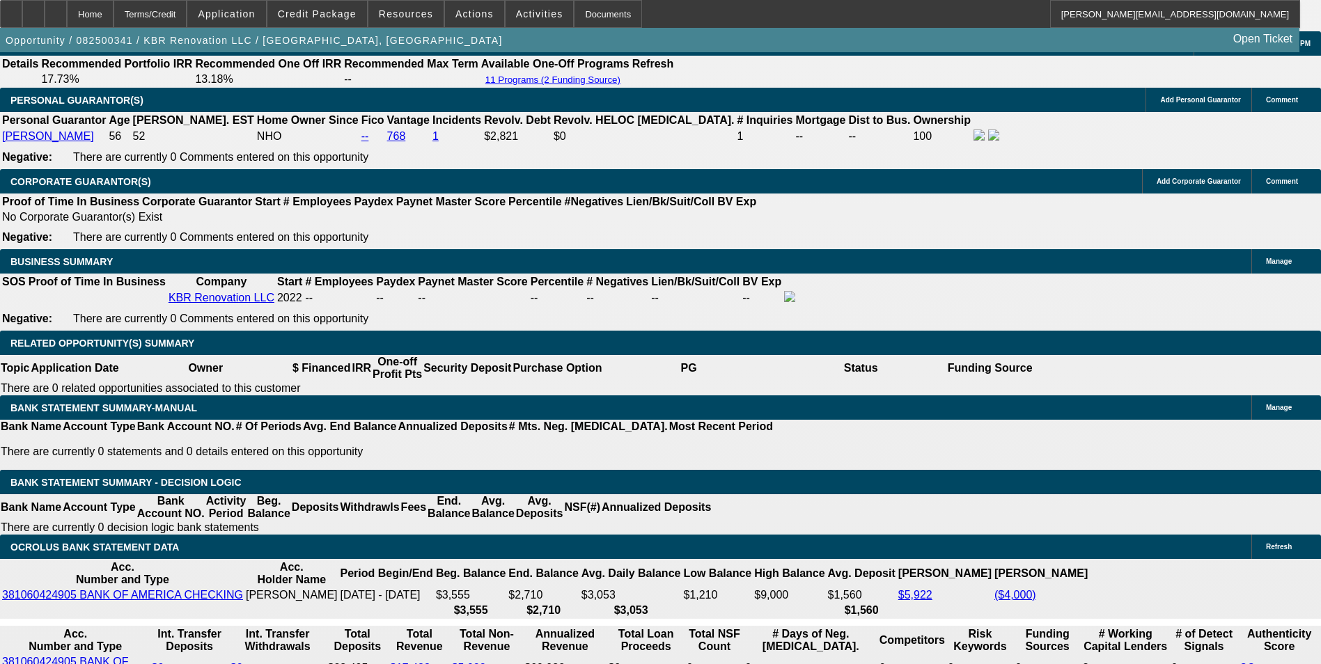
type input "$890.02"
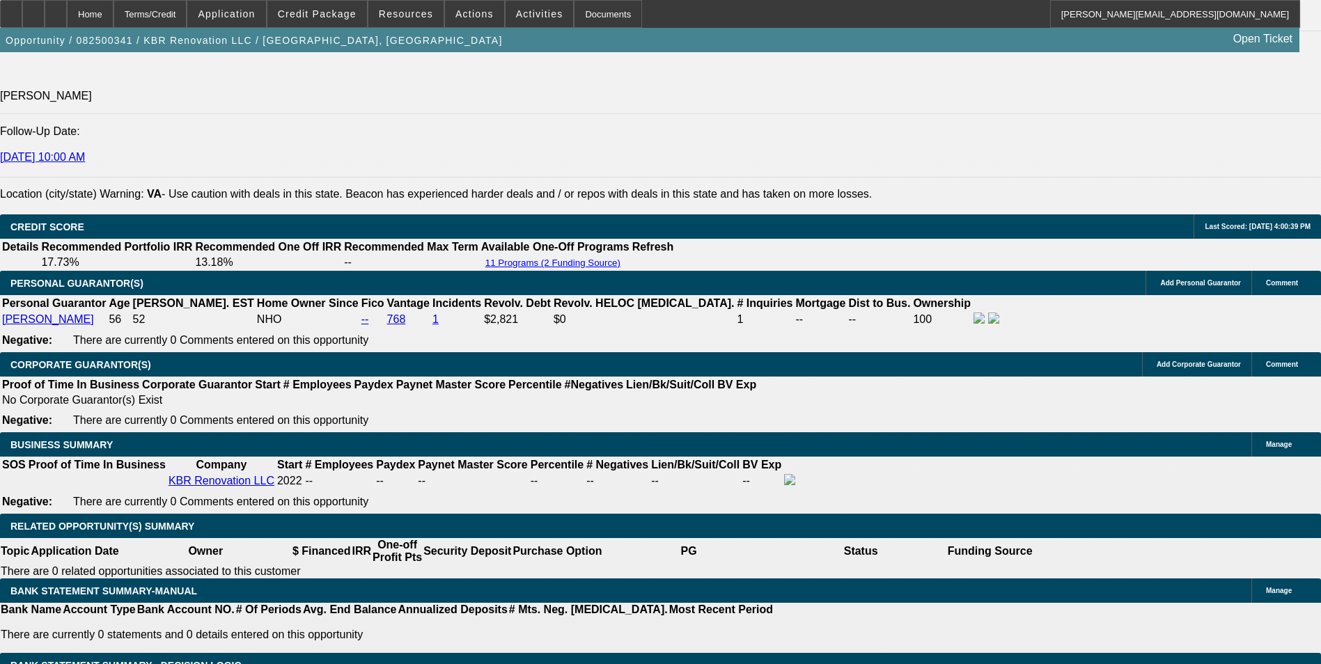
scroll to position [1880, 0]
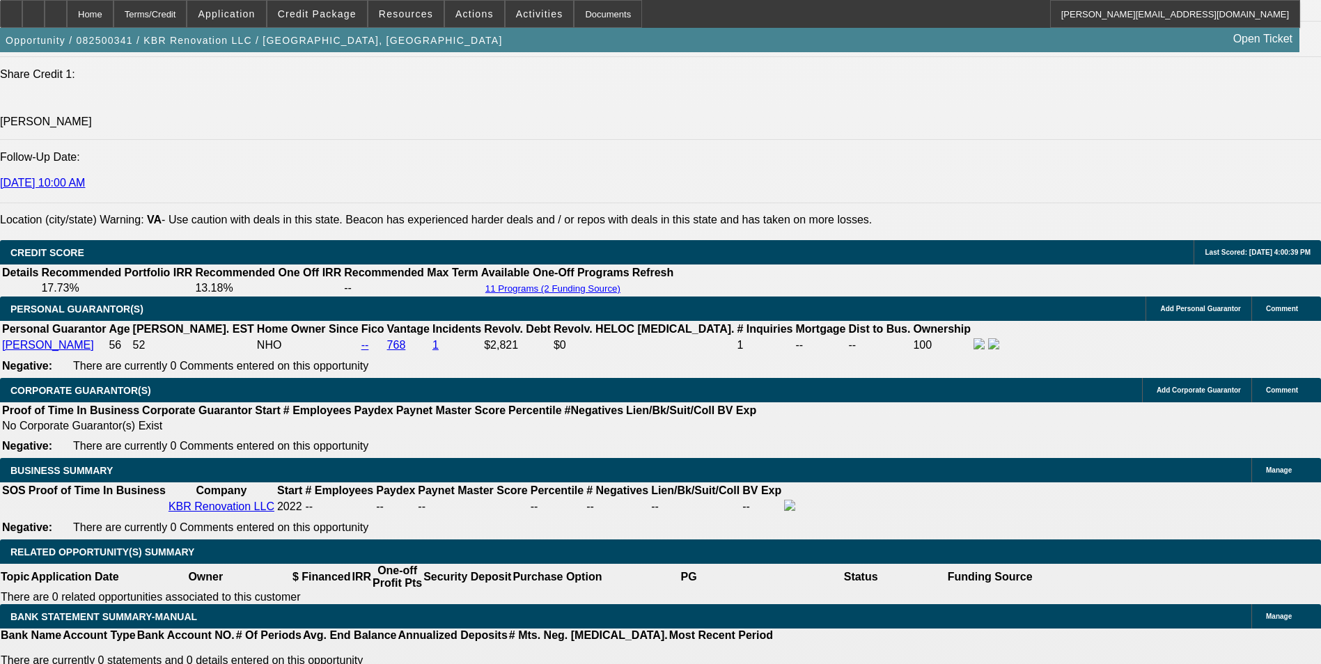
type input "10.8"
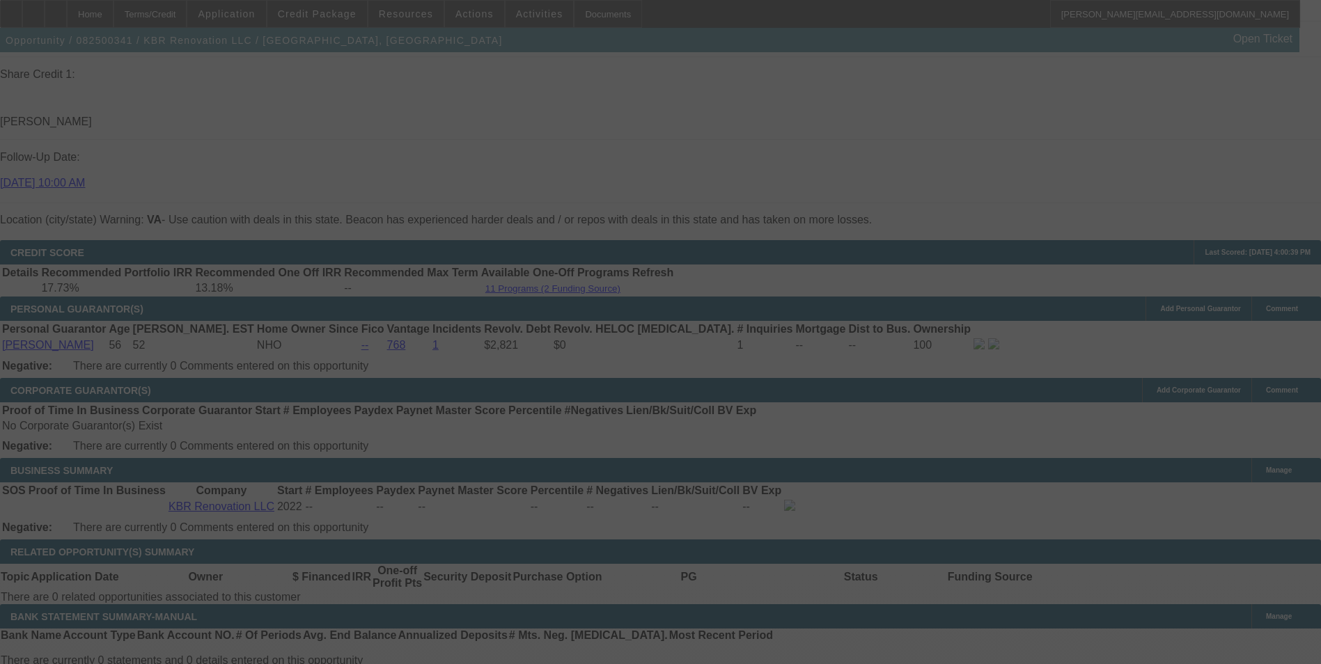
select select "0"
select select "2"
select select "0"
select select "6"
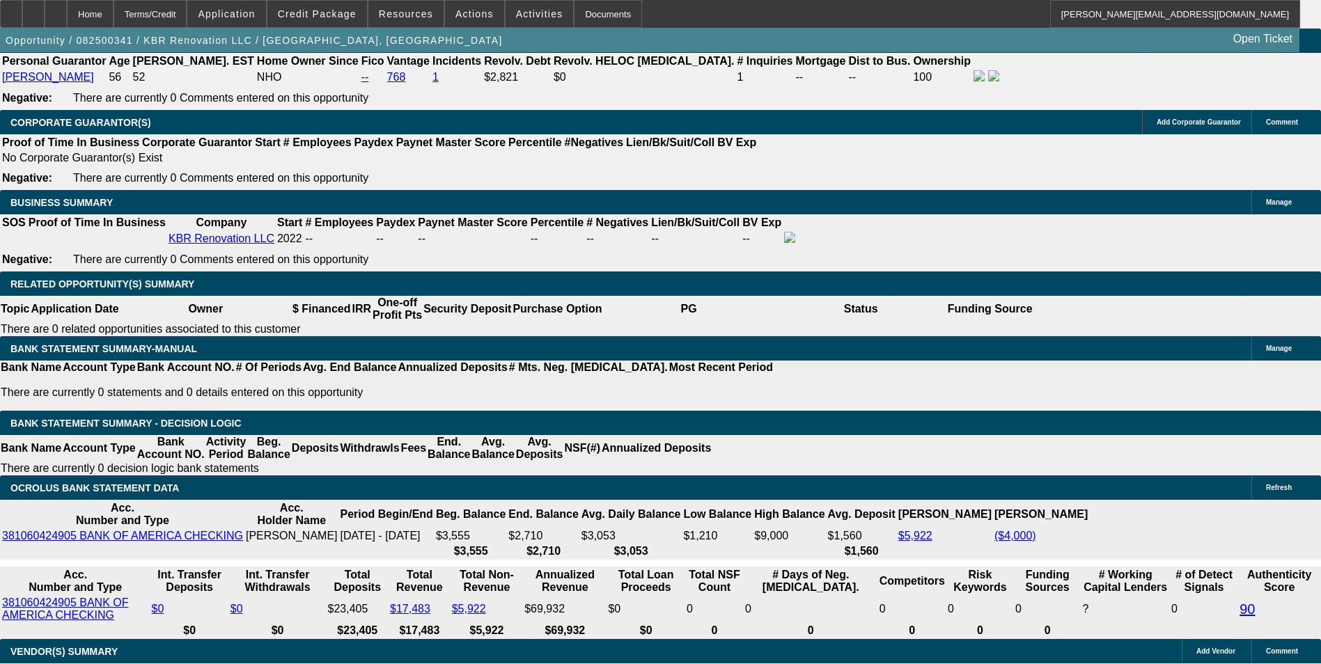
scroll to position [2089, 0]
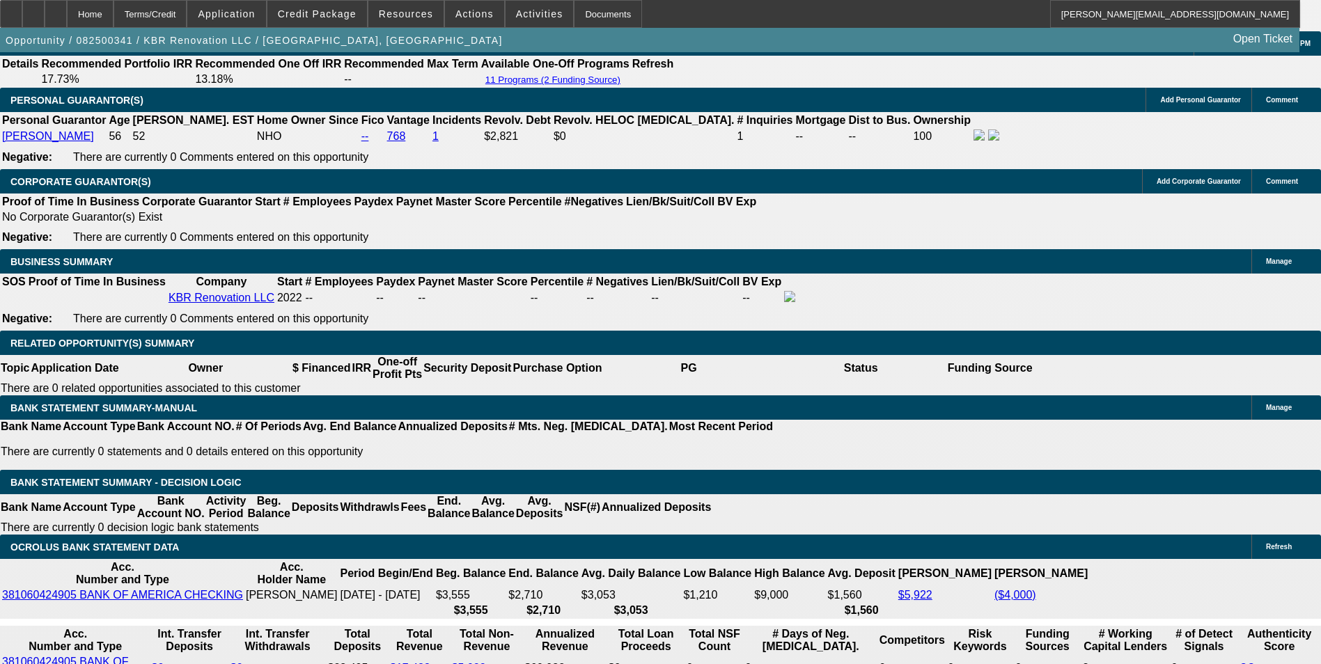
type input "8.02"
type input "$16.04"
type input "UNKNOWN"
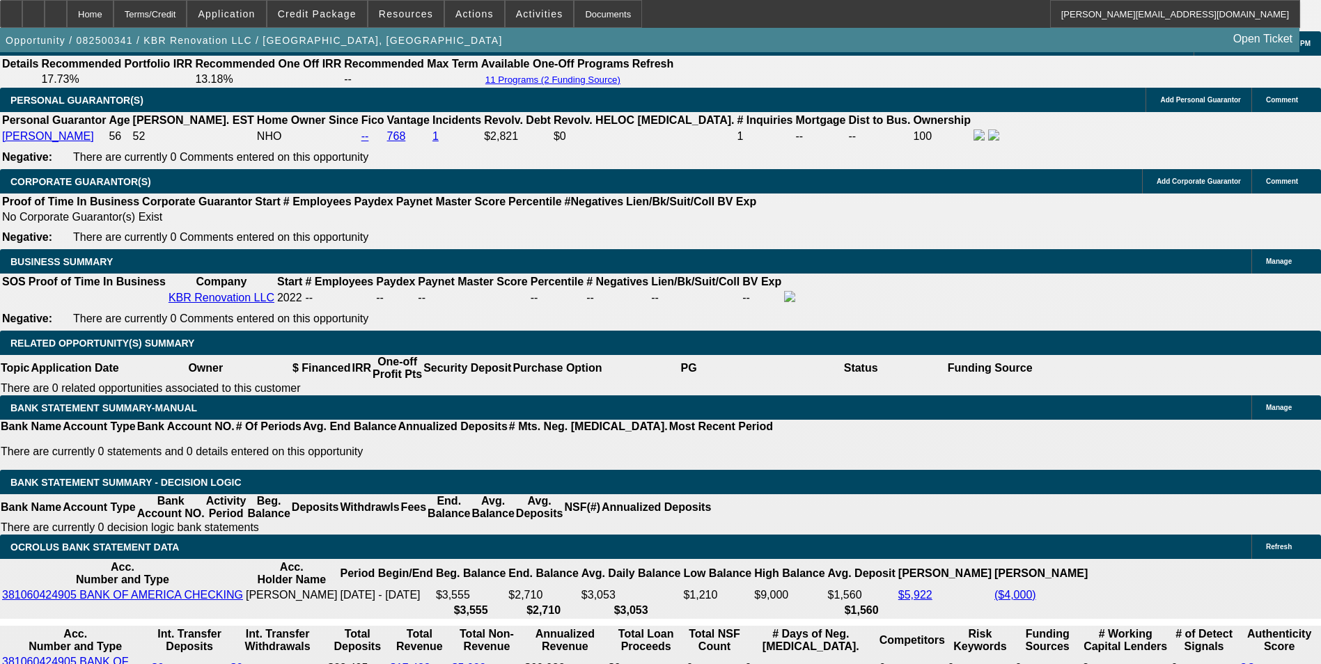
type input "889"
type input "$1,778.00"
type input "10.8"
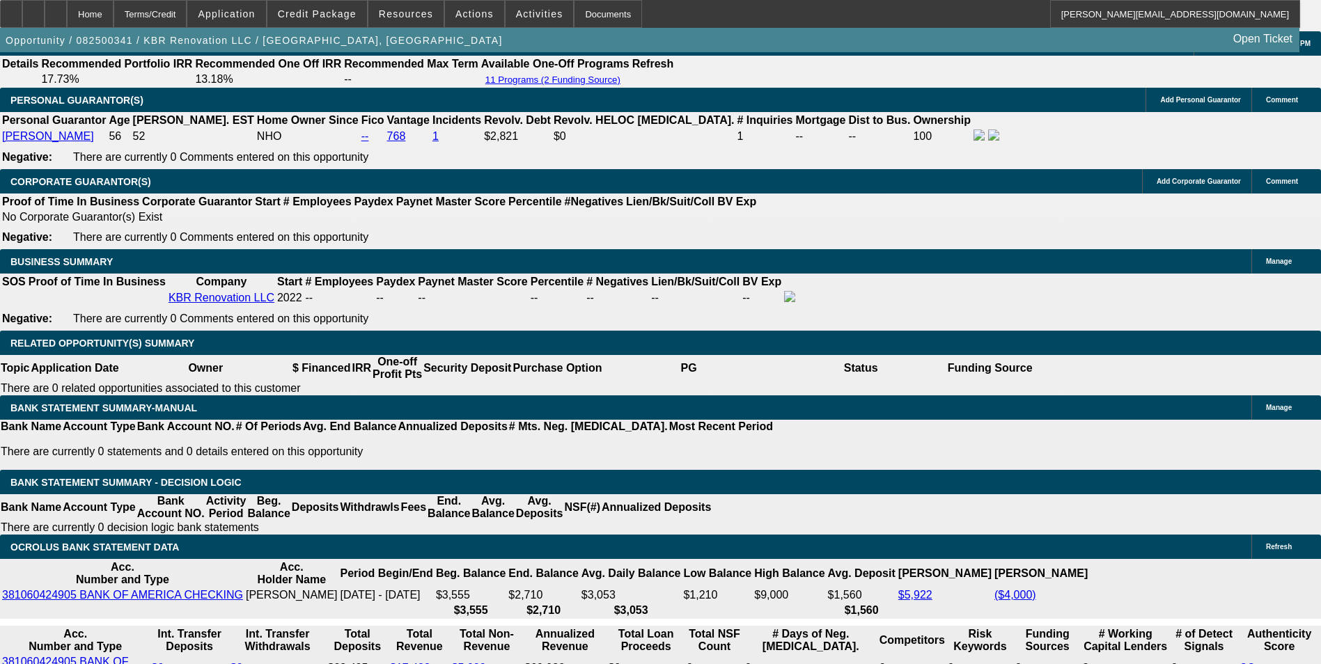
scroll to position [2019, 0]
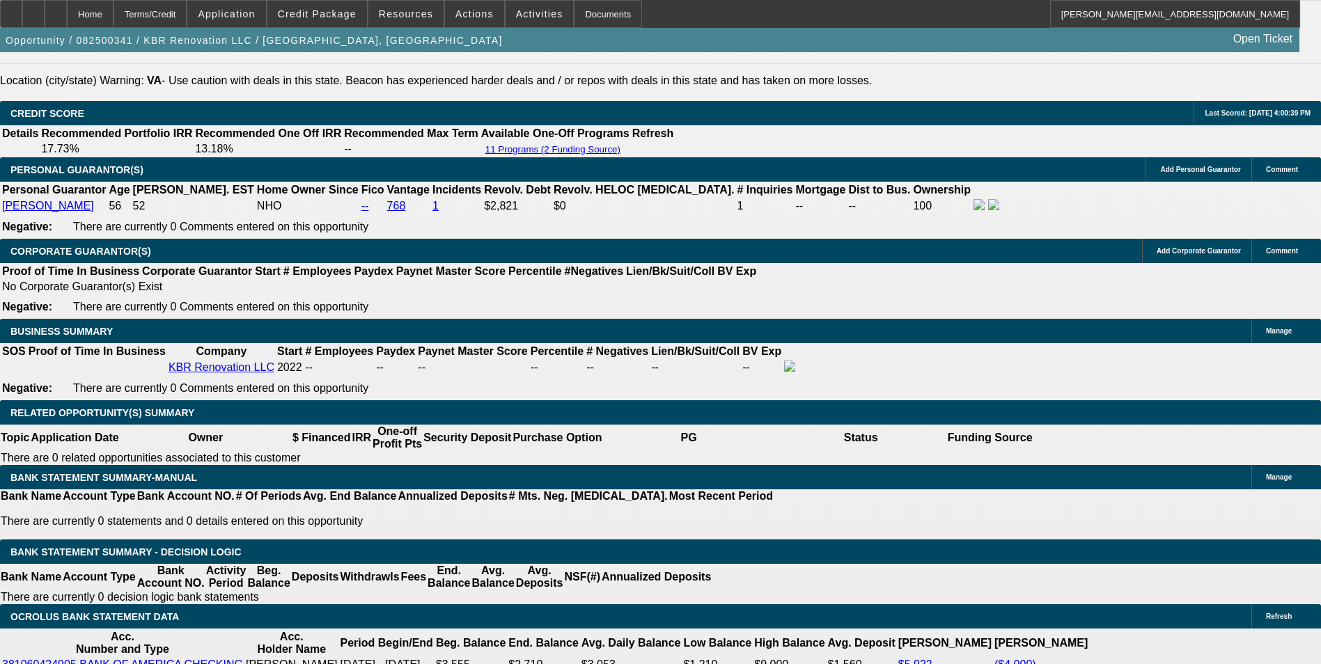
type input "88"
type input "$176.00"
type input "887"
type input "$1,774.00"
type input "10.7"
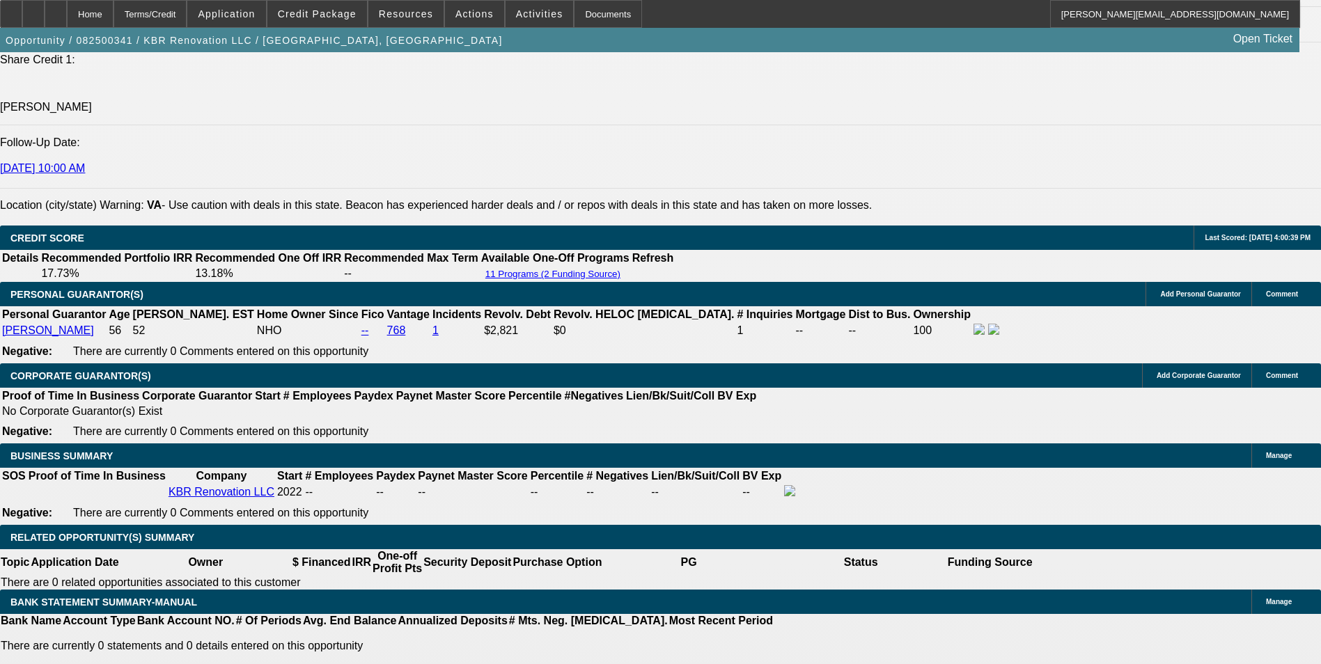
scroll to position [1880, 0]
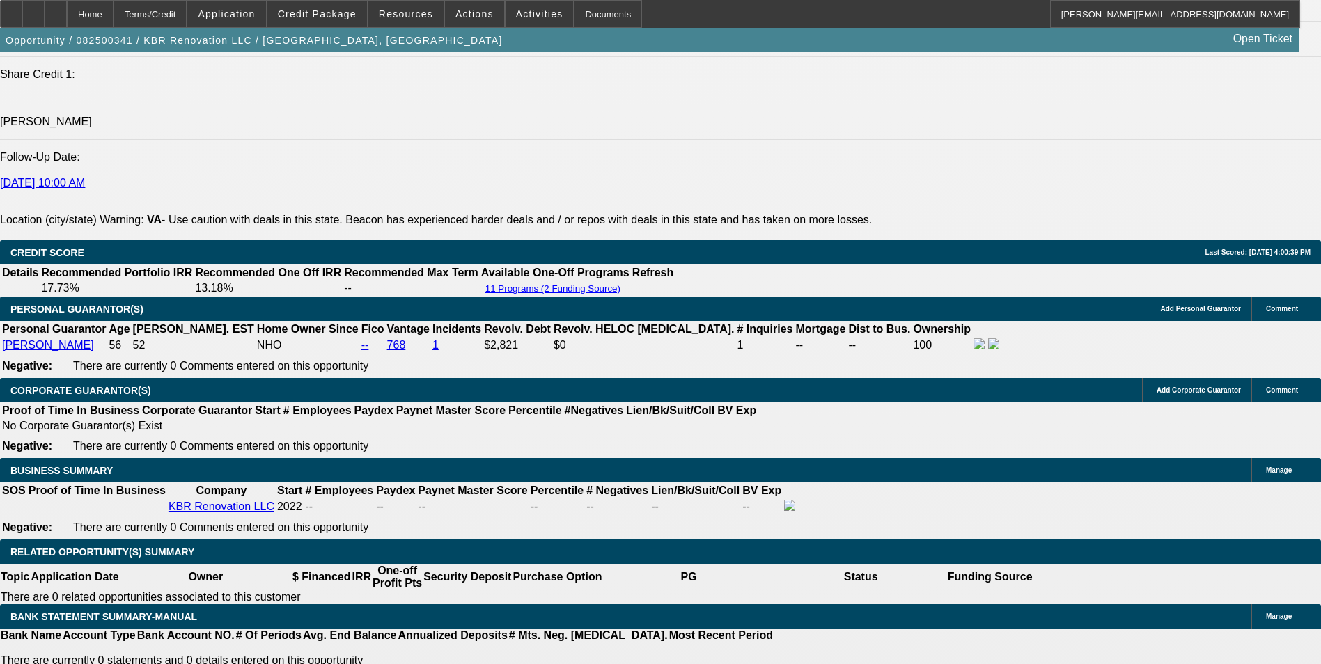
type input "$887.00"
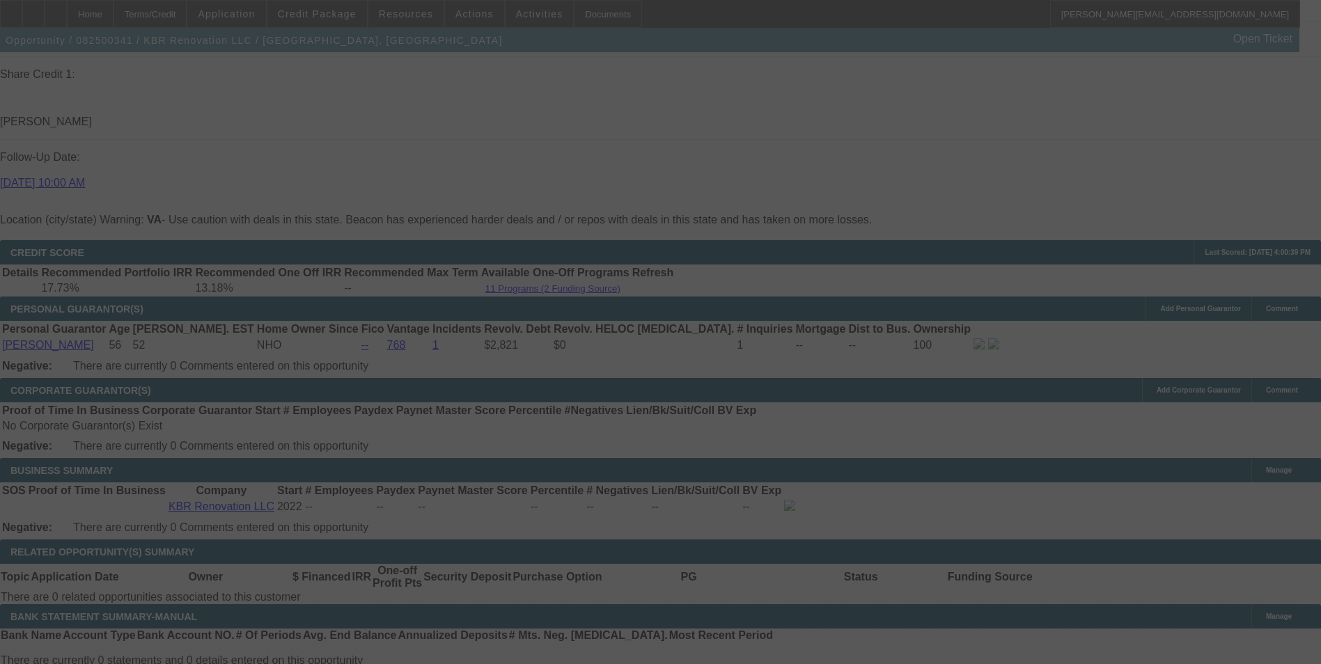
select select "0"
select select "2"
select select "0"
select select "6"
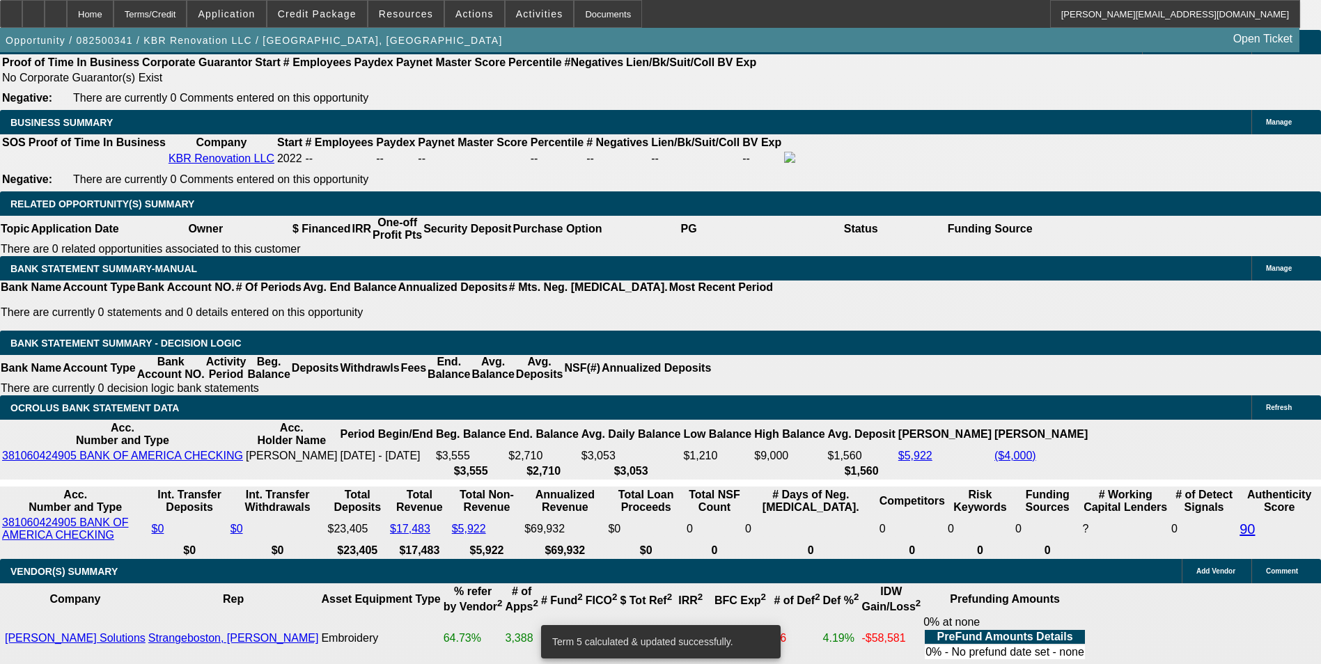
scroll to position [2158, 0]
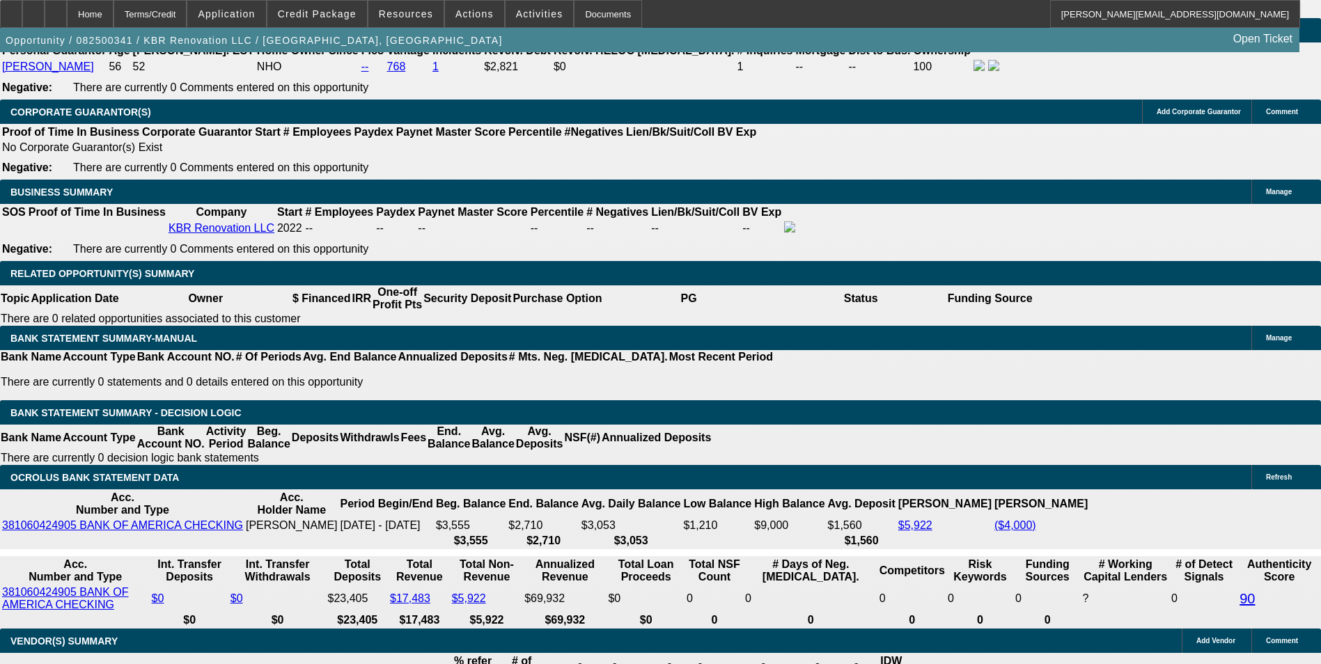
drag, startPoint x: 446, startPoint y: 343, endPoint x: 472, endPoint y: 331, distance: 28.7
type input "UNKNOWN"
type input "48"
type input "$21,019.82"
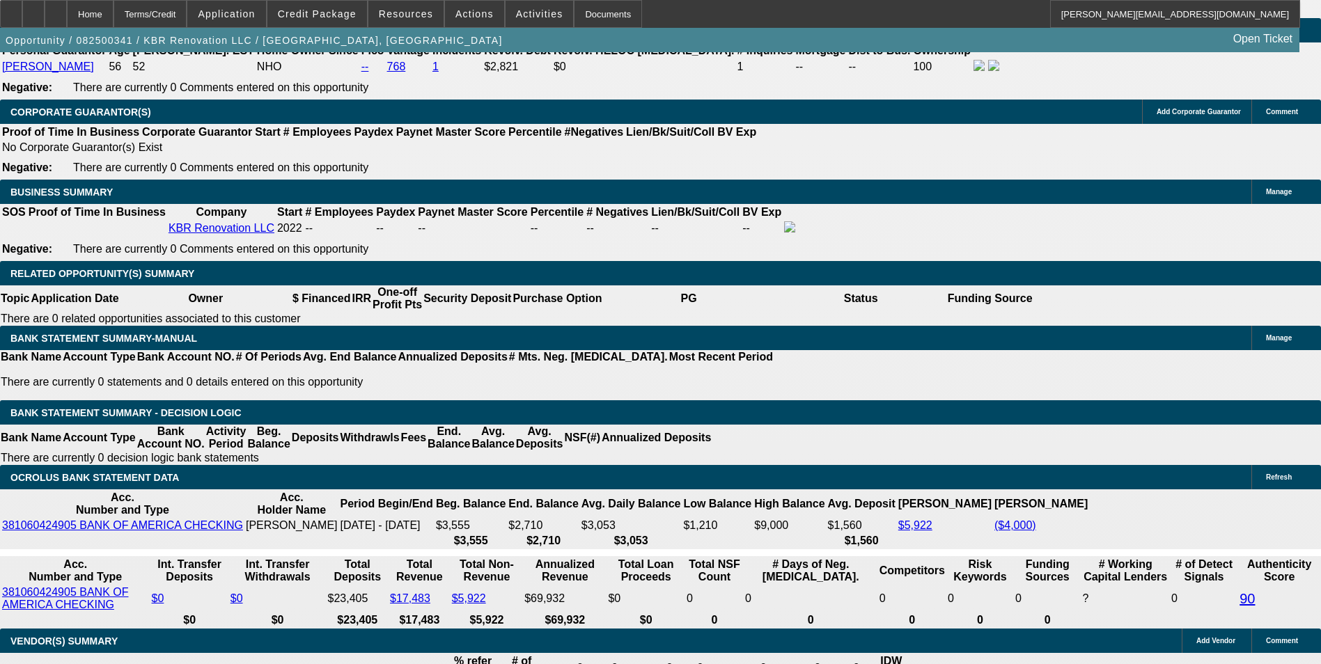
type input "$10,509.91"
type input "$2,111.82"
type input "$1,055.91"
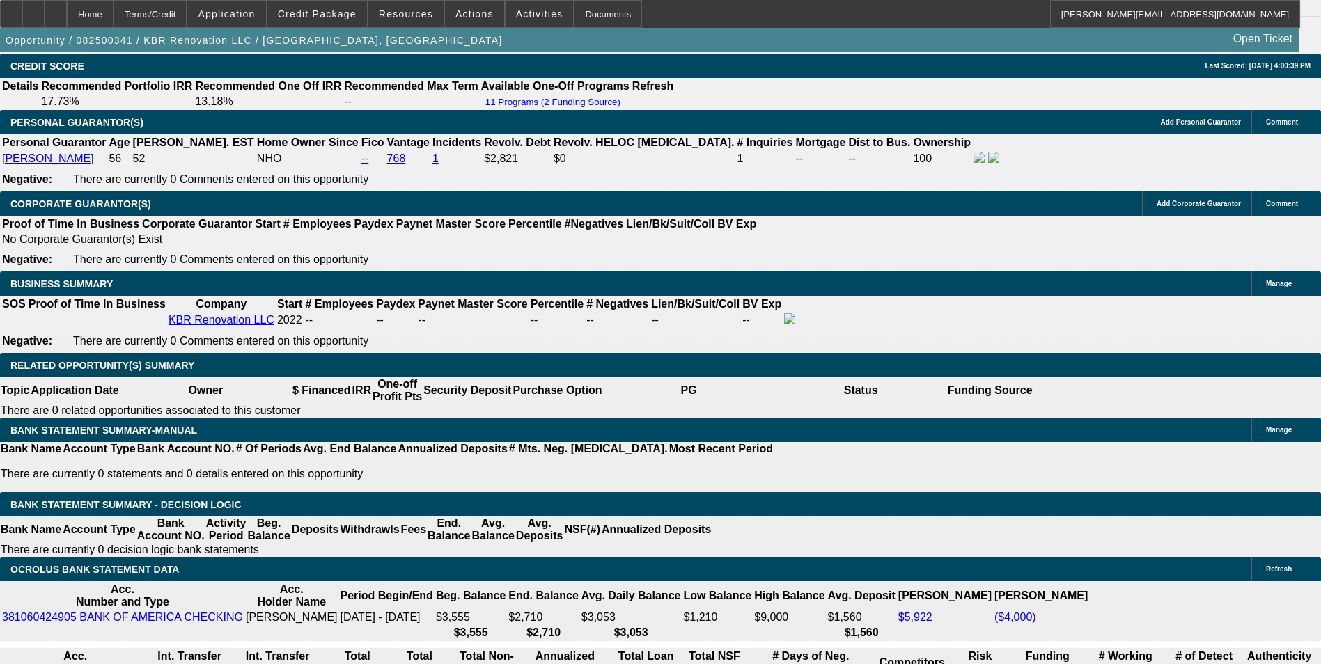
scroll to position [2019, 0]
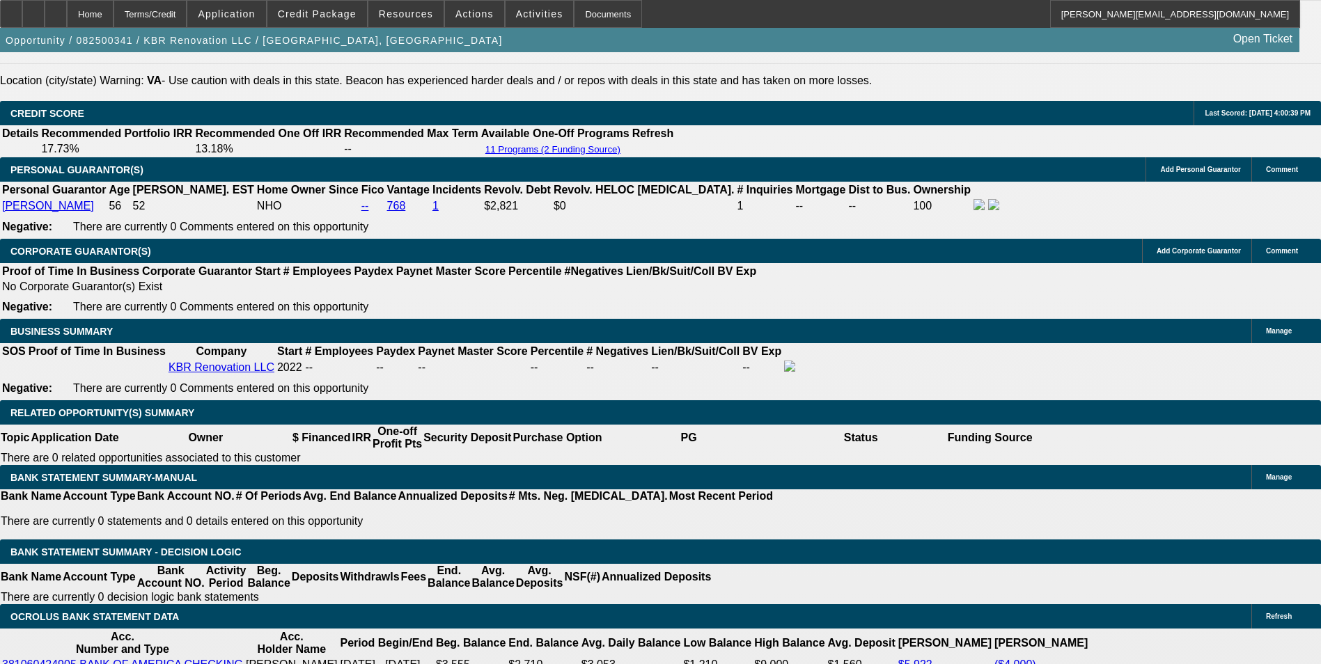
type input "48"
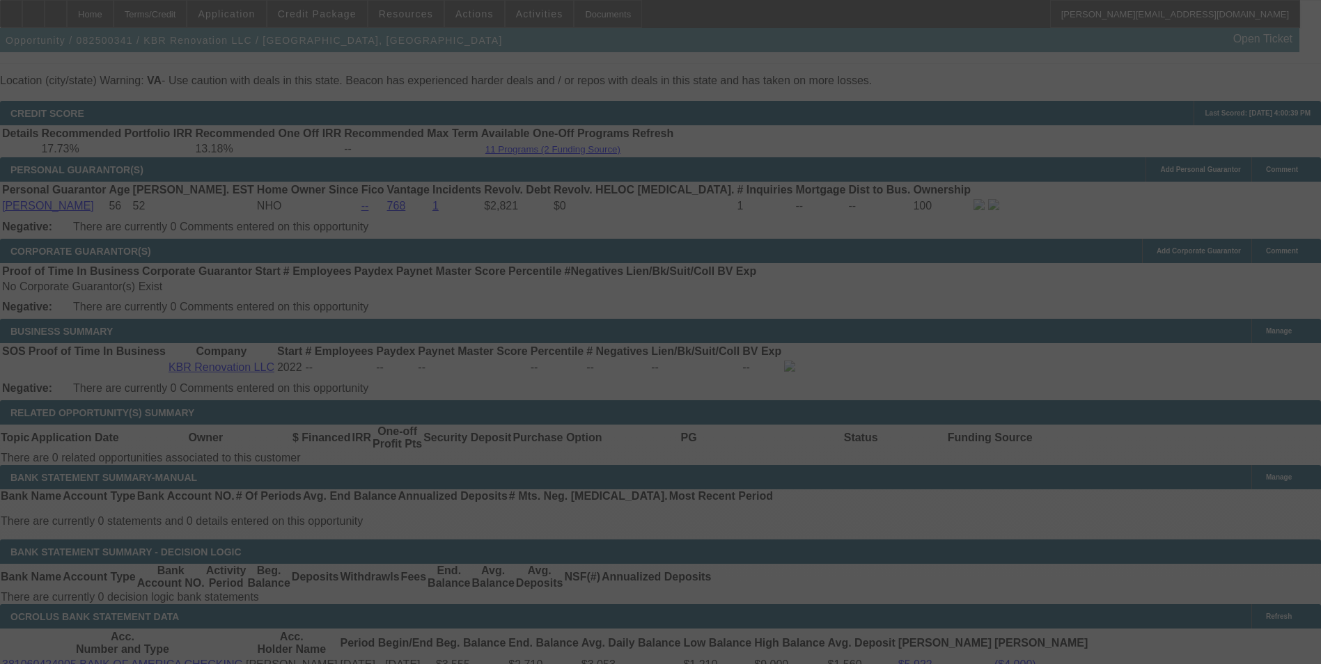
select select "0"
select select "2"
select select "0"
select select "6"
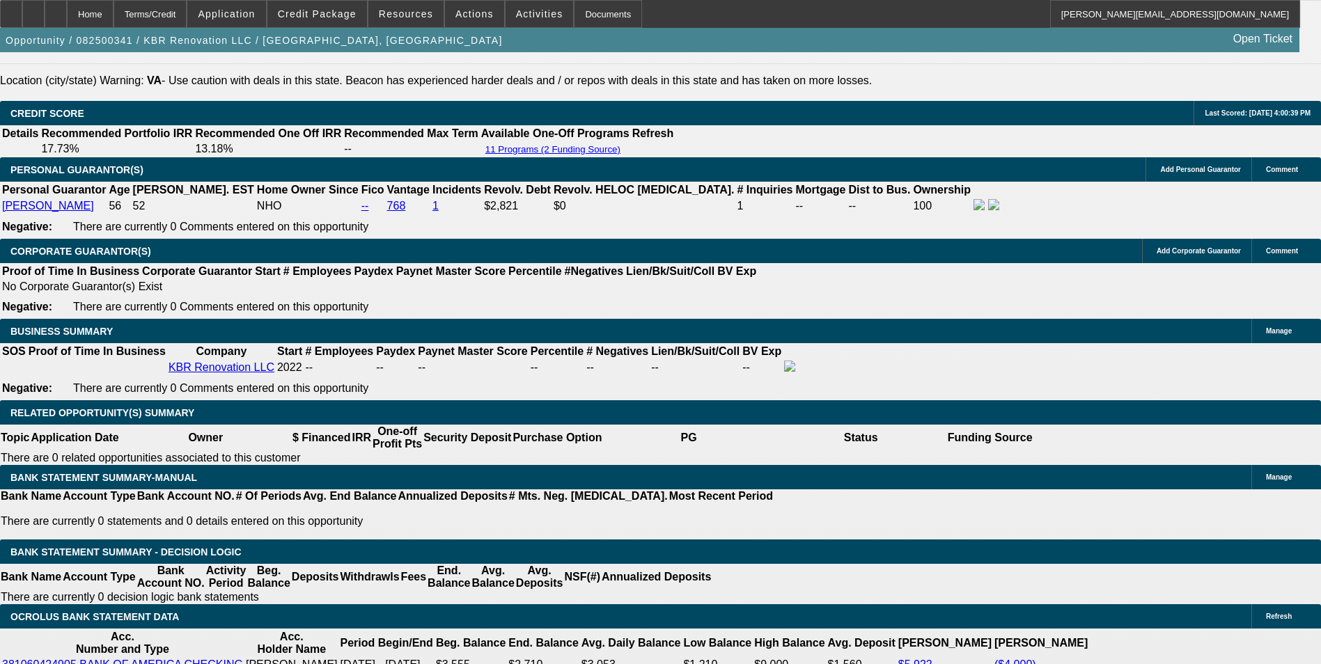
scroll to position [0, 0]
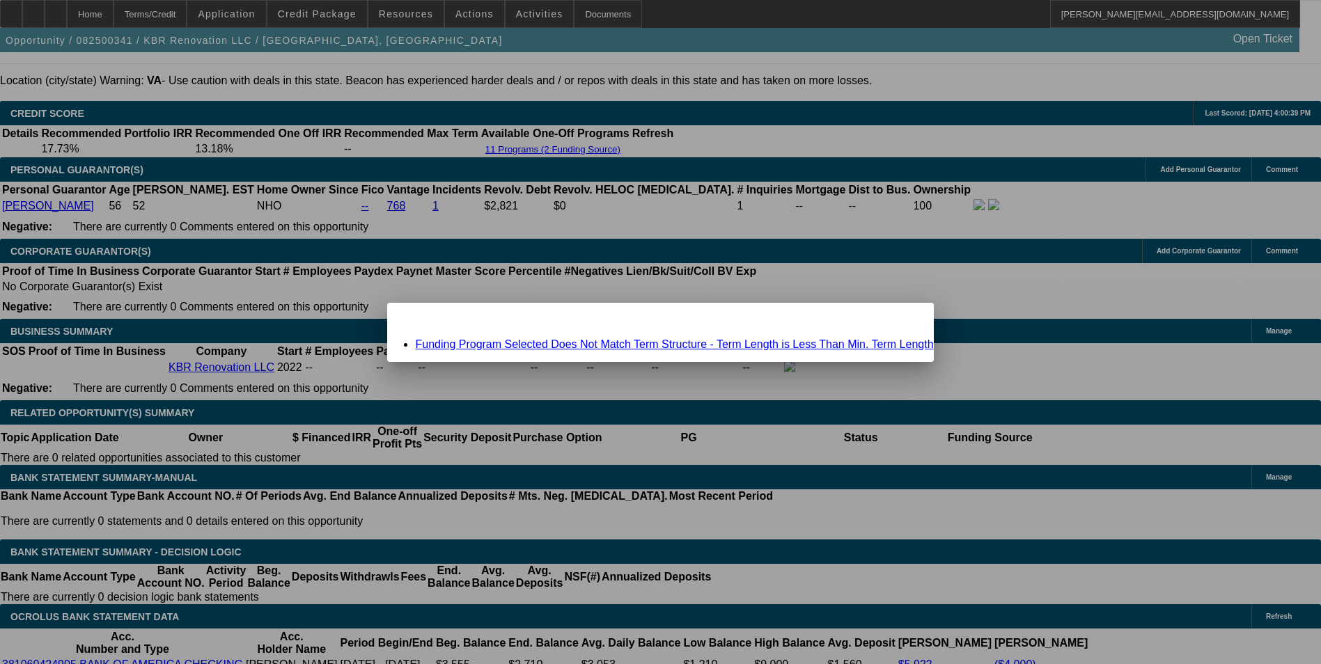
click at [577, 343] on link "Funding Program Selected Does Not Match Term Structure - Term Length is Less Th…" at bounding box center [674, 344] width 518 height 12
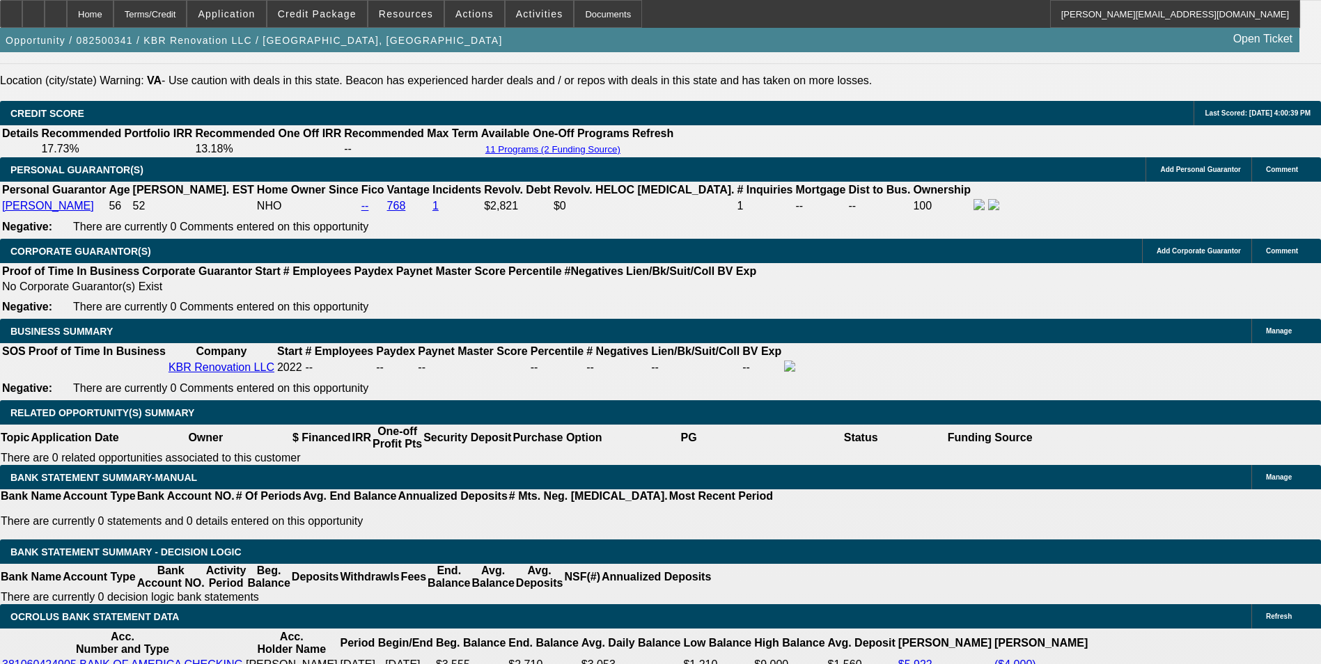
scroll to position [2019, 0]
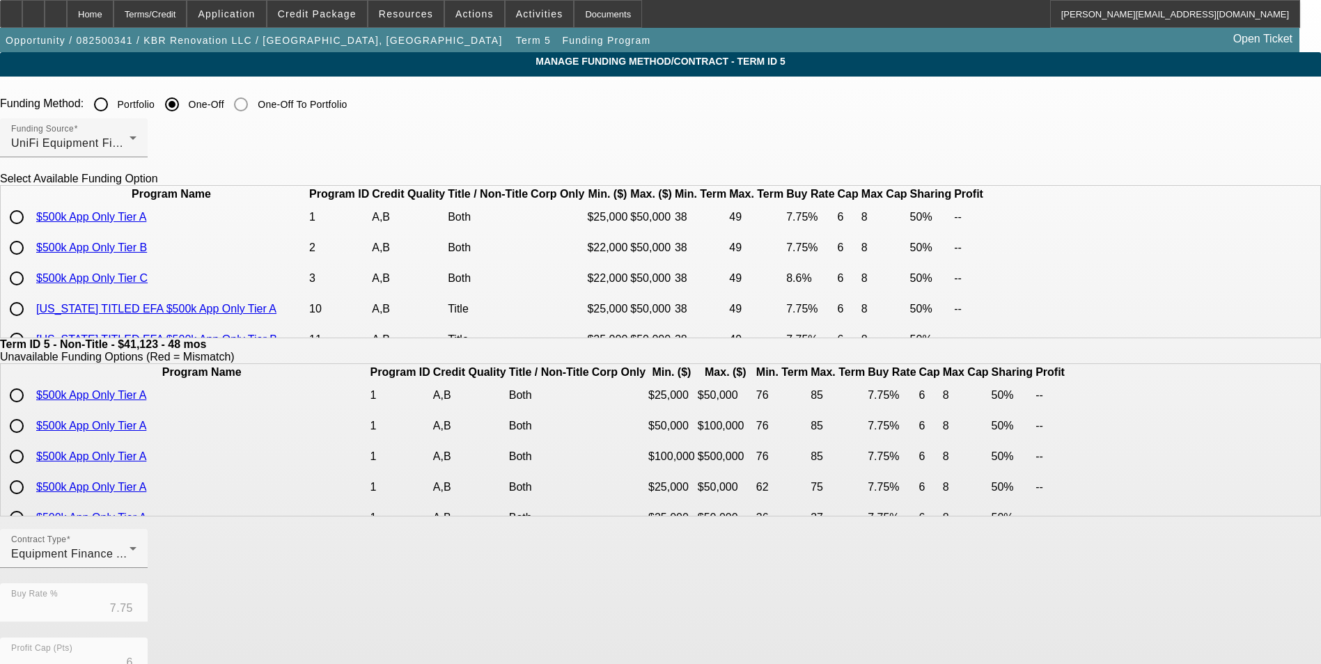
click at [31, 262] on input "radio" at bounding box center [17, 248] width 28 height 28
radio input "true"
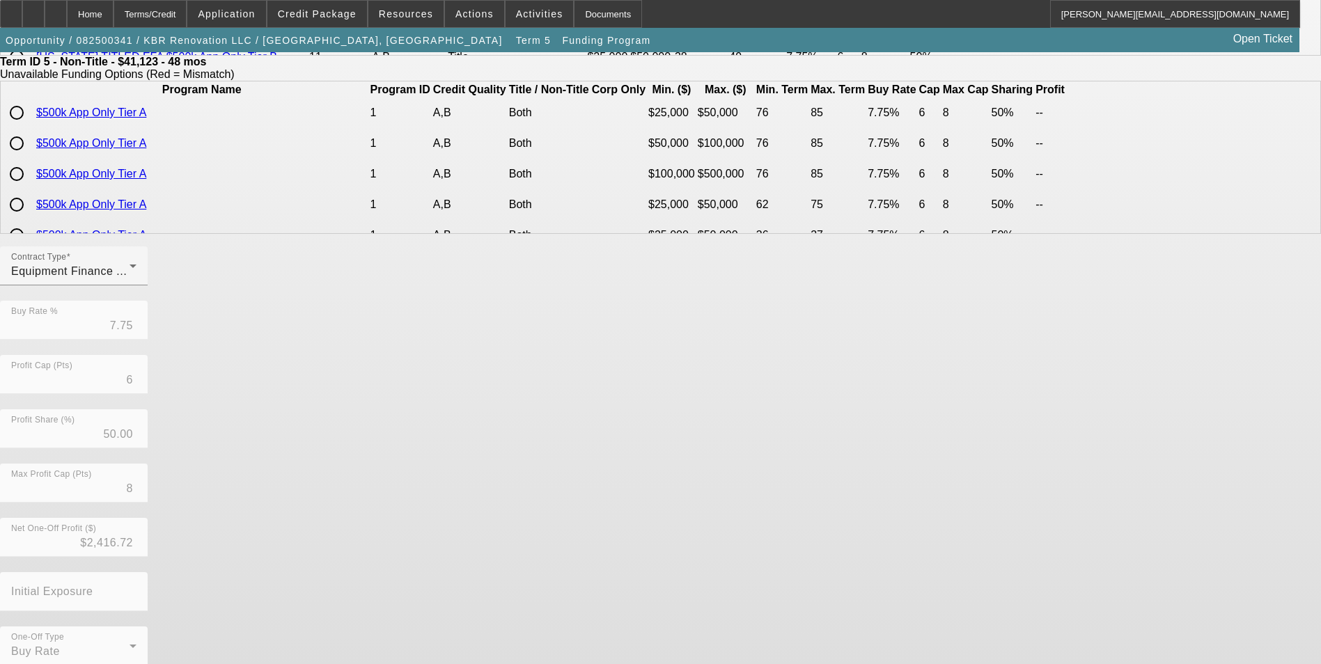
scroll to position [299, 0]
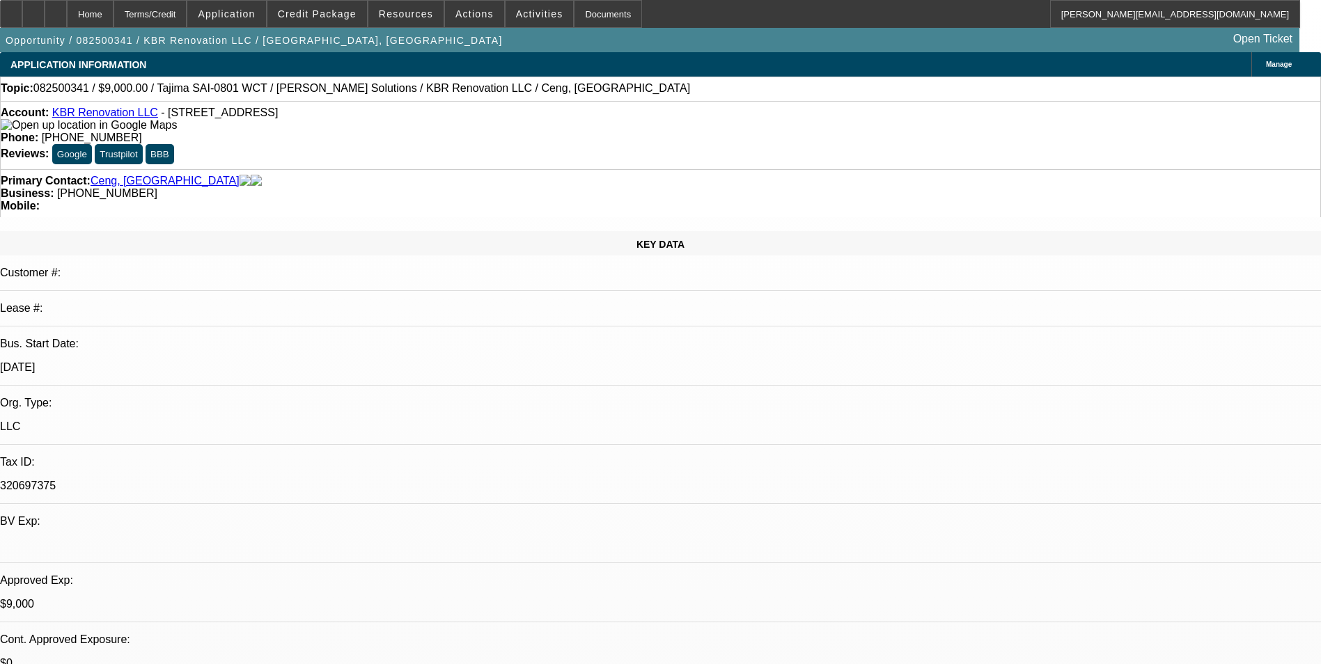
select select "0"
select select "2"
select select "0.1"
select select "4"
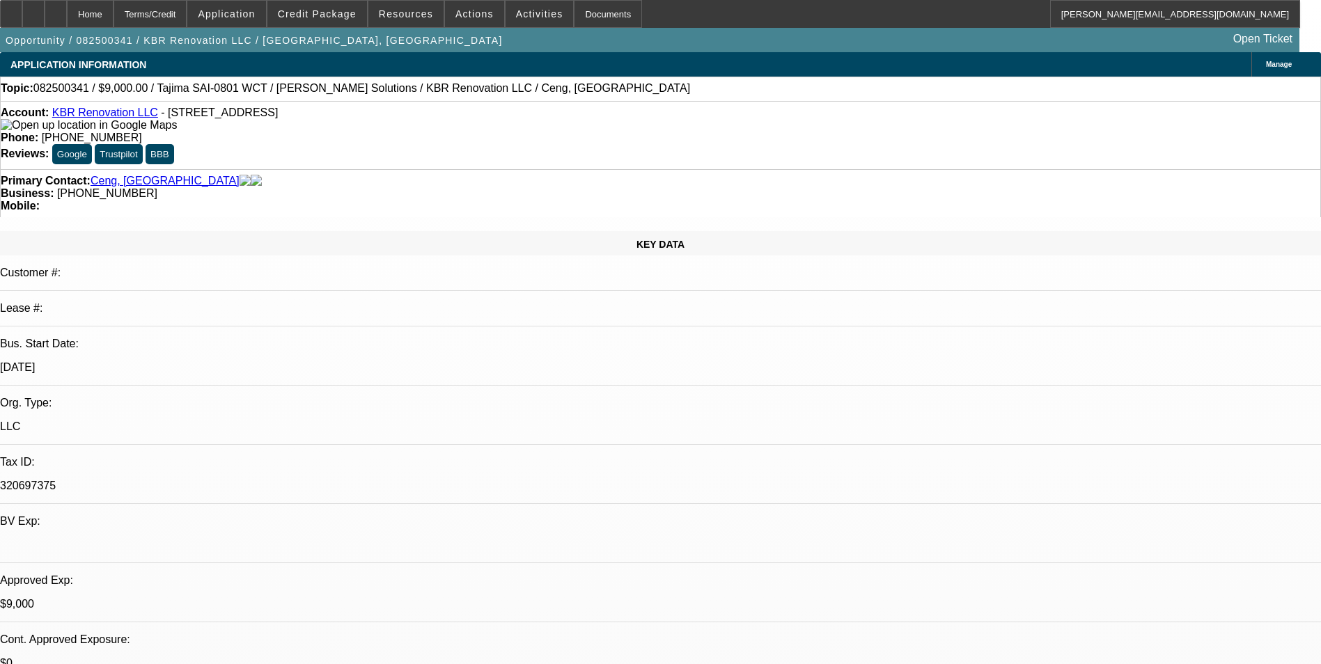
select select "0"
select select "2"
select select "0"
select select "6"
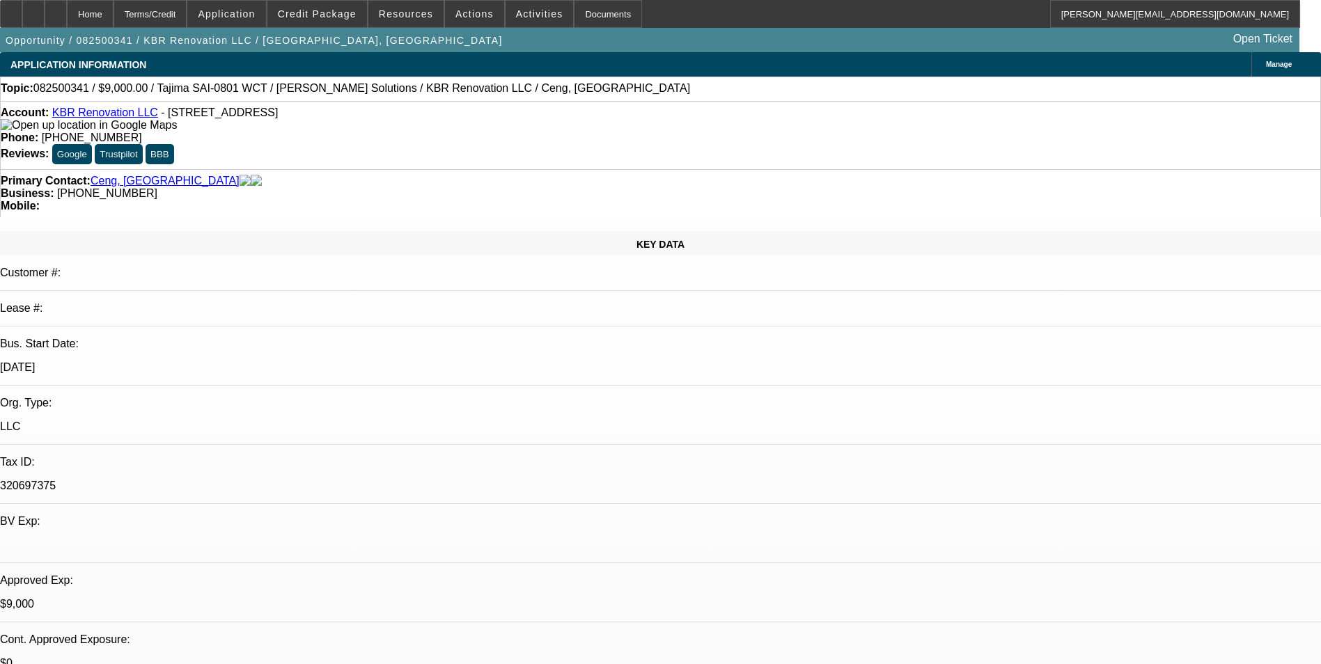
select select "0"
select select "2"
select select "0.1"
select select "4"
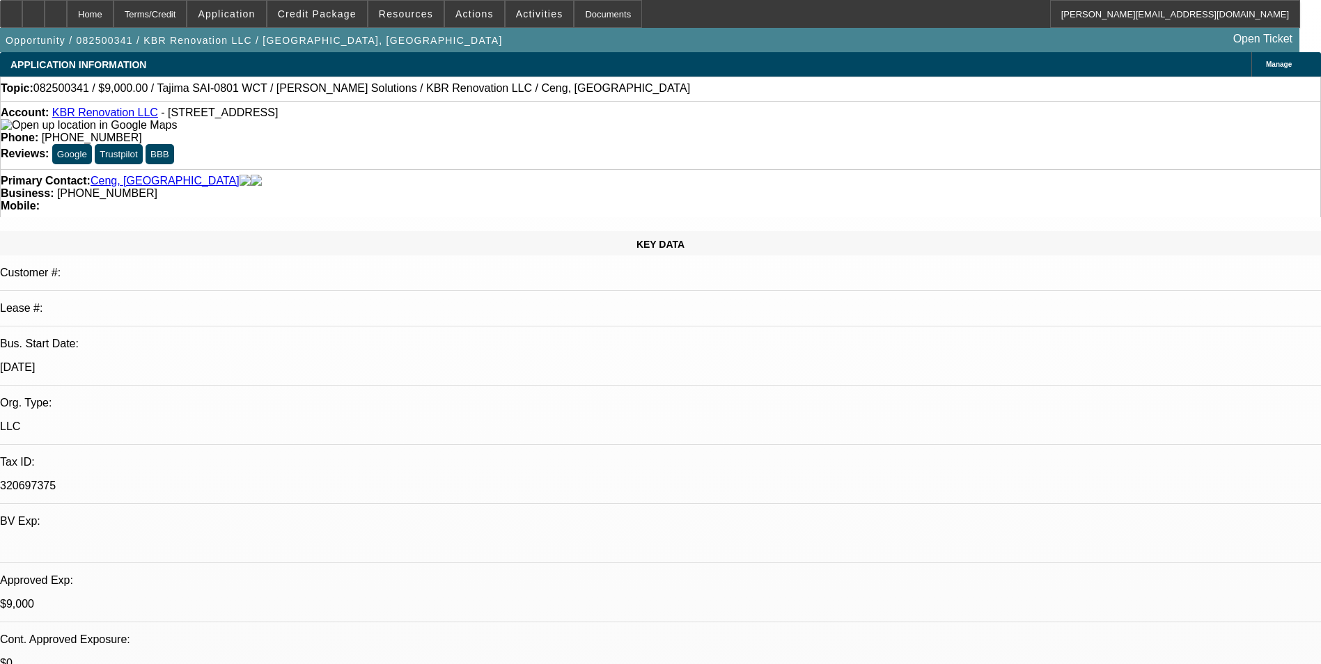
select select "0"
select select "2"
select select "0.1"
select select "4"
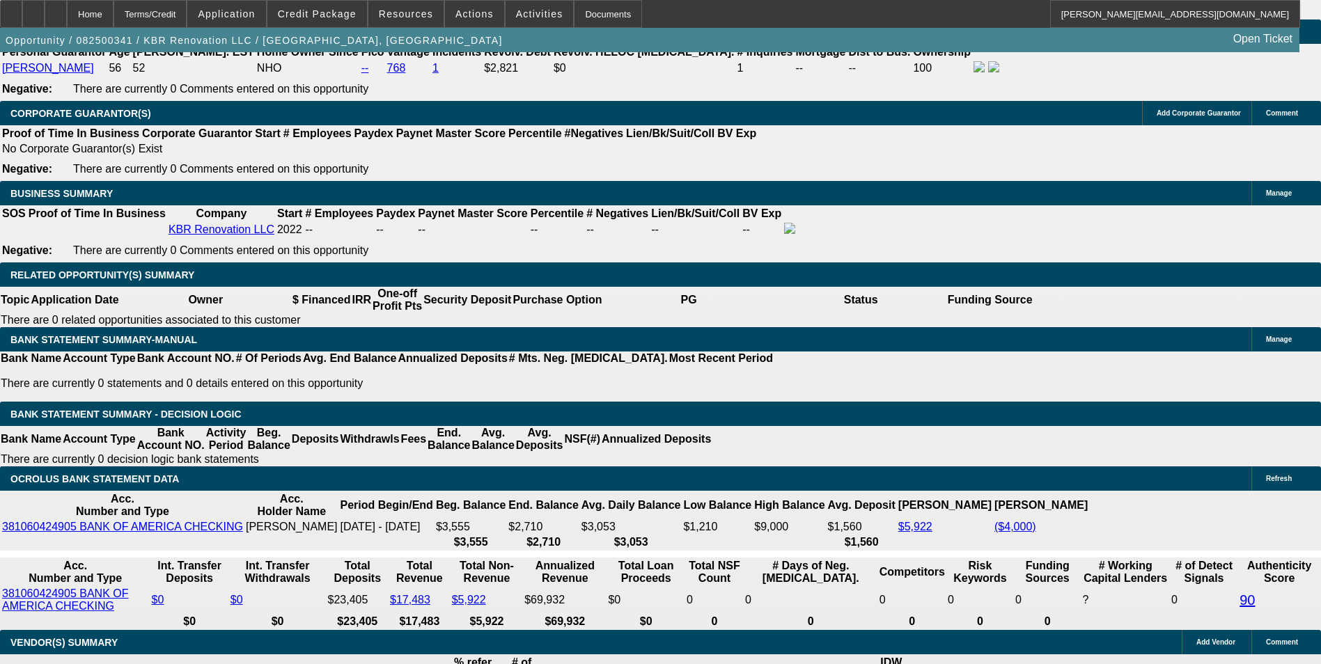
scroll to position [2158, 0]
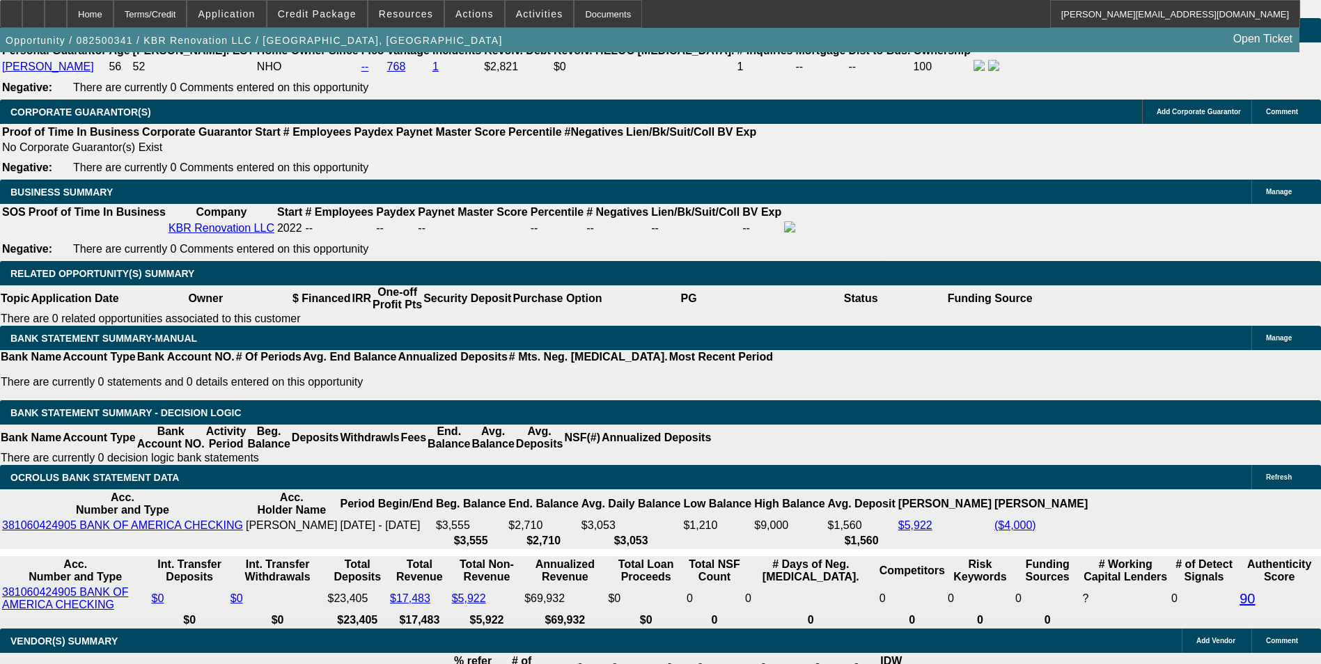
drag, startPoint x: 469, startPoint y: 345, endPoint x: 567, endPoint y: 319, distance: 101.7
type input "UNKNOWN"
type input "10.9"
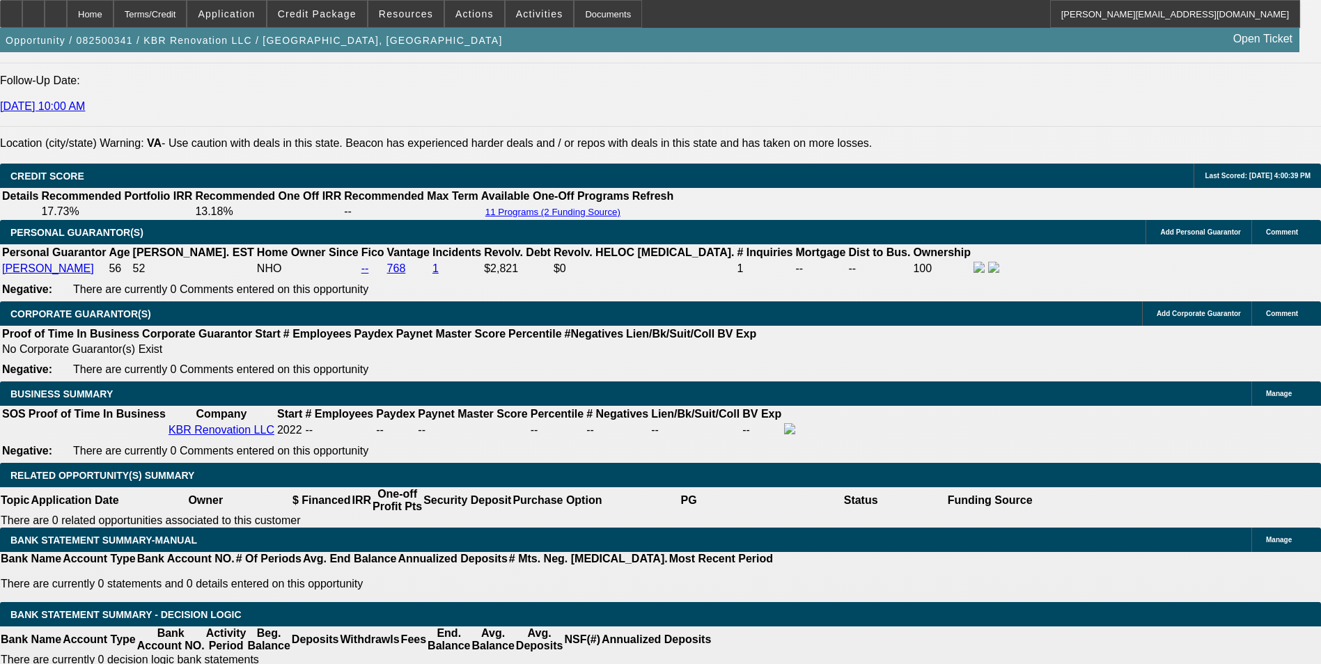
scroll to position [1950, 0]
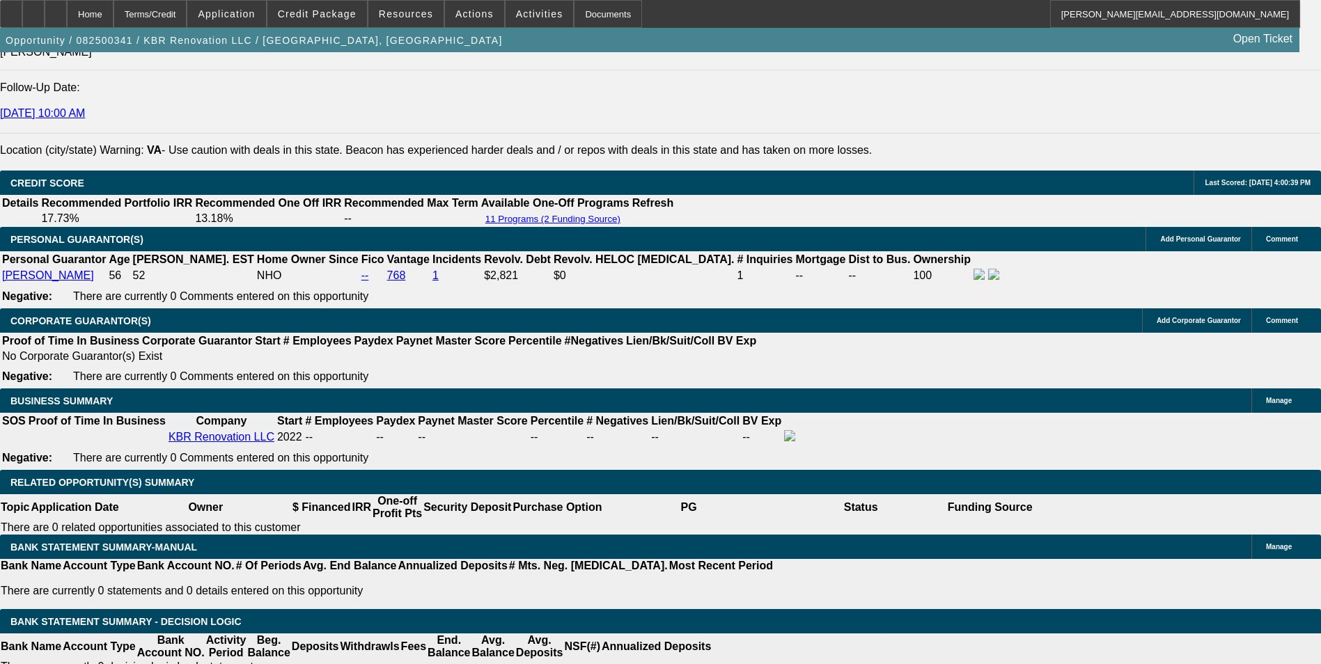
type input "$2,085.98"
type input "$1,042.99"
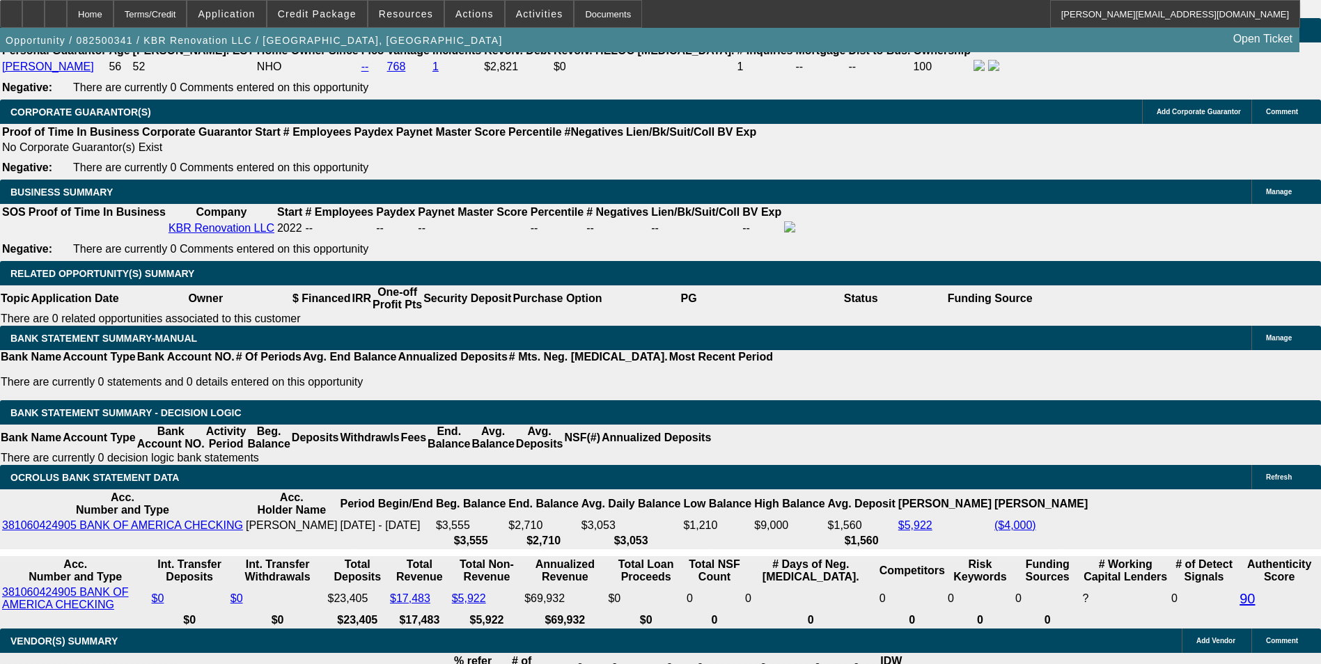
drag, startPoint x: 467, startPoint y: 344, endPoint x: 567, endPoint y: 328, distance: 101.5
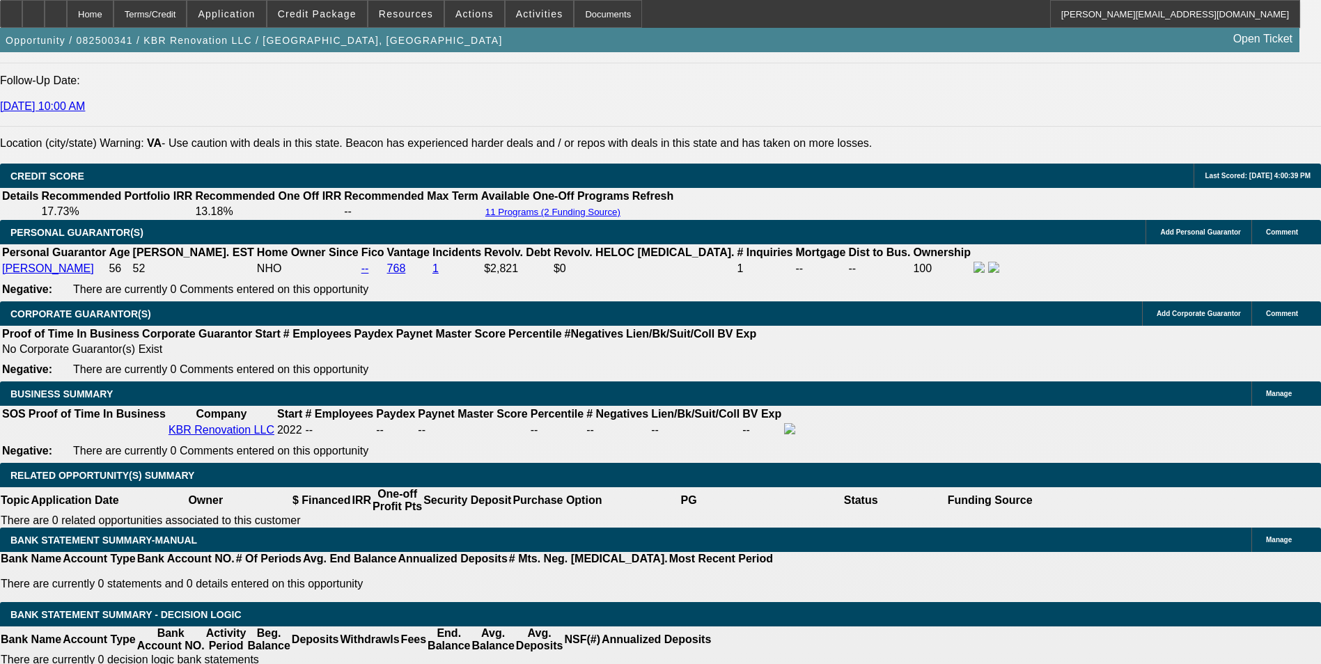
scroll to position [1950, 0]
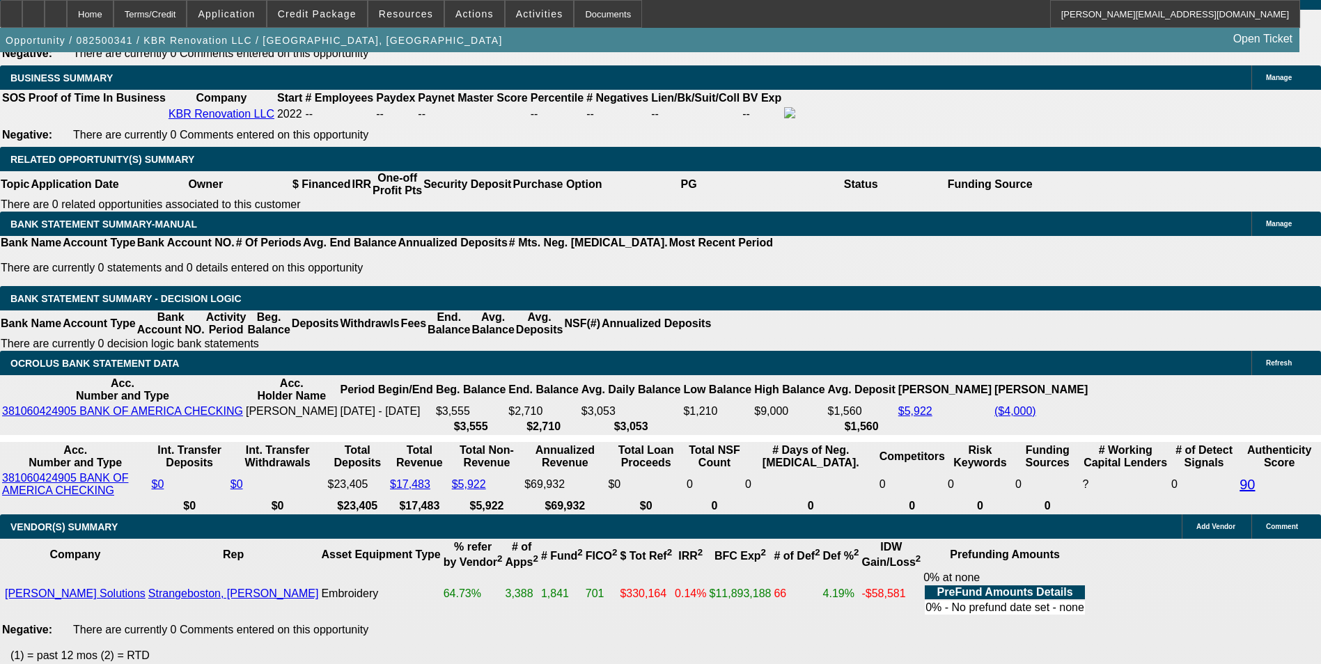
scroll to position [2228, 0]
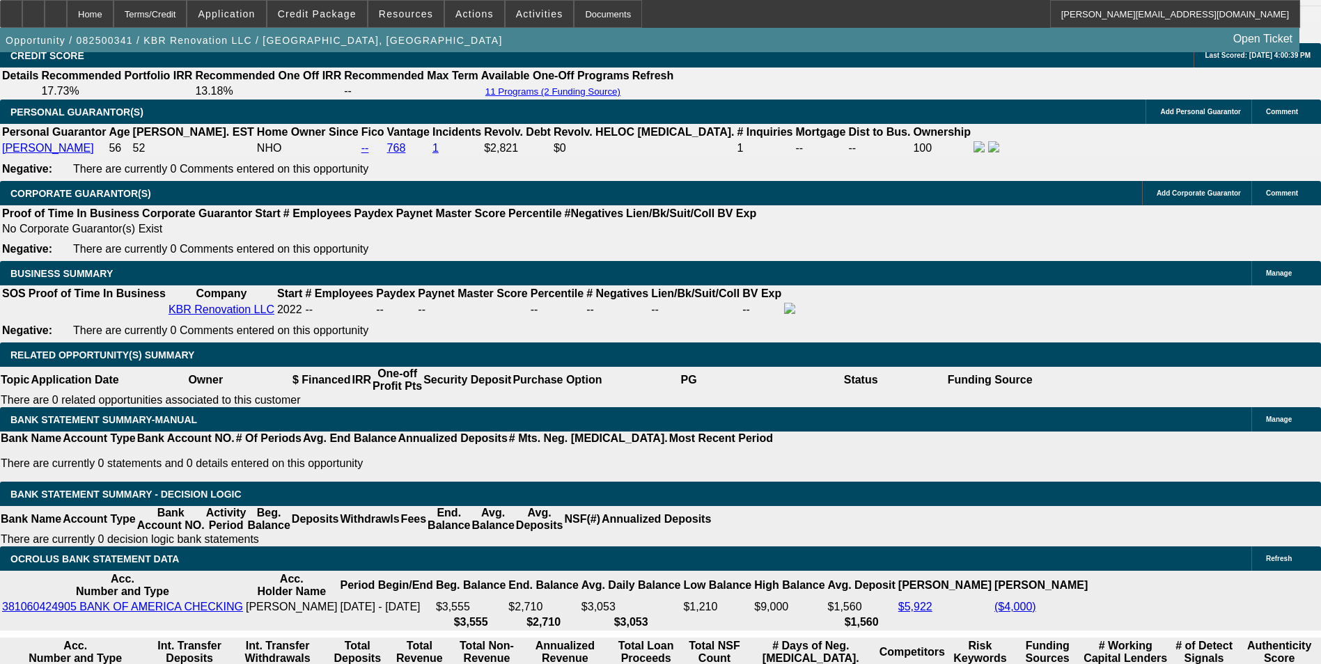
scroll to position [1950, 0]
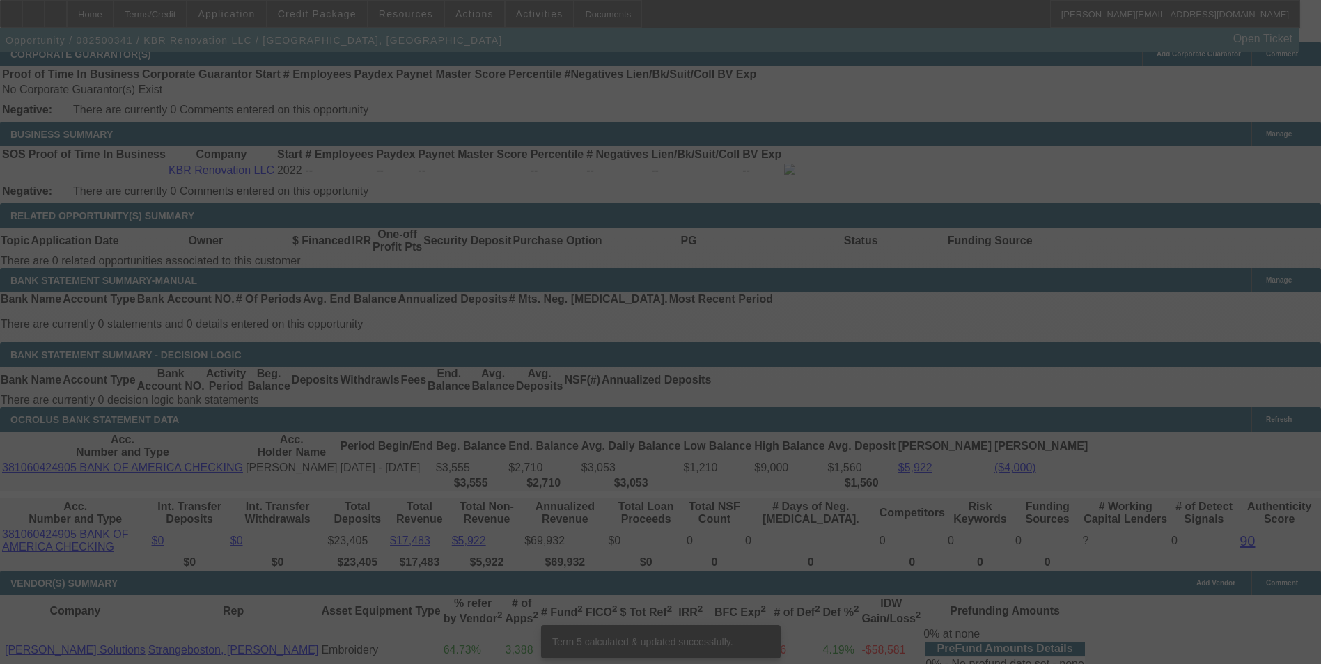
scroll to position [2228, 0]
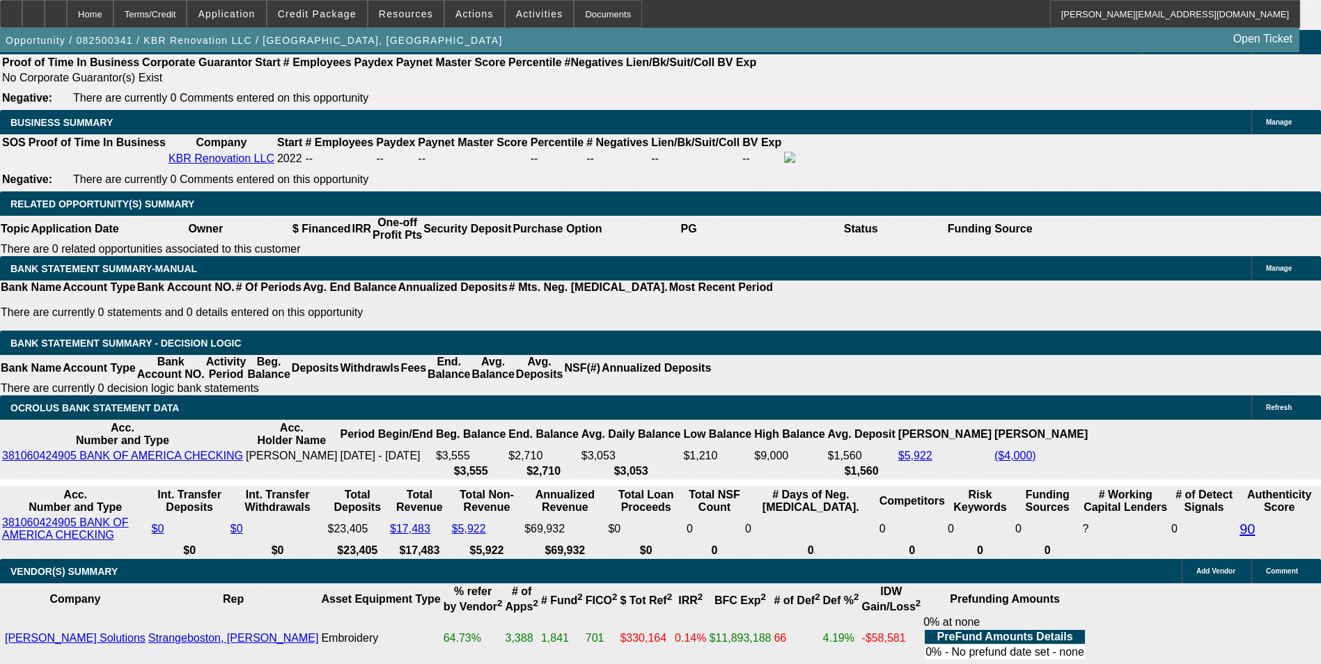
drag, startPoint x: 441, startPoint y: 272, endPoint x: 459, endPoint y: 269, distance: 17.8
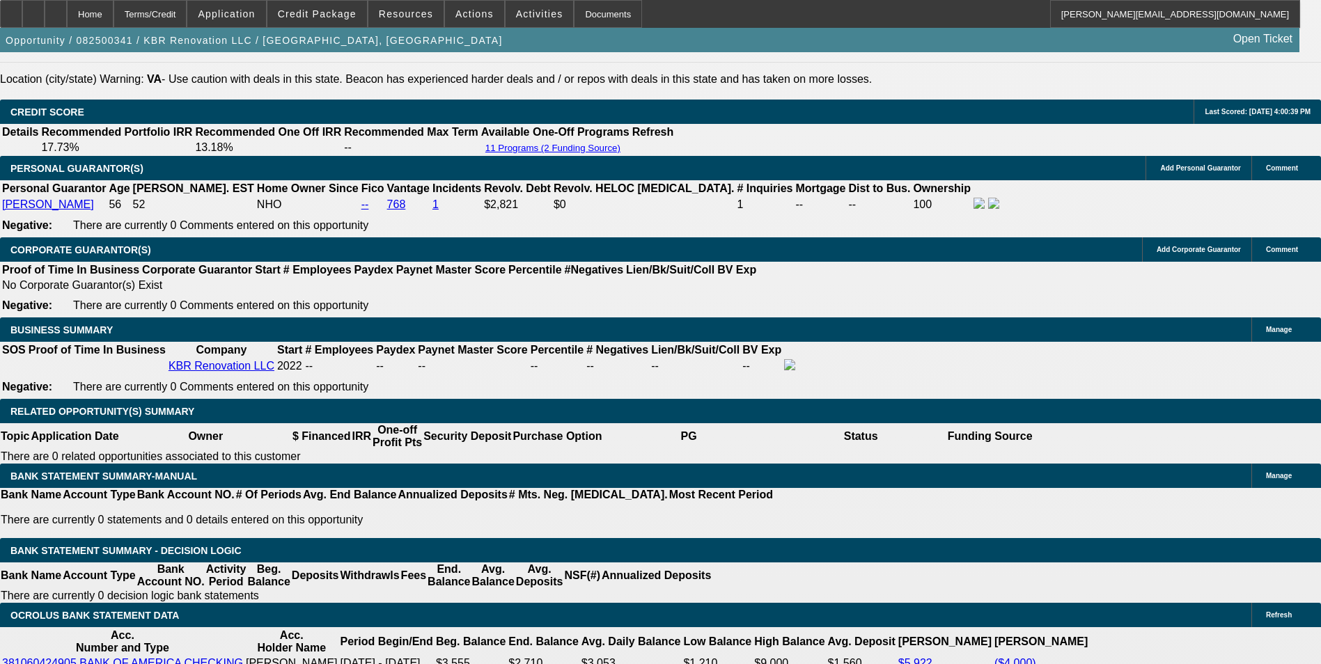
scroll to position [2019, 0]
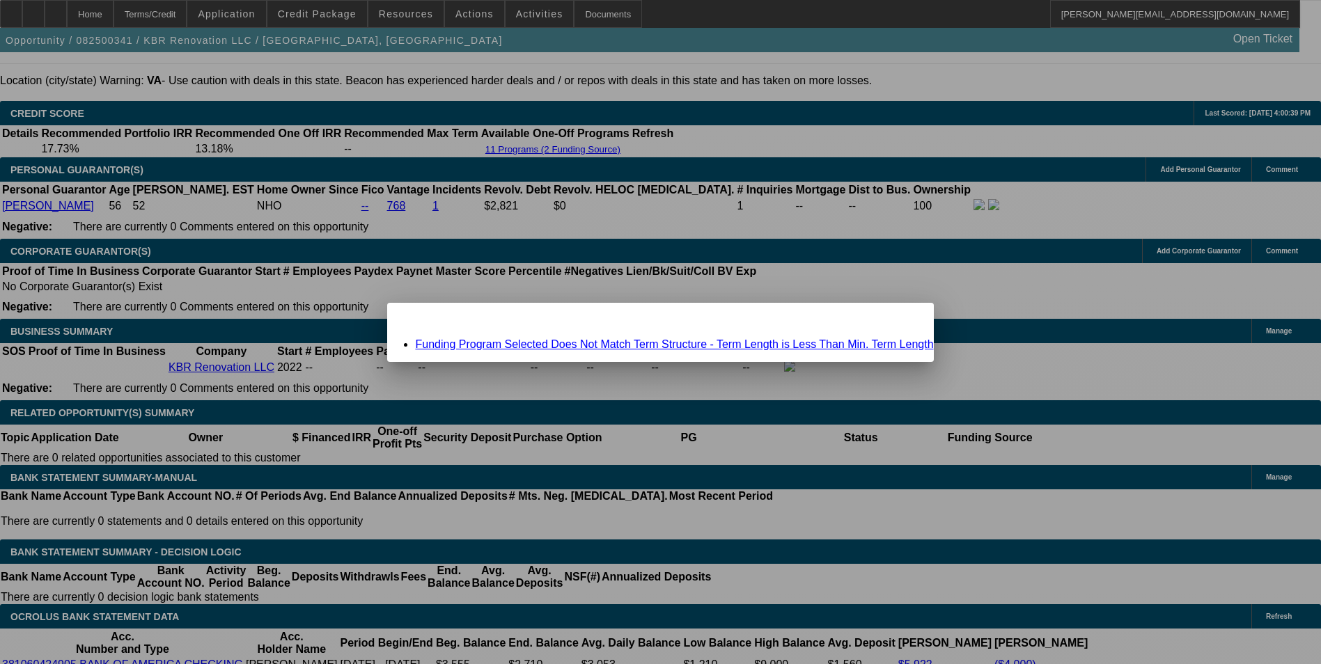
click at [611, 340] on link "Funding Program Selected Does Not Match Term Structure - Term Length is Less Th…" at bounding box center [674, 344] width 518 height 12
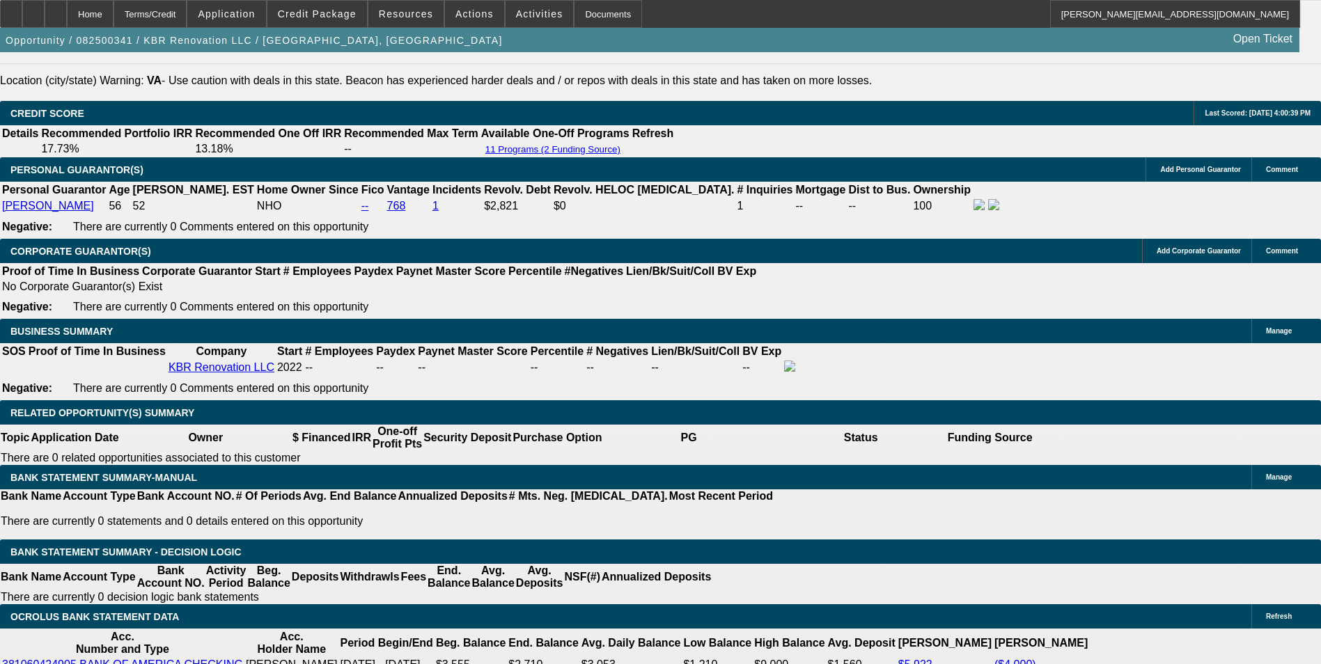
scroll to position [2019, 0]
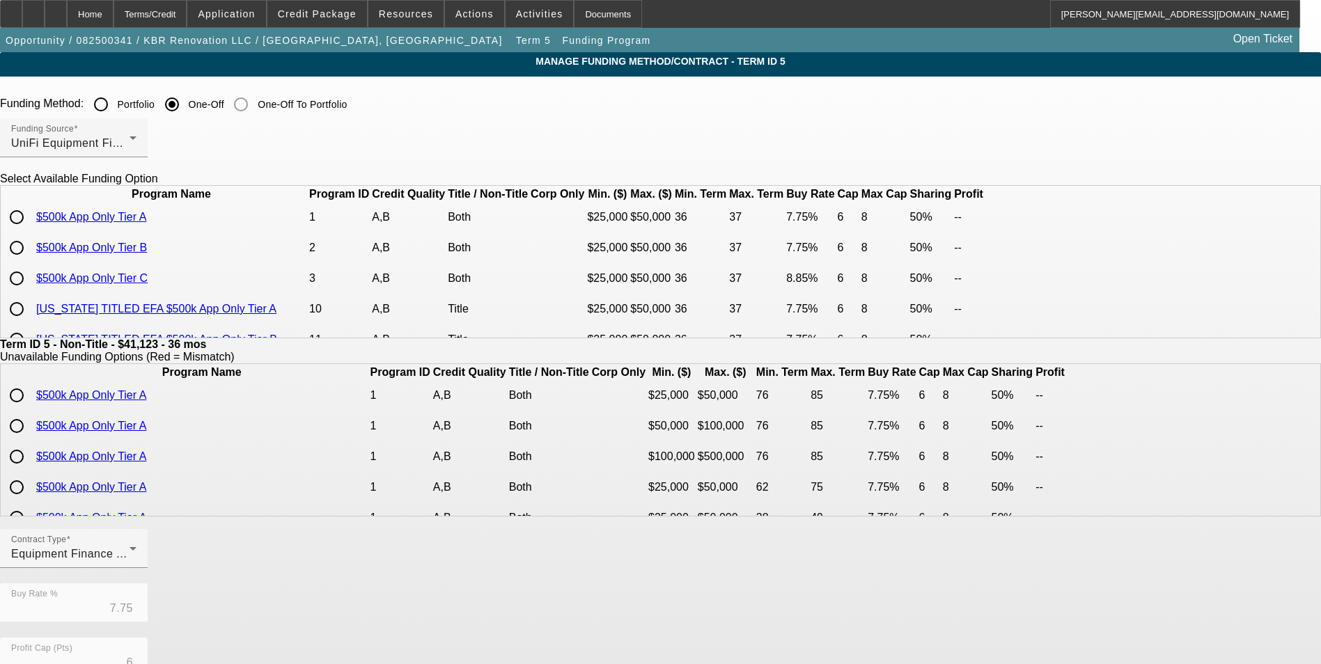
click at [31, 262] on input "radio" at bounding box center [17, 248] width 28 height 28
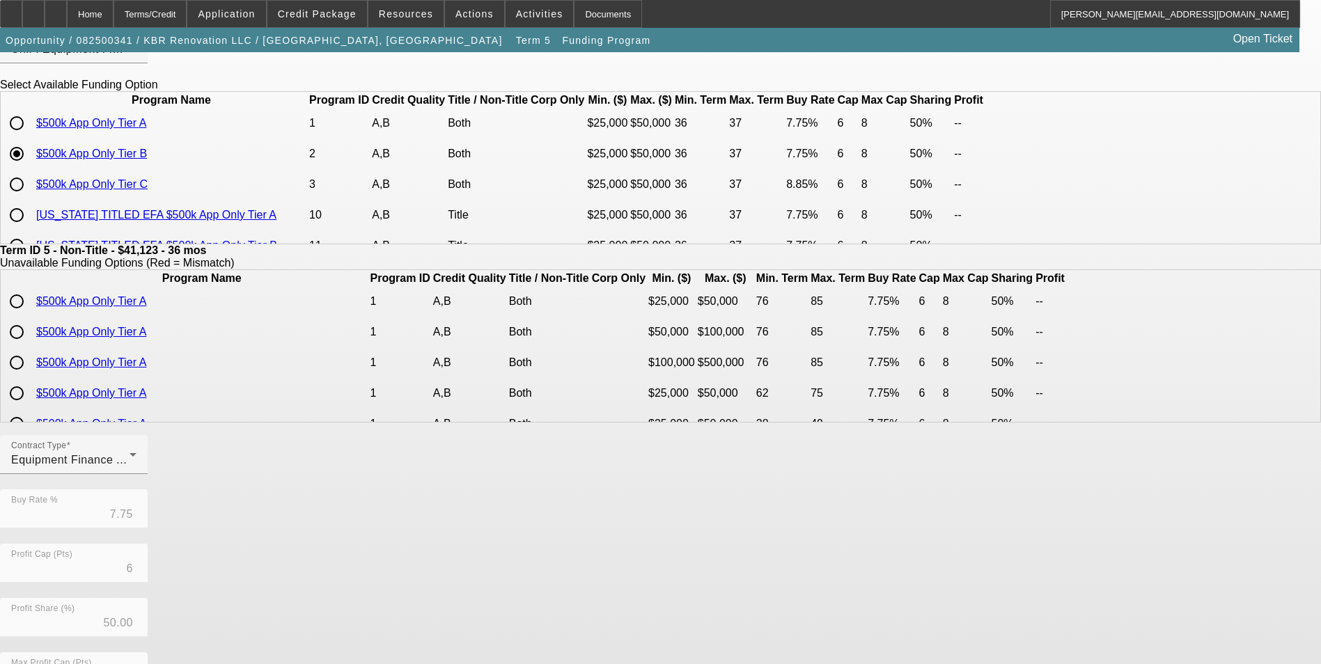
scroll to position [299, 0]
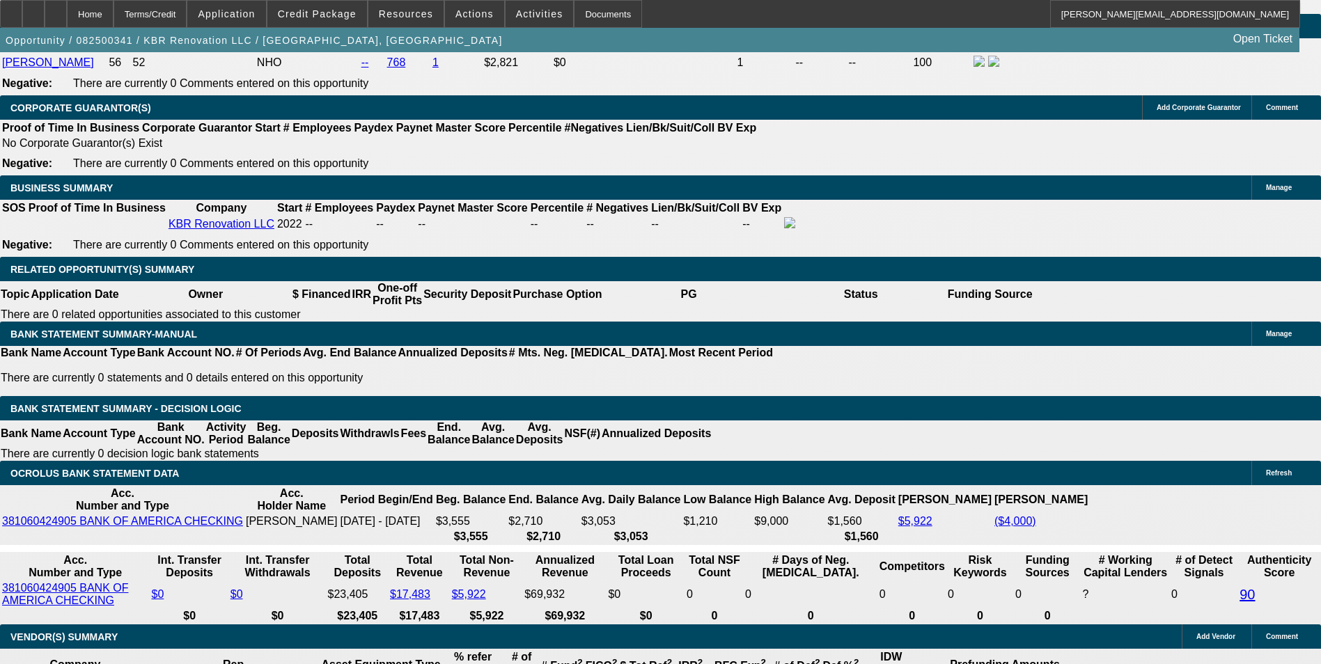
scroll to position [2158, 0]
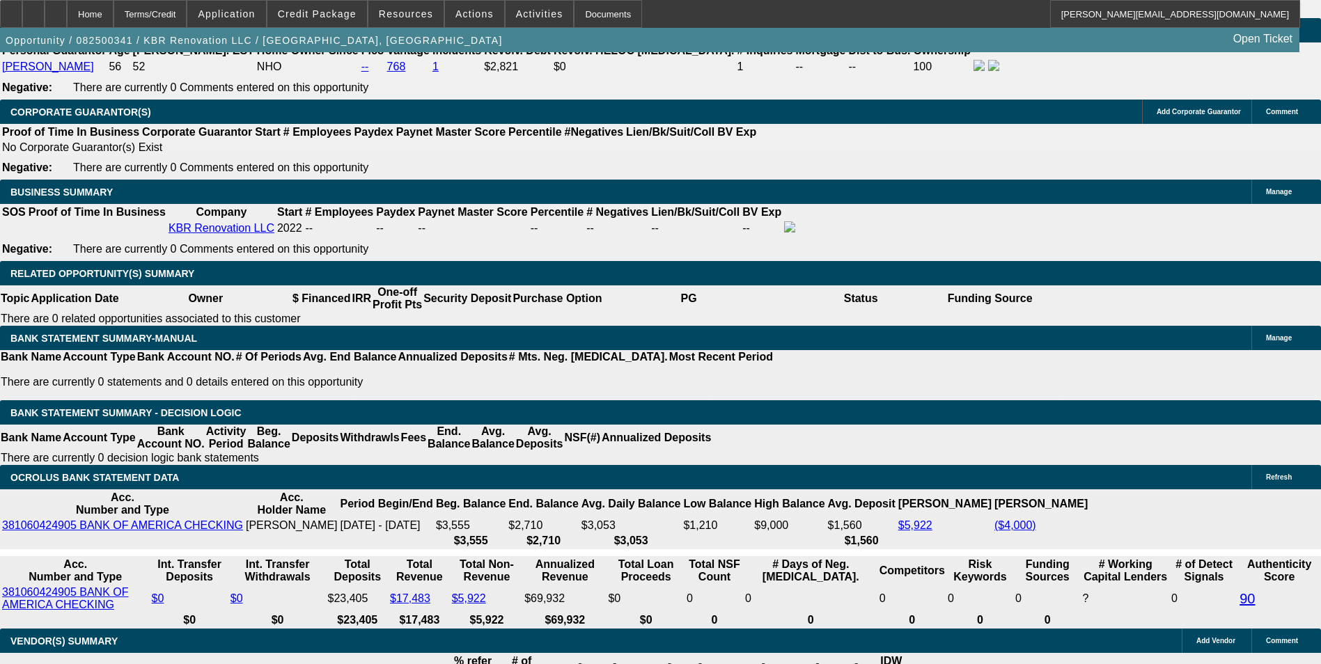
drag, startPoint x: 473, startPoint y: 342, endPoint x: 554, endPoint y: 330, distance: 81.6
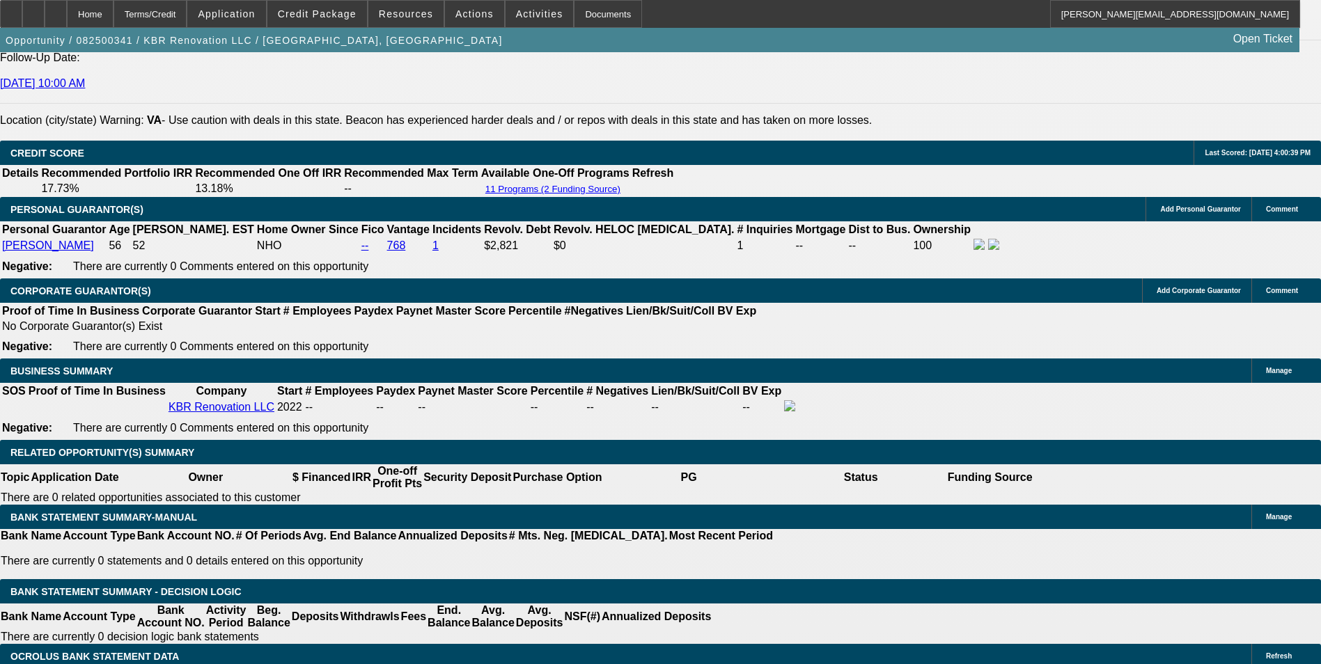
scroll to position [1950, 0]
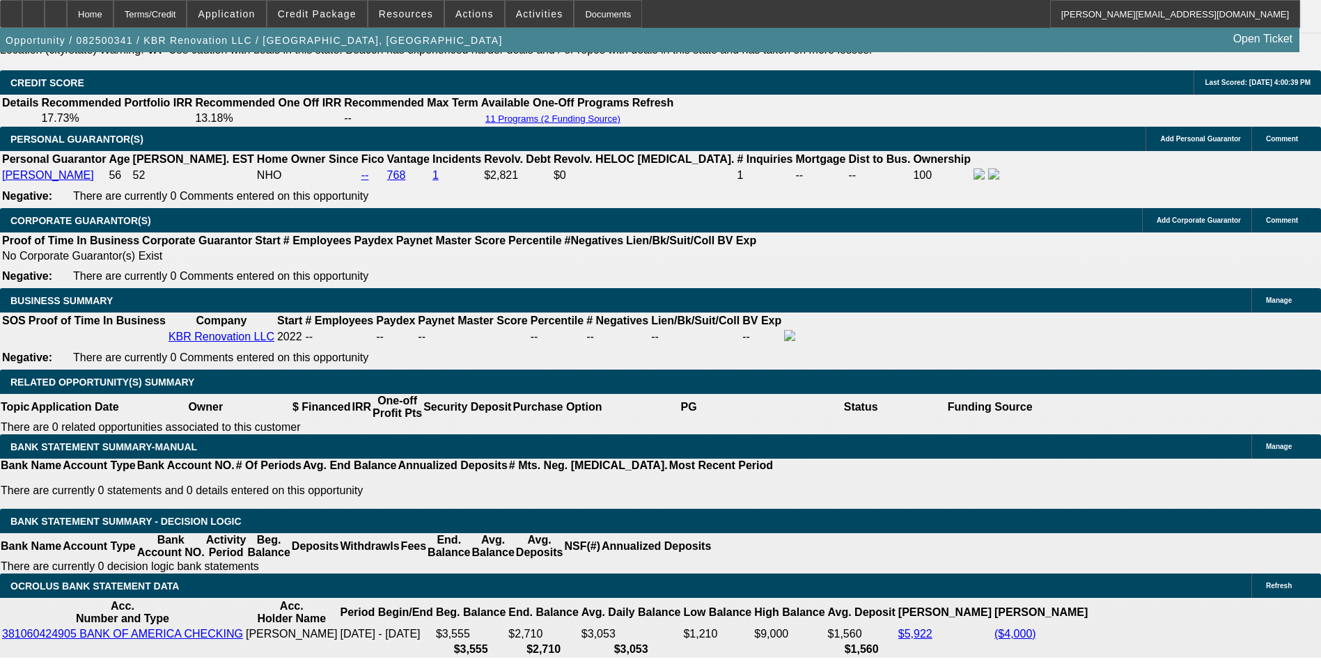
scroll to position [2228, 0]
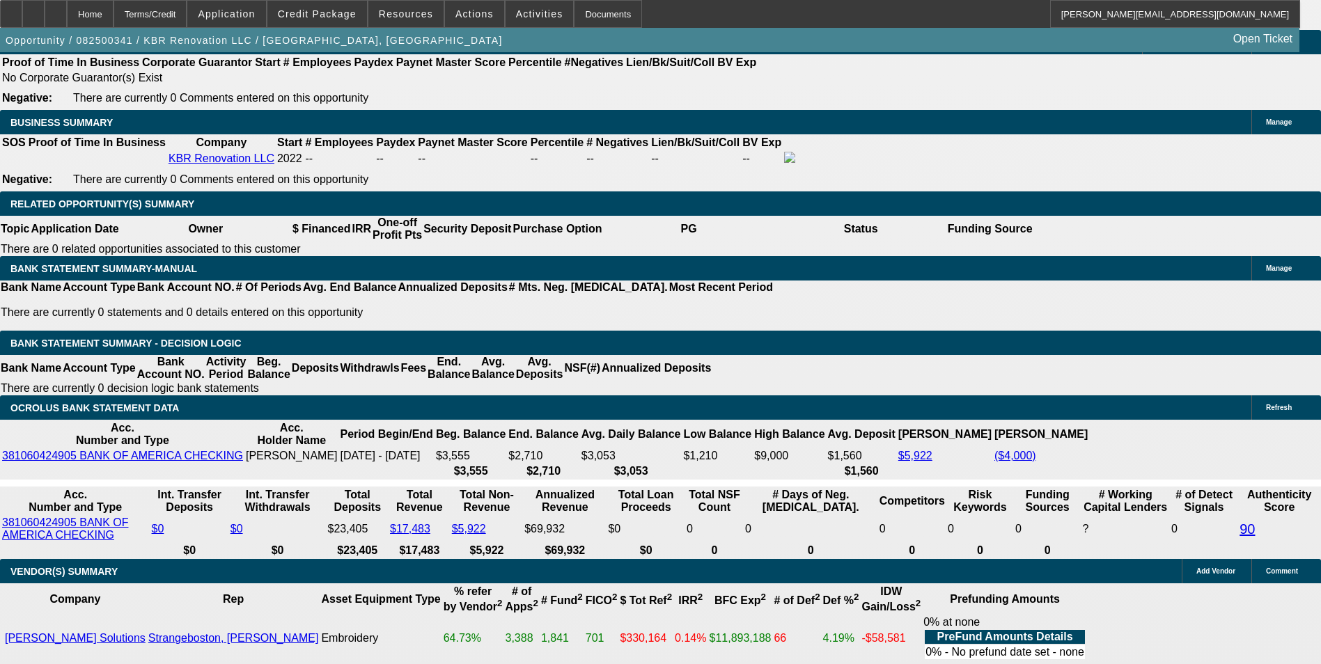
drag, startPoint x: 473, startPoint y: 272, endPoint x: 572, endPoint y: 251, distance: 101.9
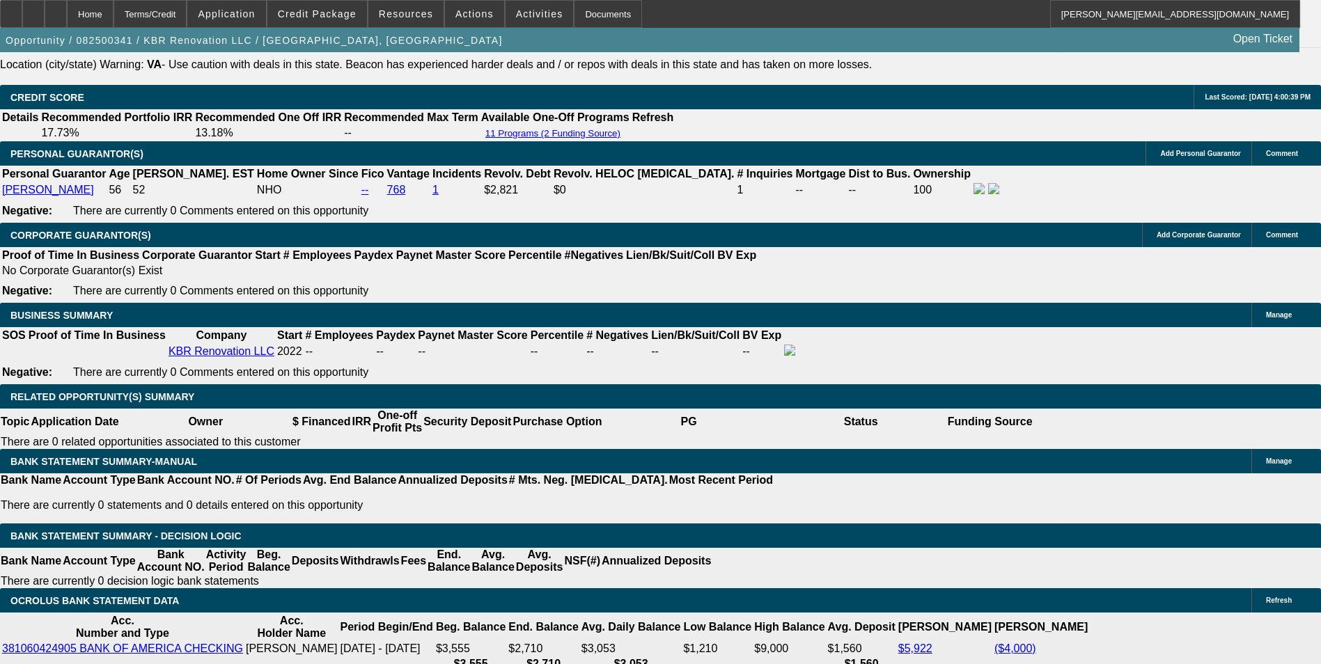
scroll to position [2019, 0]
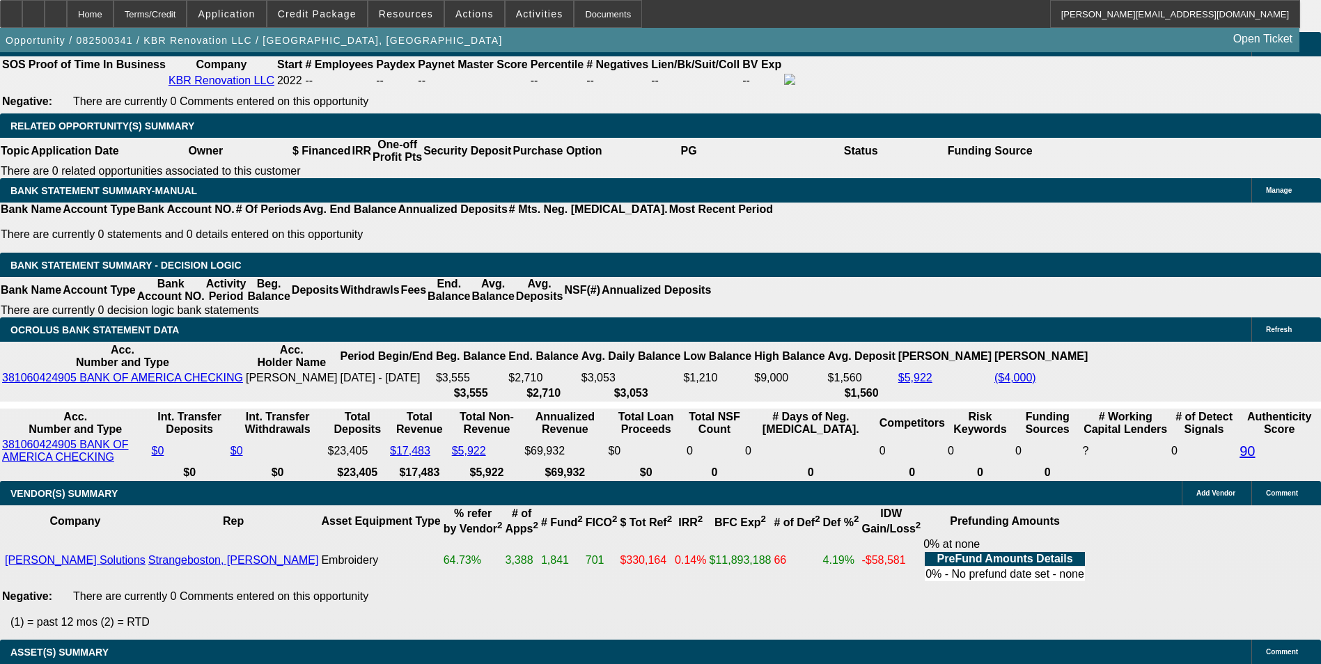
scroll to position [2228, 0]
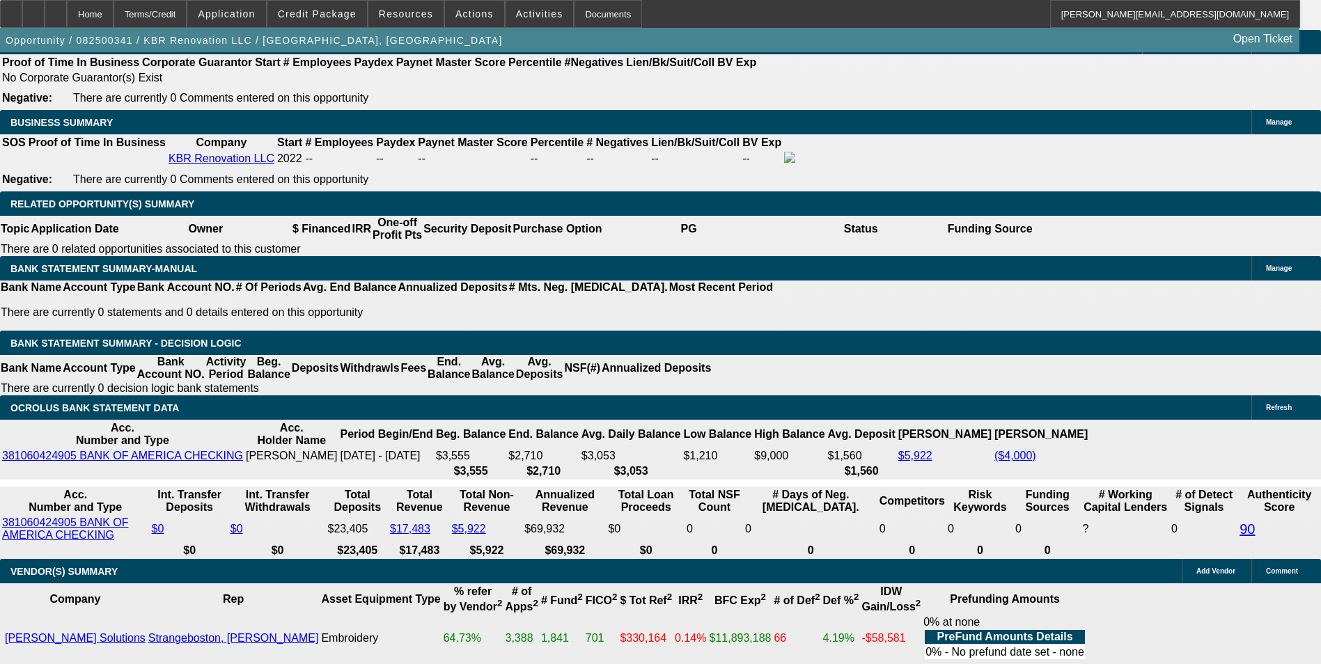
drag, startPoint x: 480, startPoint y: 270, endPoint x: 510, endPoint y: 267, distance: 30.1
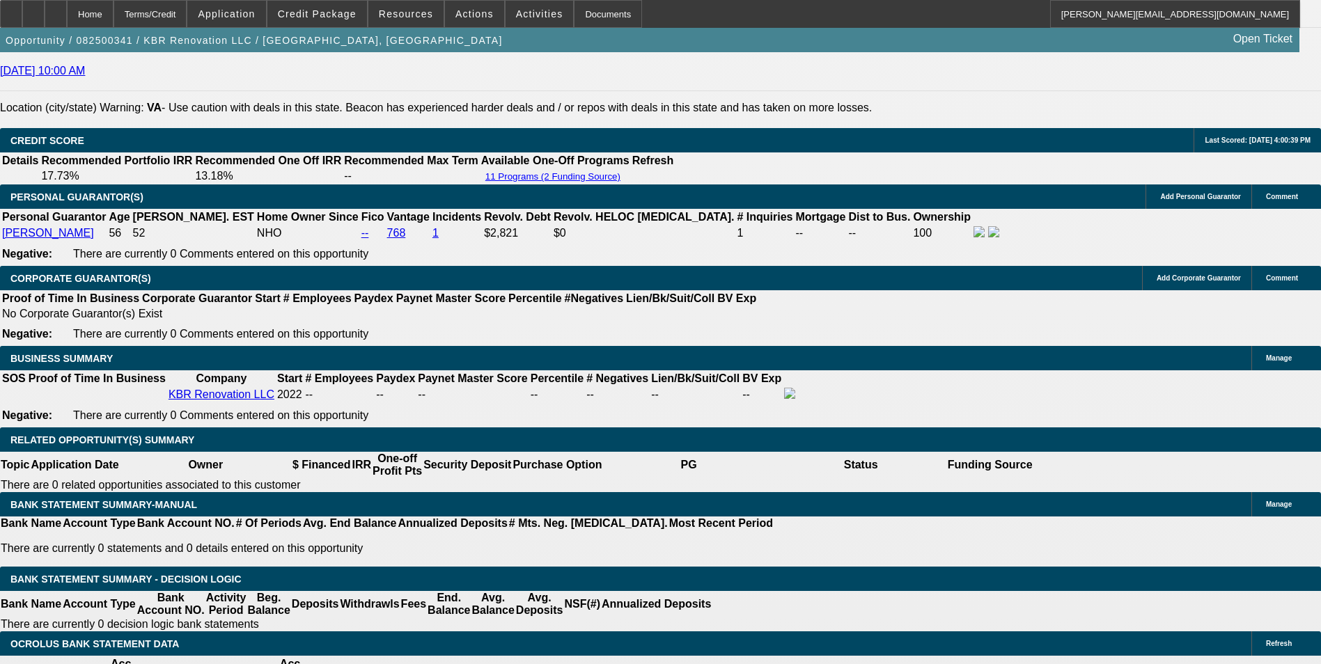
scroll to position [1950, 0]
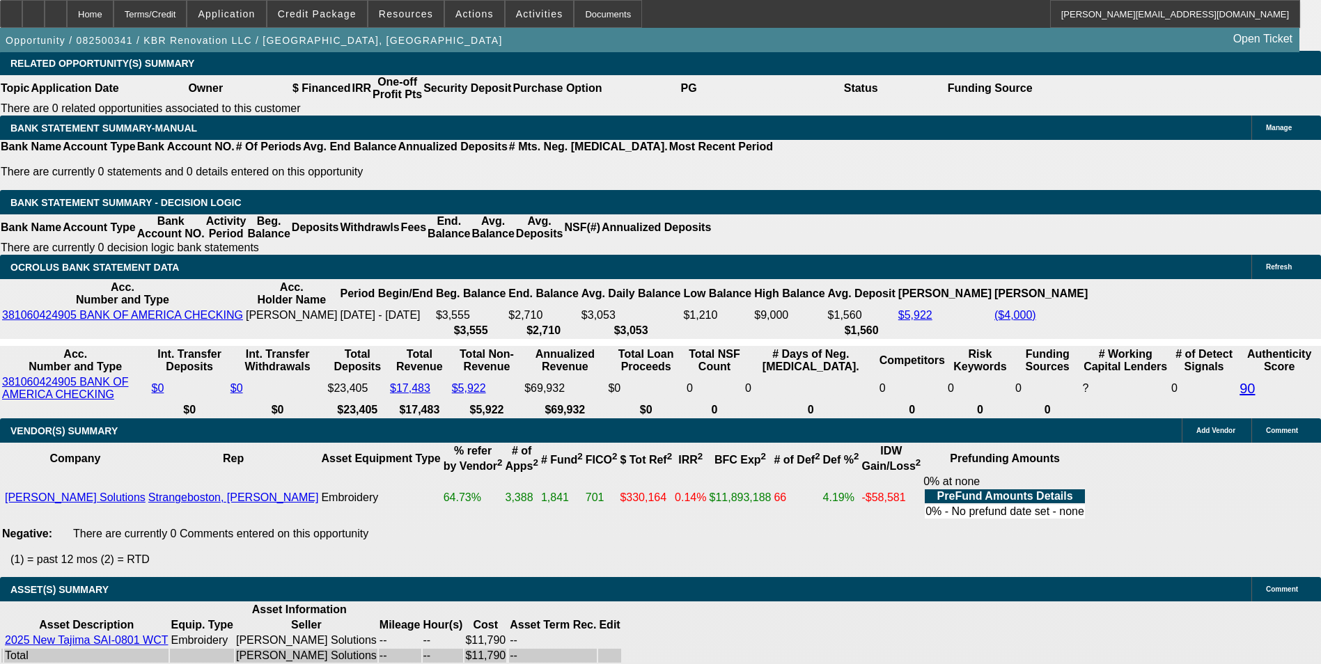
scroll to position [2367, 0]
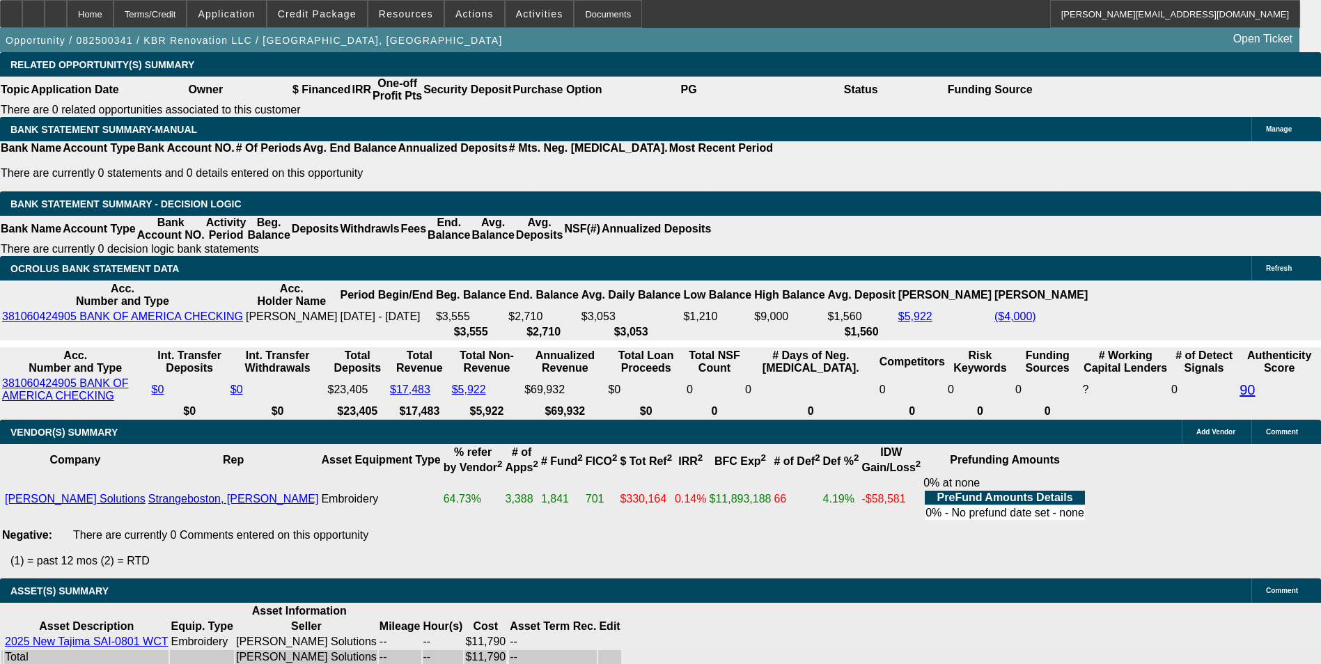
drag, startPoint x: 381, startPoint y: 135, endPoint x: 446, endPoint y: 118, distance: 67.7
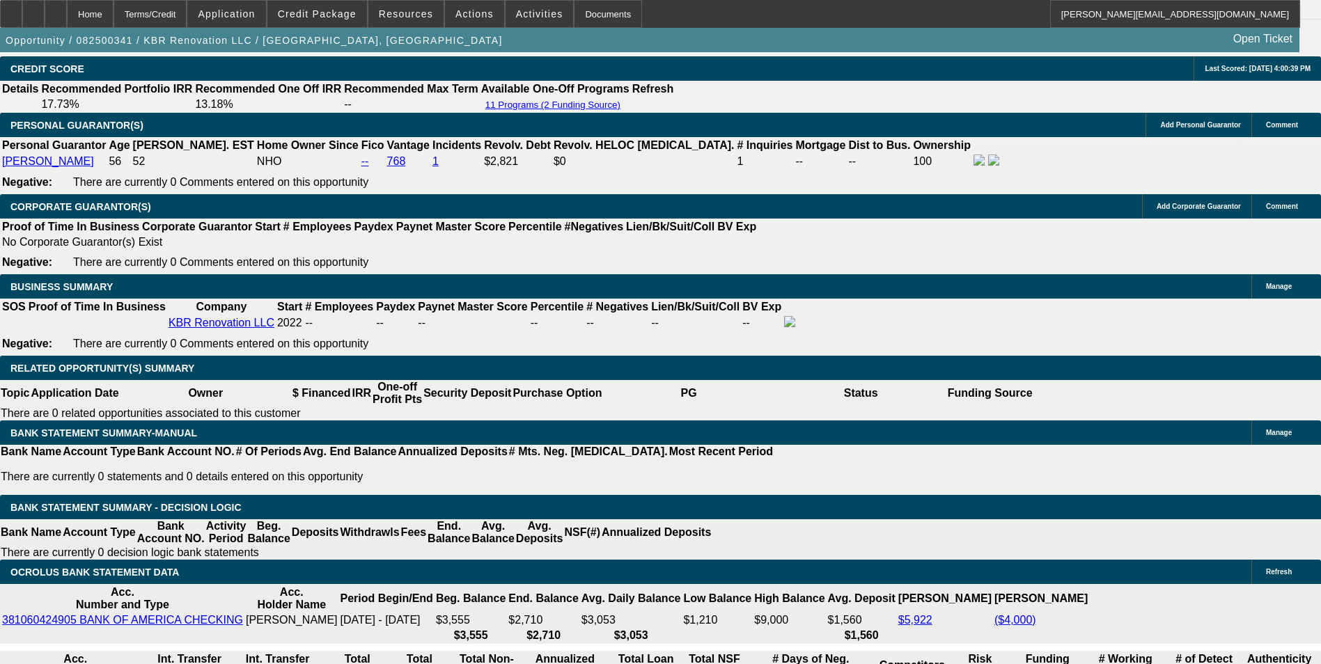
scroll to position [2019, 0]
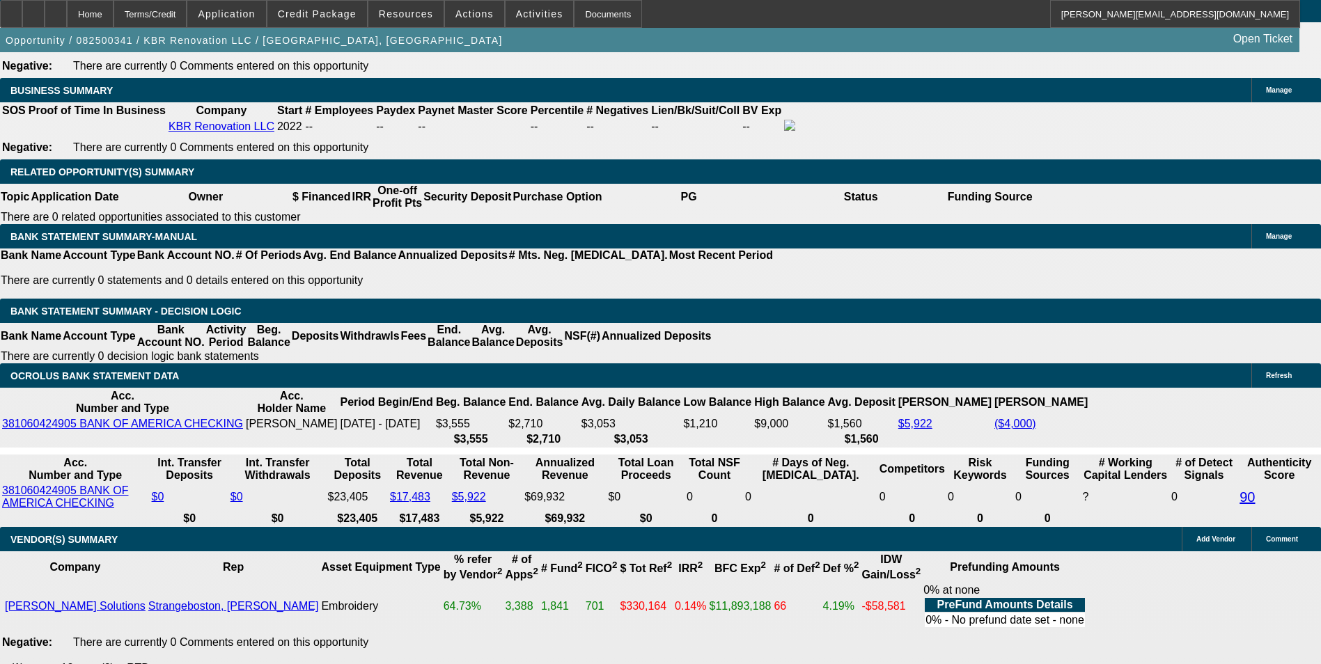
scroll to position [2228, 0]
